Goal: Task Accomplishment & Management: Complete application form

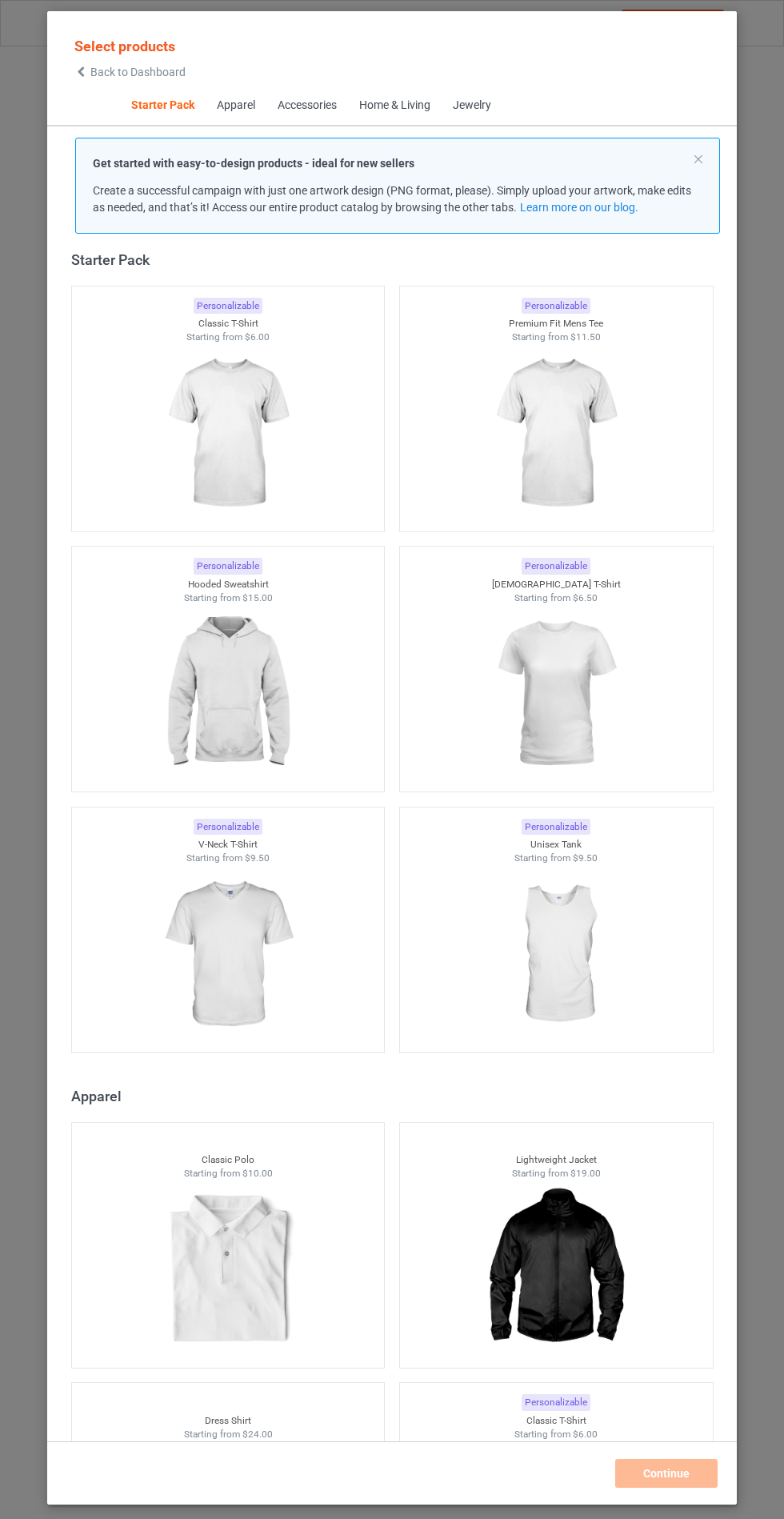
click at [206, 752] on img at bounding box center [227, 694] width 143 height 179
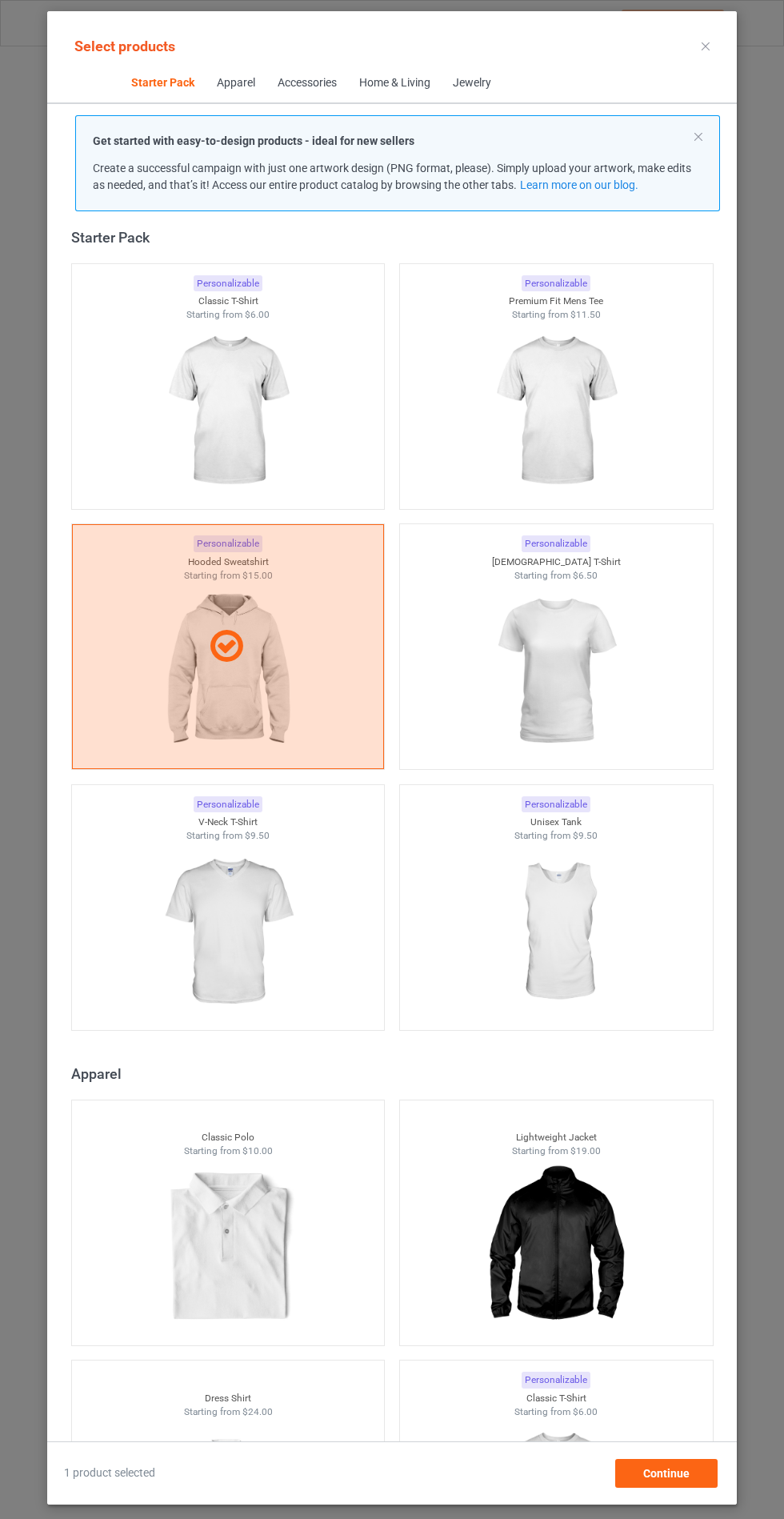
scroll to position [93, 0]
click at [647, 1480] on span "Continue" at bounding box center [665, 1474] width 46 height 13
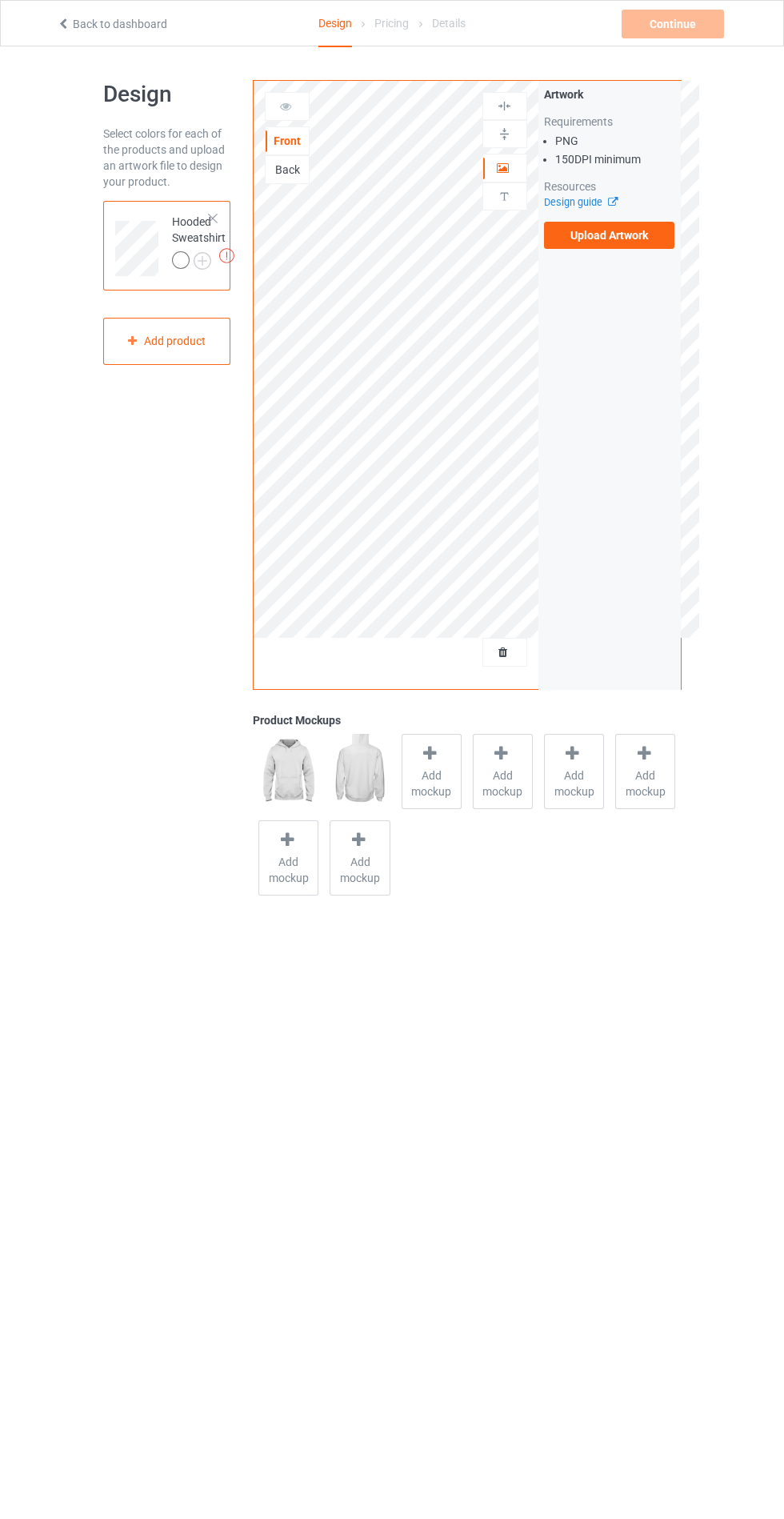
click at [420, 778] on span "Add mockup" at bounding box center [431, 783] width 59 height 32
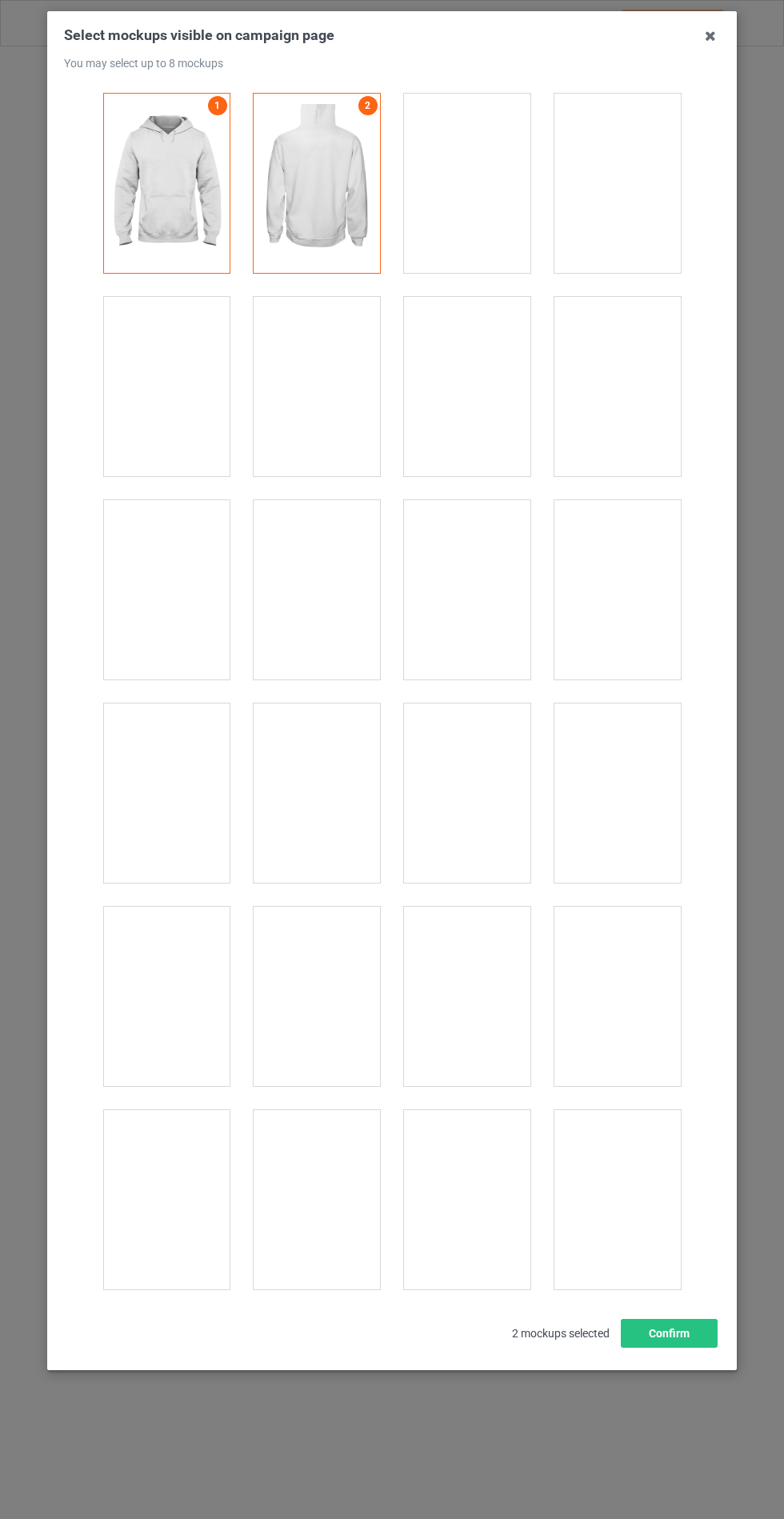
scroll to position [12918, 0]
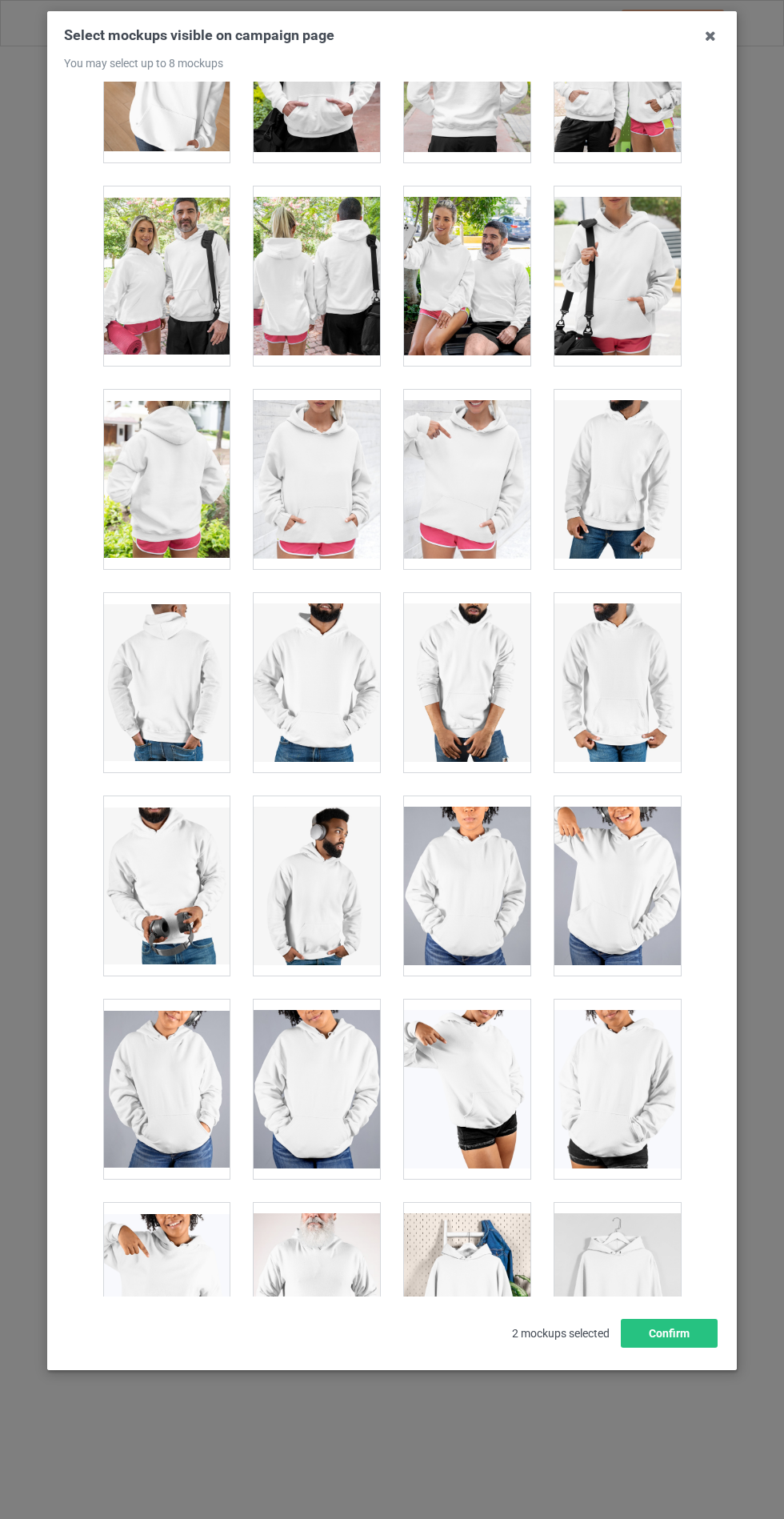
click at [306, 466] on div at bounding box center [317, 479] width 127 height 179
click at [653, 1348] on button "Confirm" at bounding box center [669, 1333] width 97 height 29
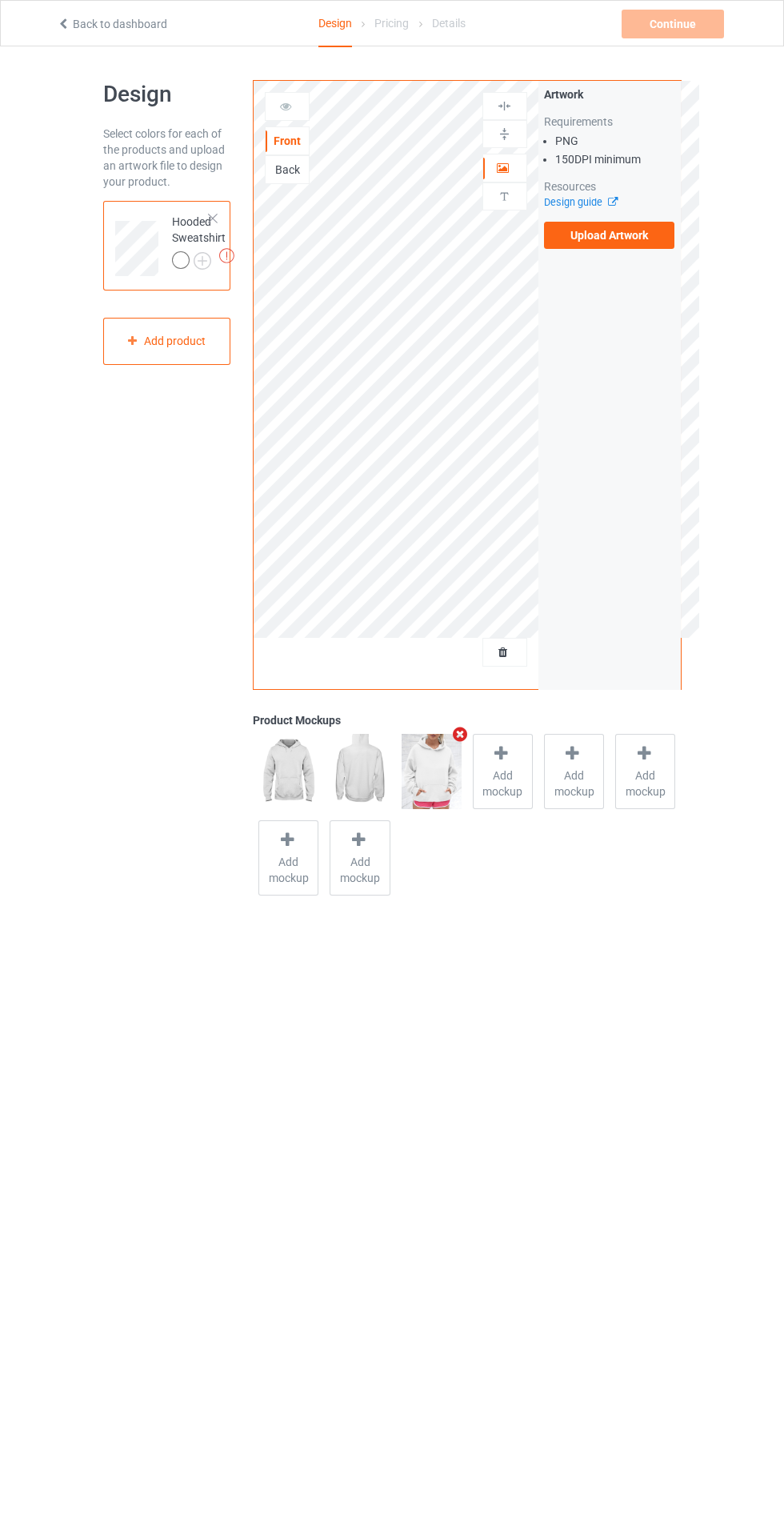
scroll to position [45, 0]
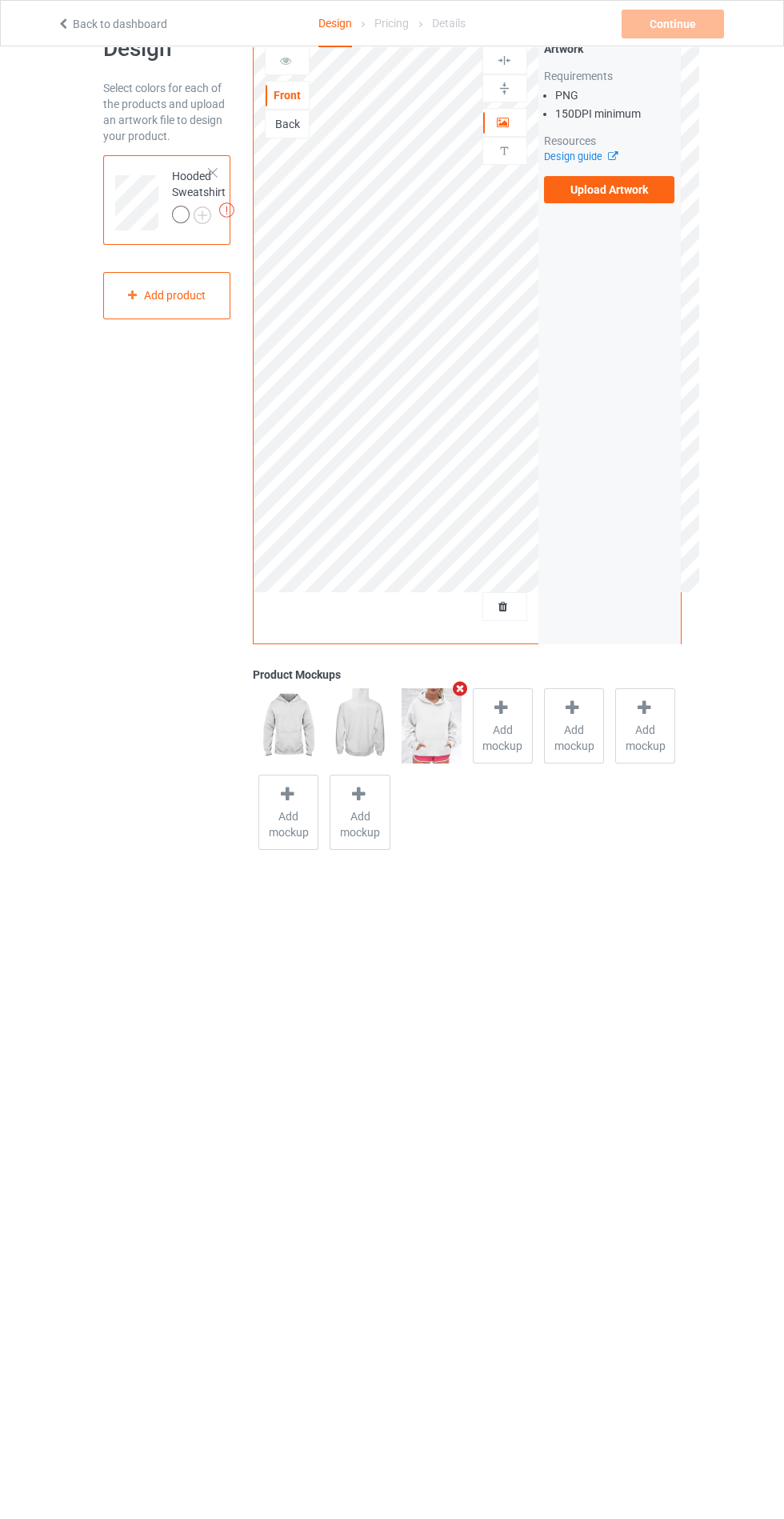
click at [406, 1386] on body "Back to dashboard Design Pricing Details Continue Missing artworks Design Selec…" at bounding box center [392, 760] width 784 height 1519
click at [597, 190] on label "Upload Artwork" at bounding box center [609, 189] width 131 height 27
click at [0, 0] on input "Upload Artwork" at bounding box center [0, 0] width 0 height 0
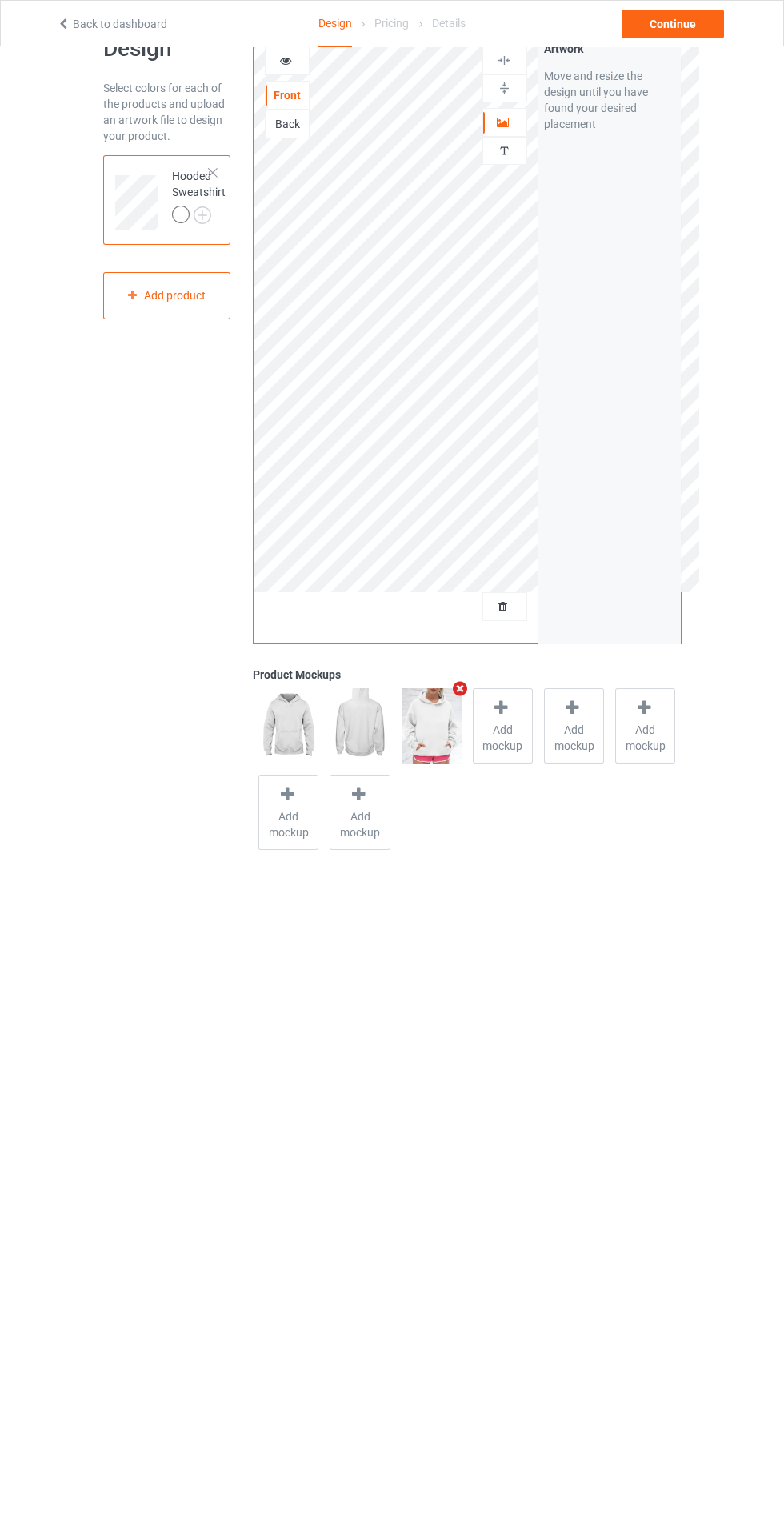
click at [0, 0] on img at bounding box center [0, 0] width 0 height 0
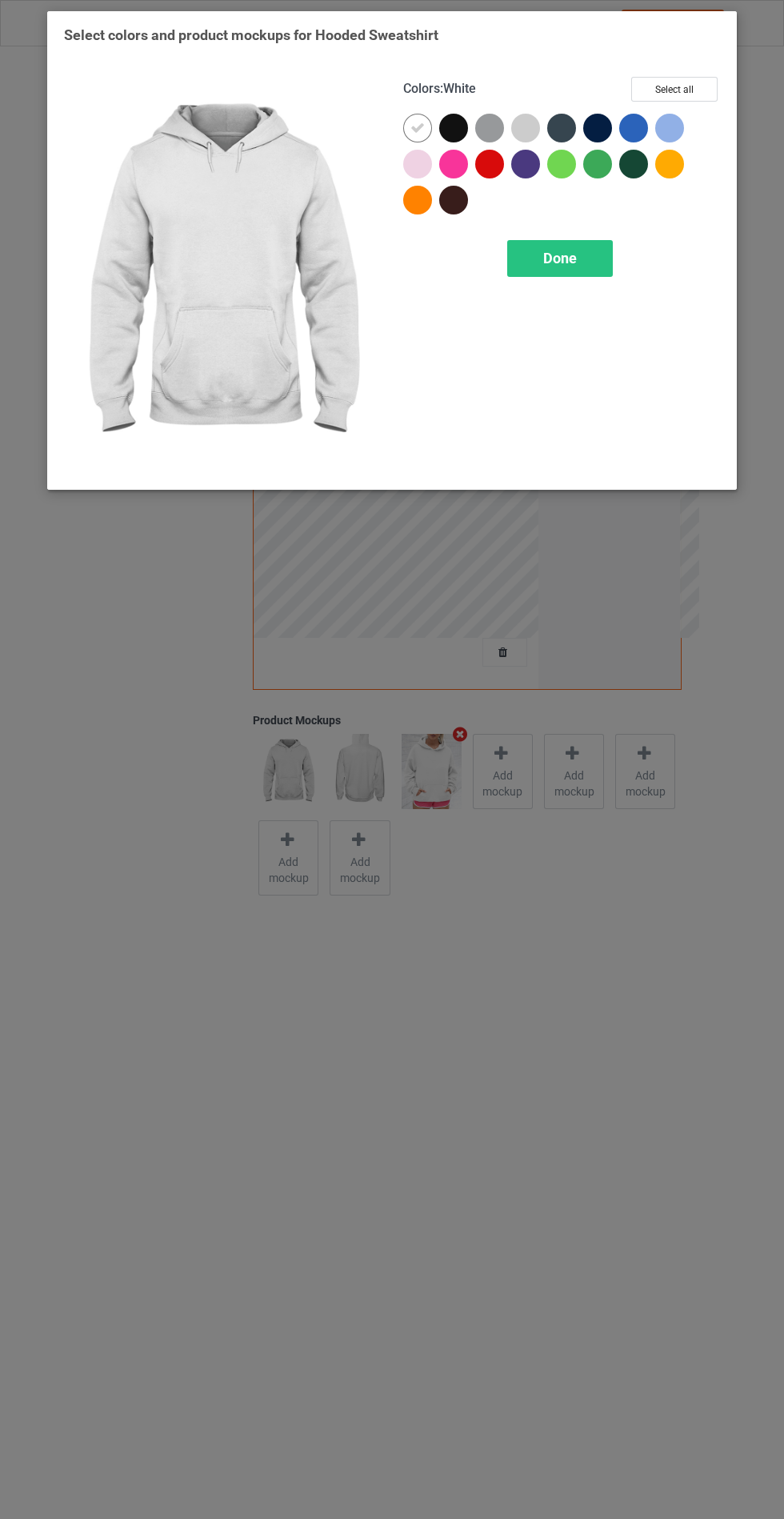
click at [416, 161] on div at bounding box center [417, 164] width 29 height 29
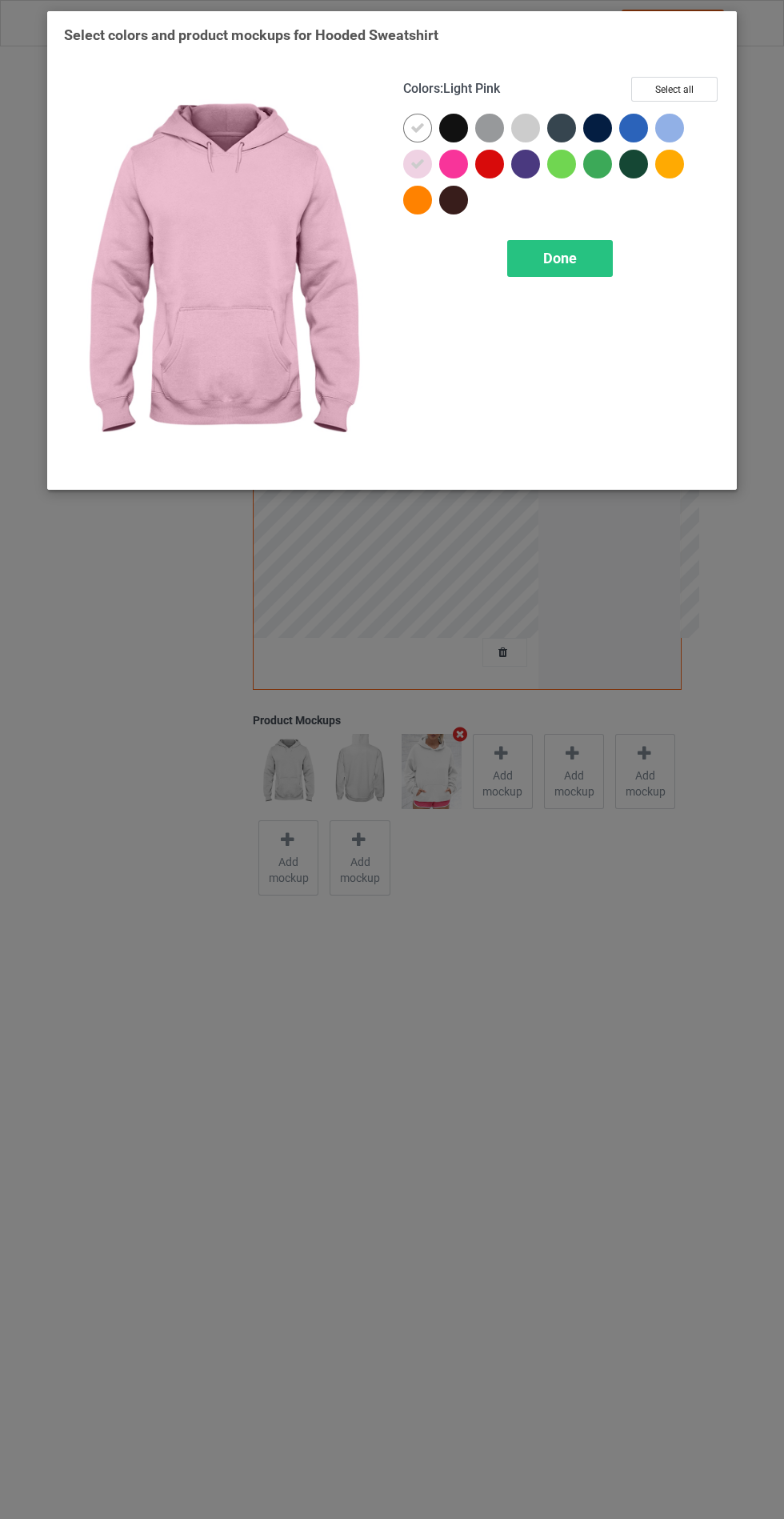
click at [537, 125] on div at bounding box center [526, 128] width 29 height 29
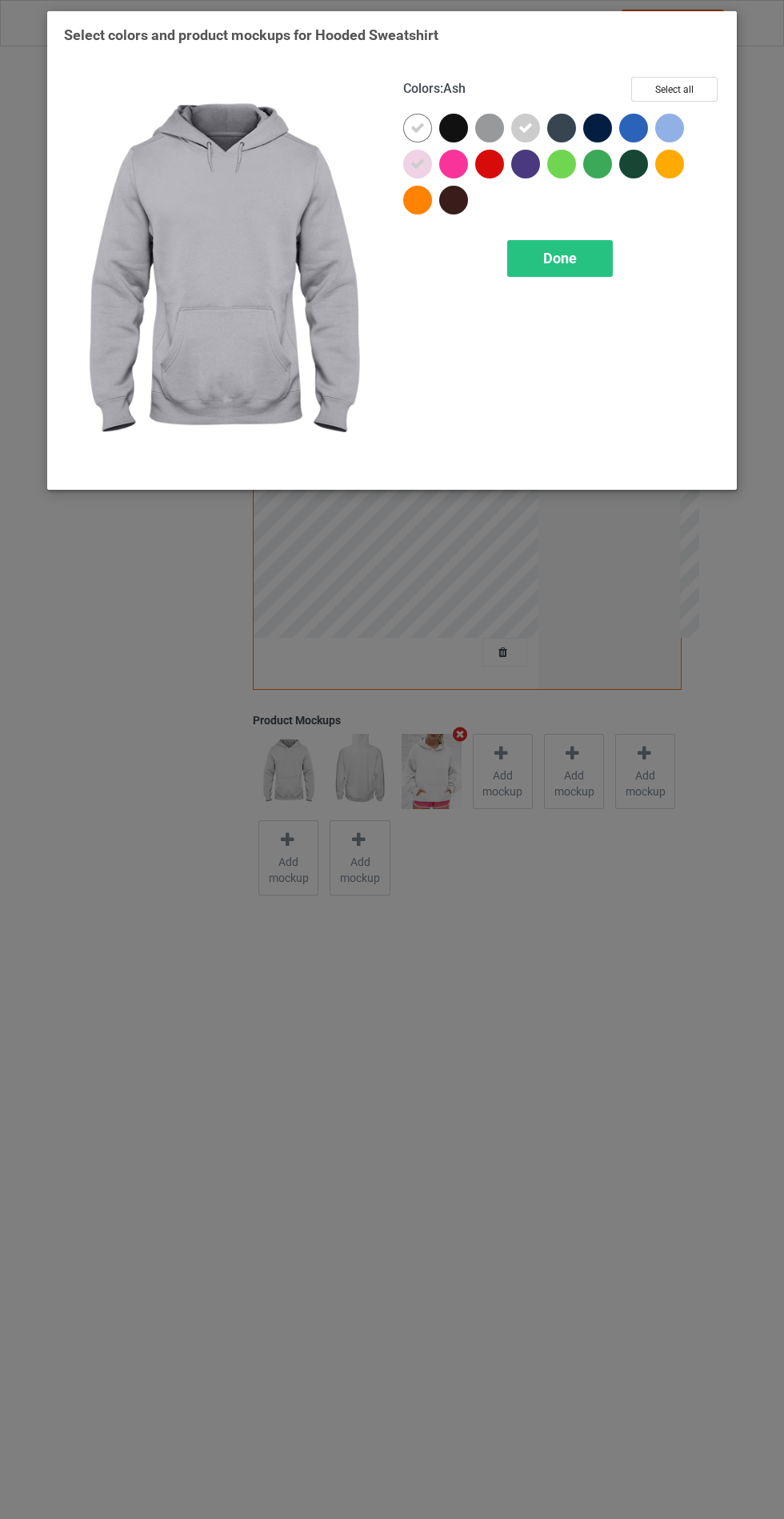
click at [505, 124] on div at bounding box center [493, 131] width 36 height 36
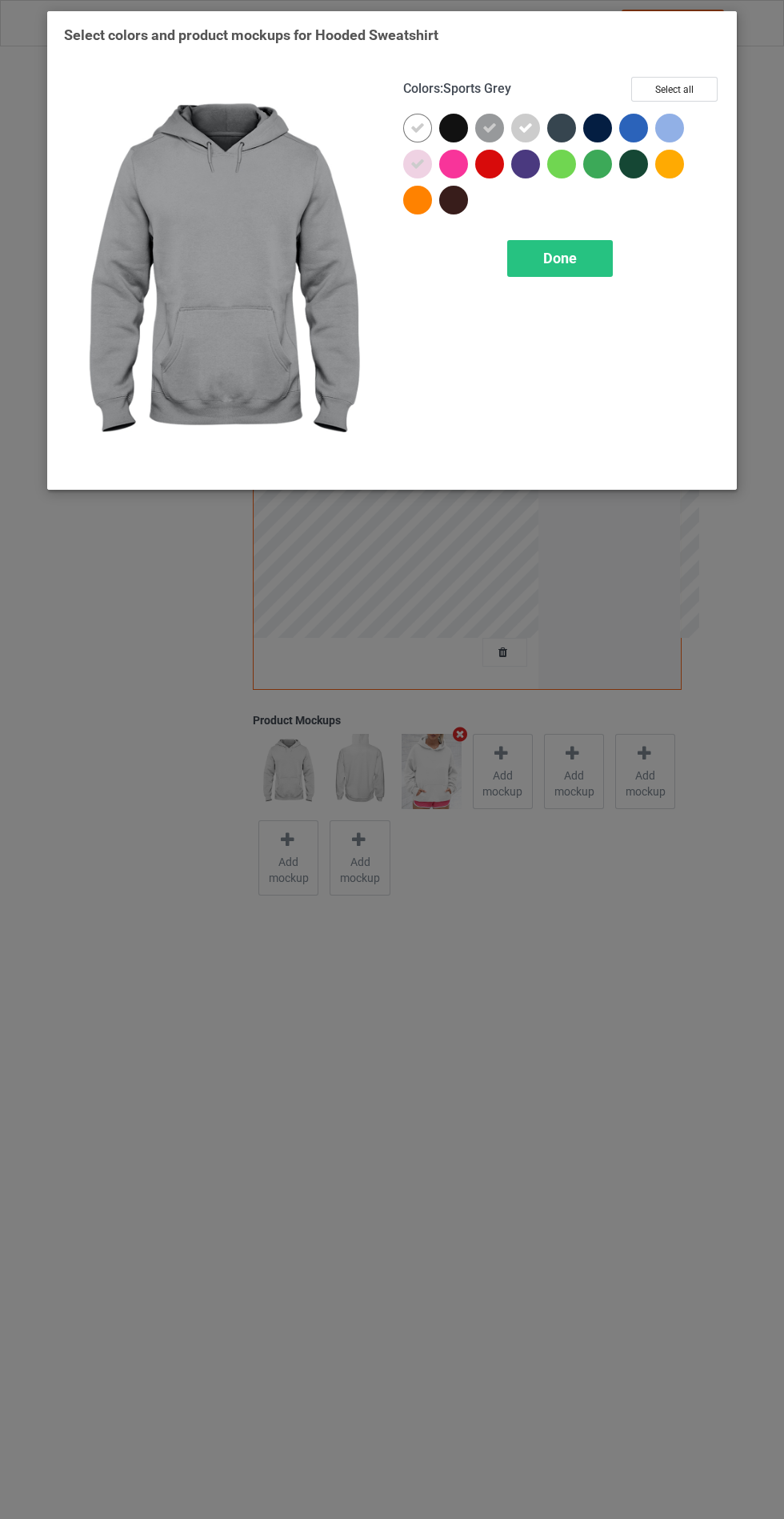
click at [684, 133] on div at bounding box center [674, 131] width 36 height 36
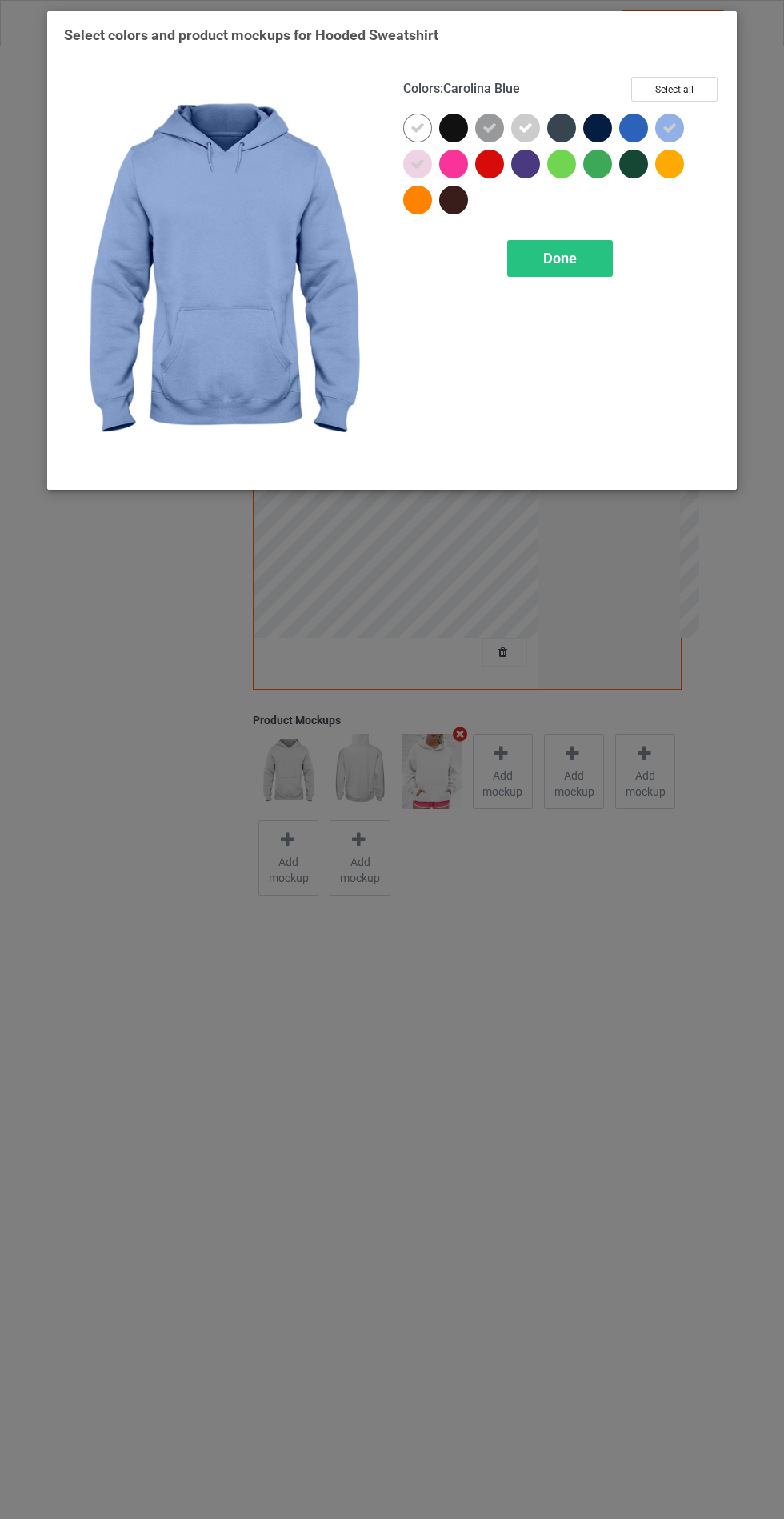
click at [462, 159] on div at bounding box center [454, 164] width 29 height 29
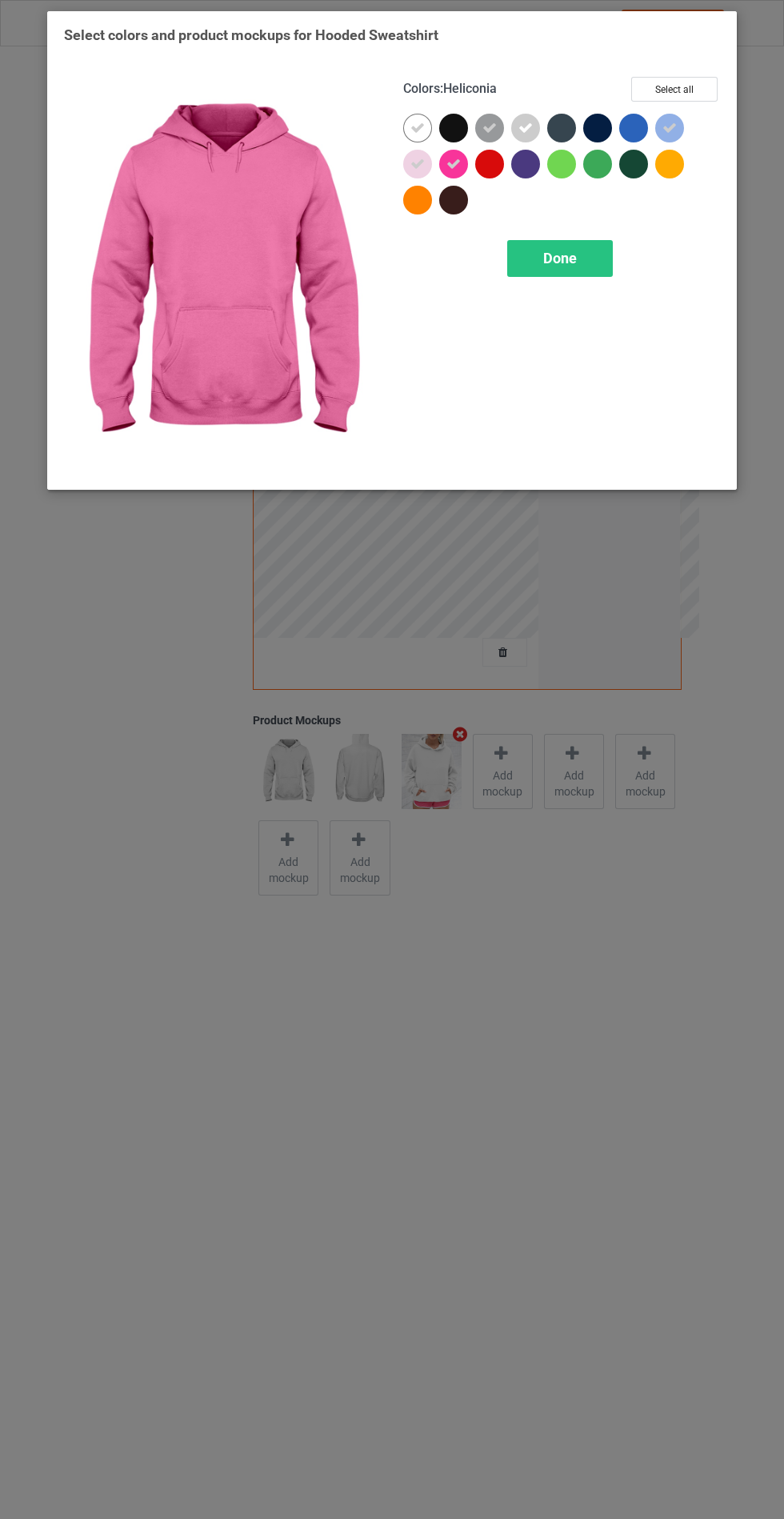
click at [555, 255] on span "Done" at bounding box center [559, 258] width 33 height 17
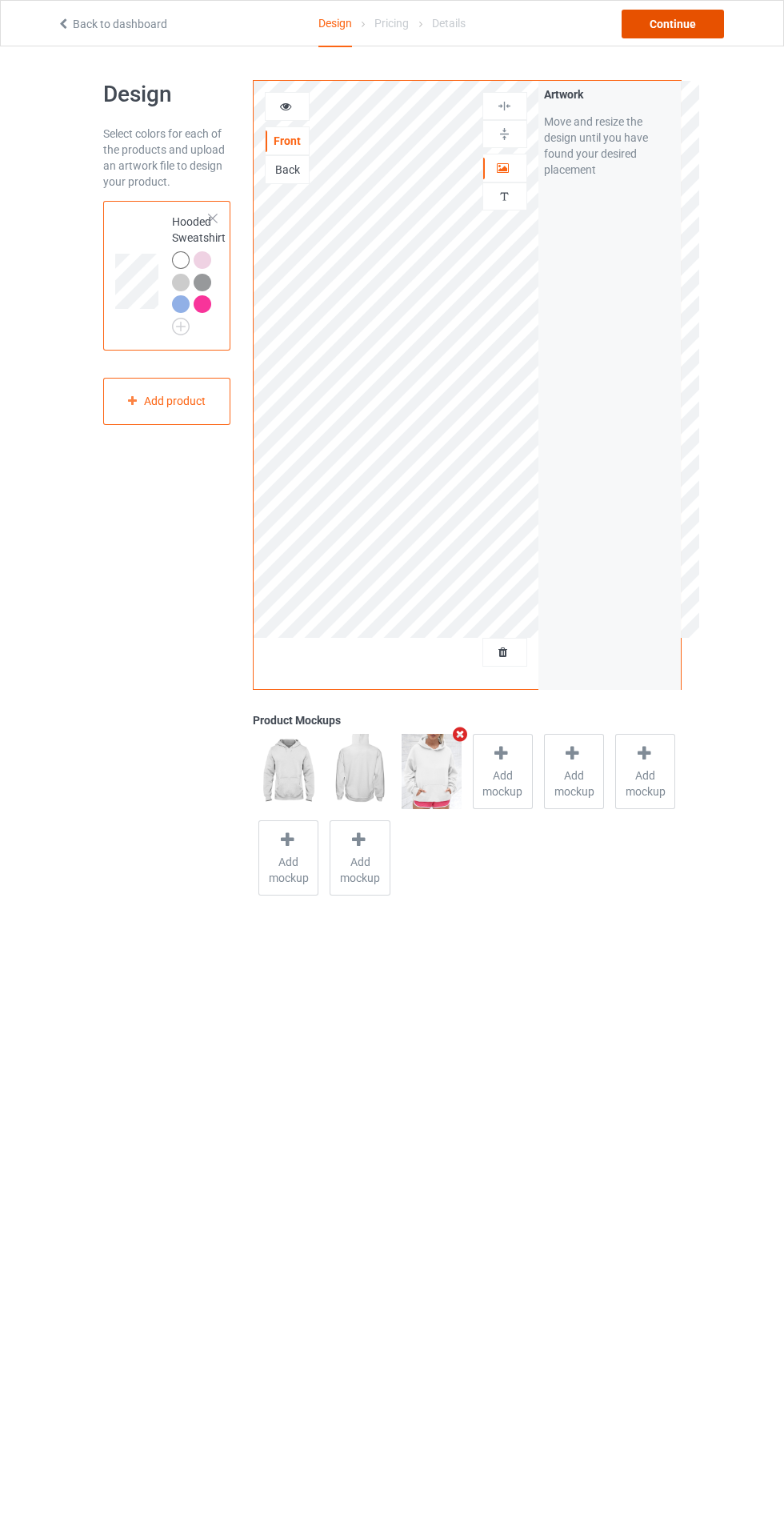
click at [686, 17] on div "Continue" at bounding box center [673, 24] width 102 height 29
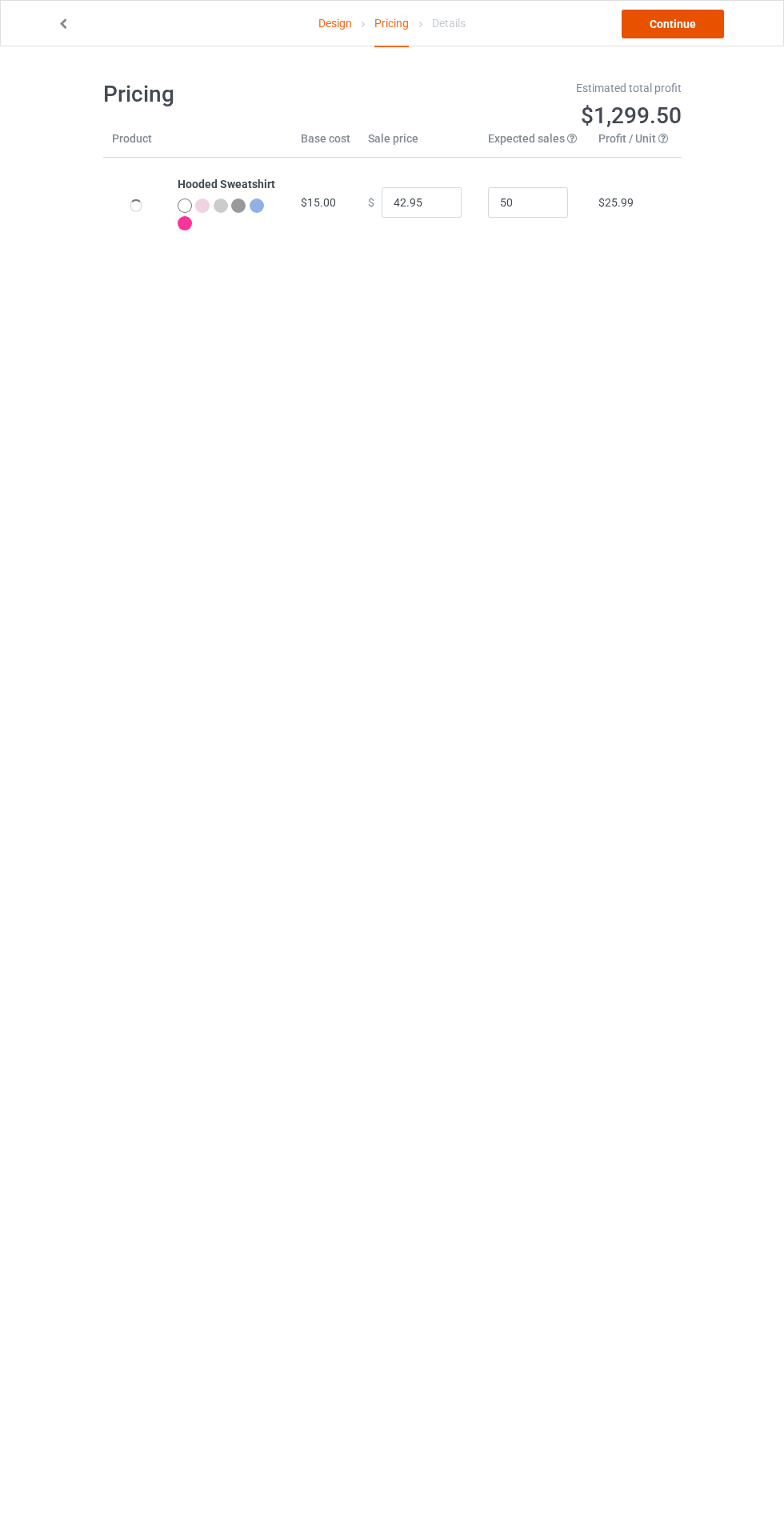
click at [679, 24] on link "Continue" at bounding box center [673, 24] width 102 height 29
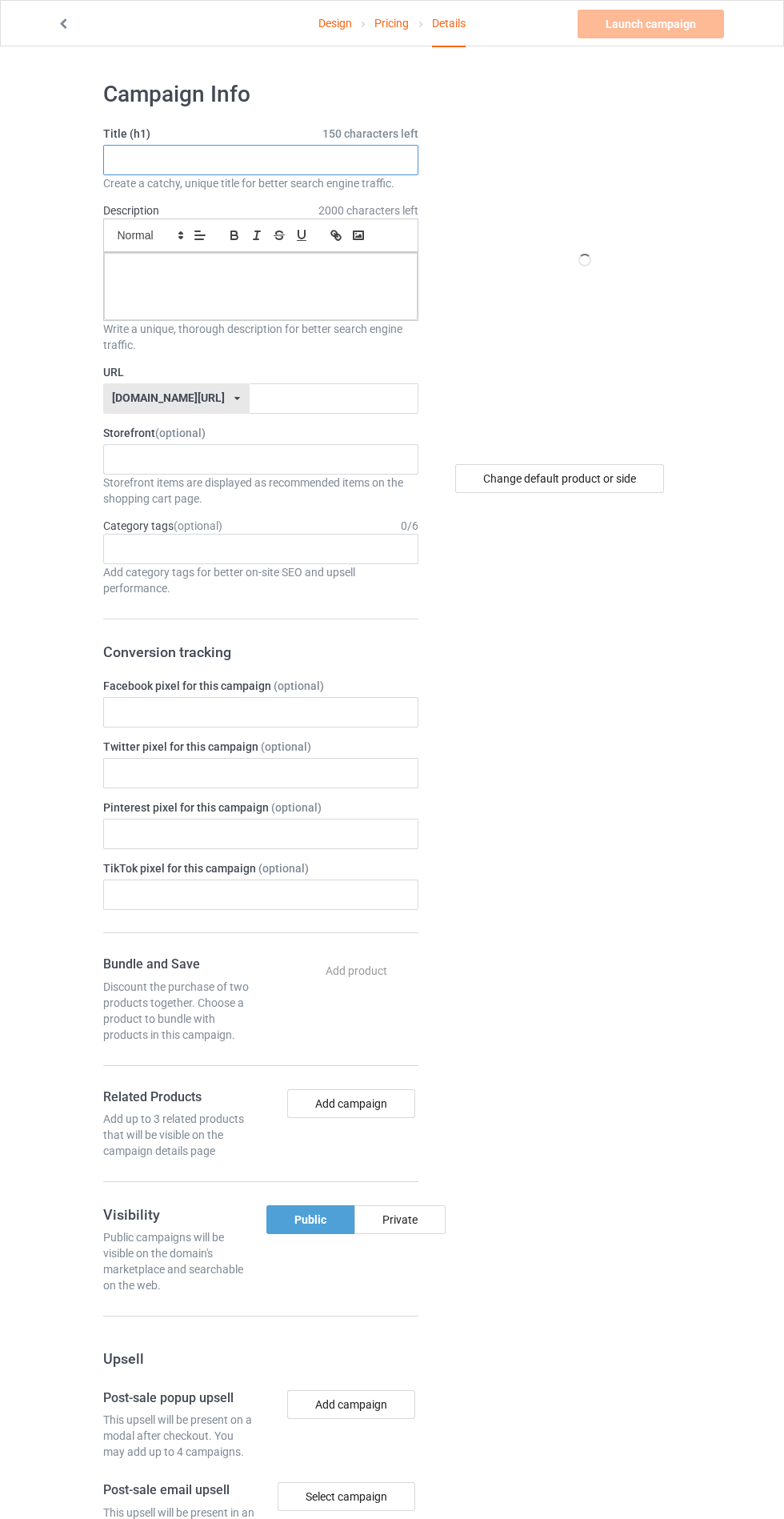
click at [168, 155] on input "text" at bounding box center [261, 160] width 315 height 31
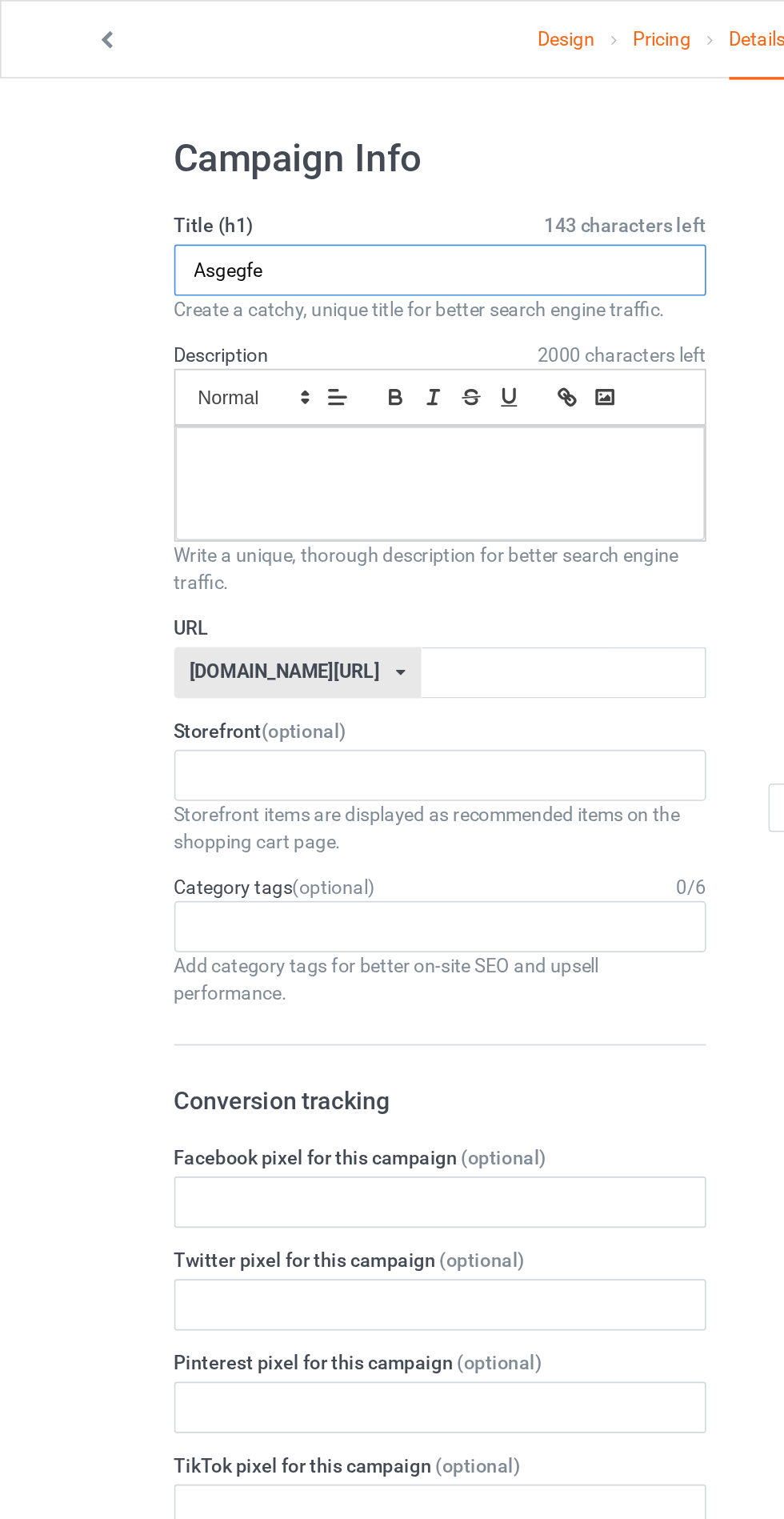
type input "Asgegfe"
click at [168, 286] on div at bounding box center [261, 286] width 313 height 67
click at [244, 374] on label "URL" at bounding box center [261, 372] width 315 height 16
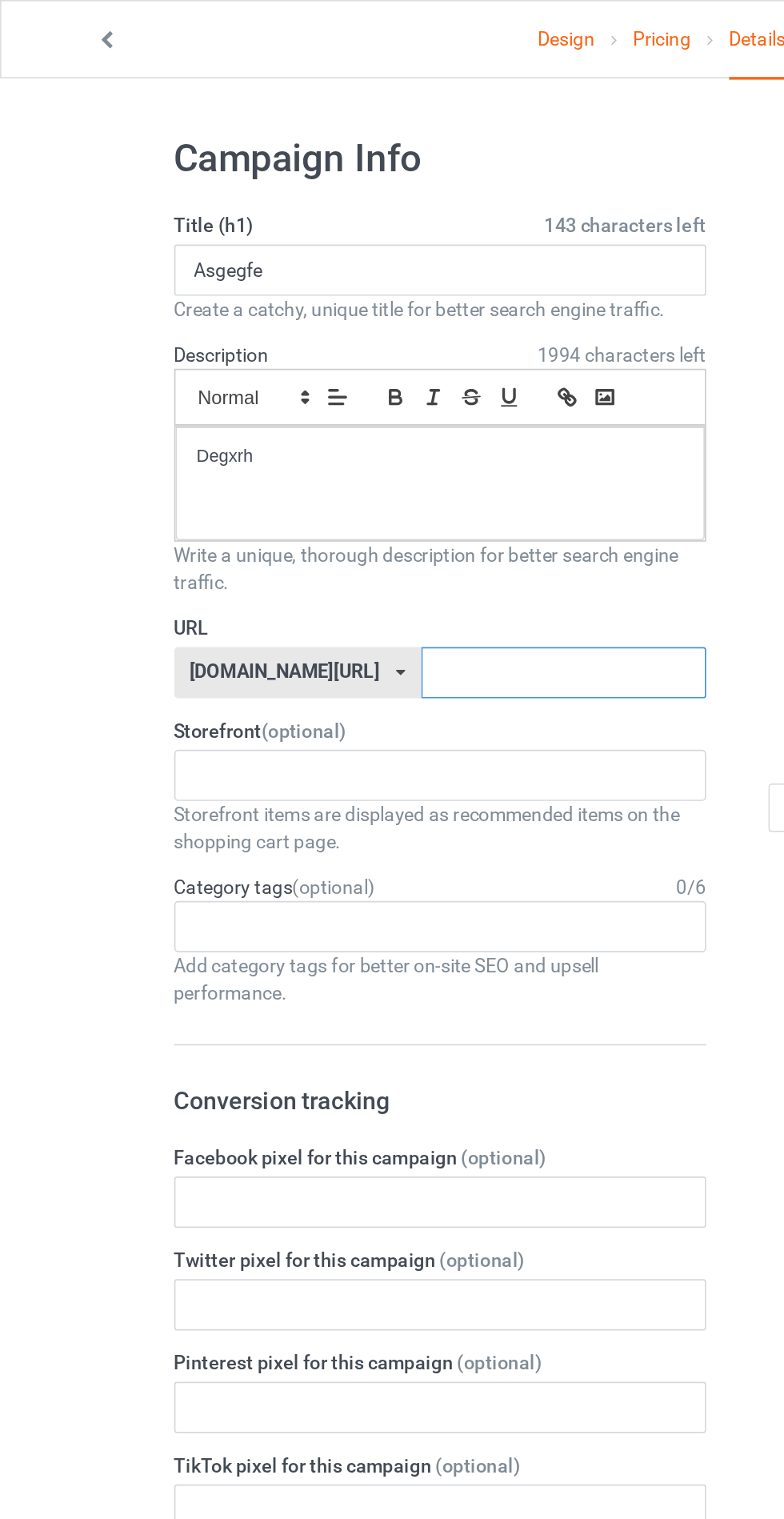
click at [250, 399] on input "text" at bounding box center [334, 399] width 168 height 31
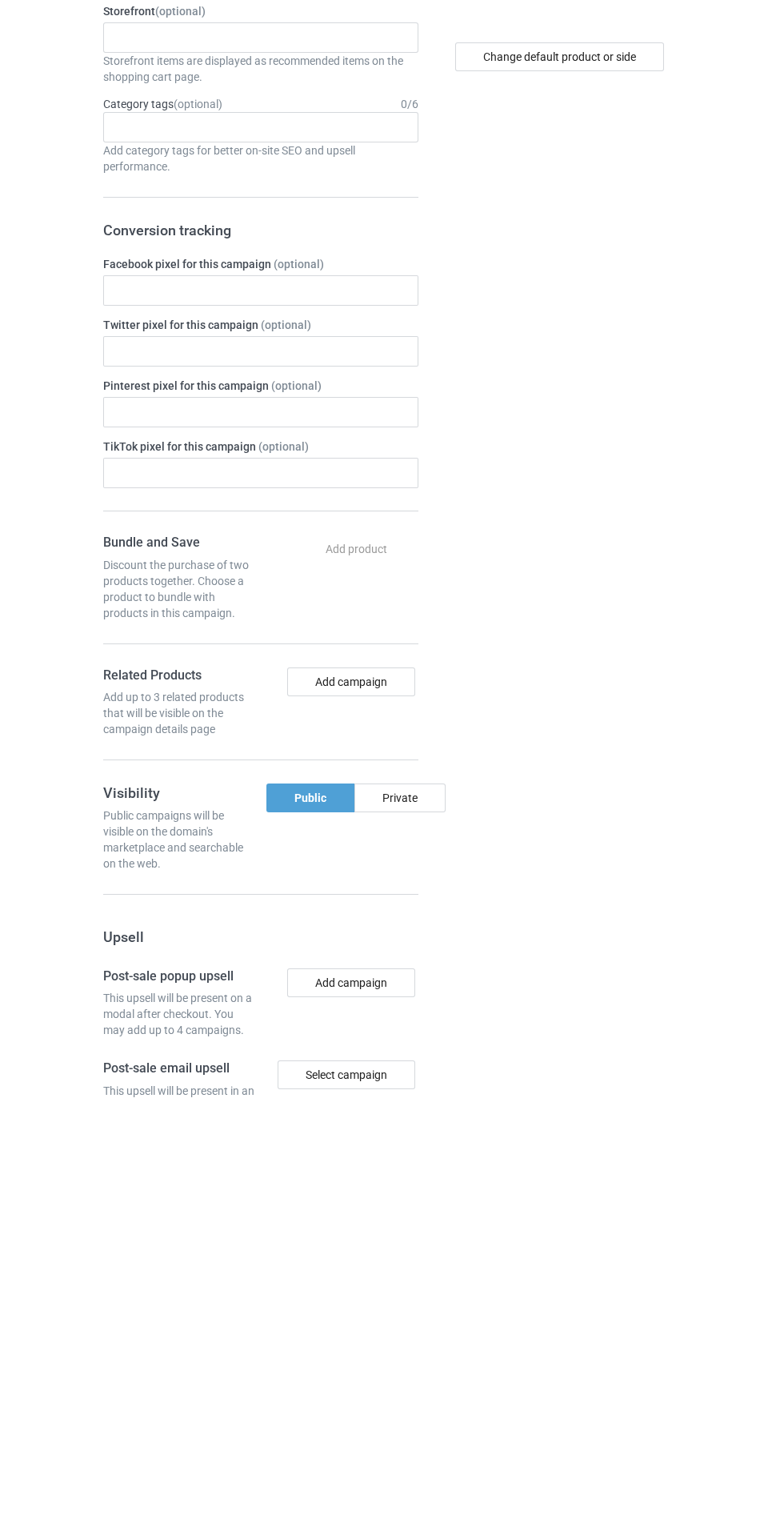
type input "Asfarfdehj"
click at [416, 1223] on div "Private" at bounding box center [399, 1220] width 91 height 29
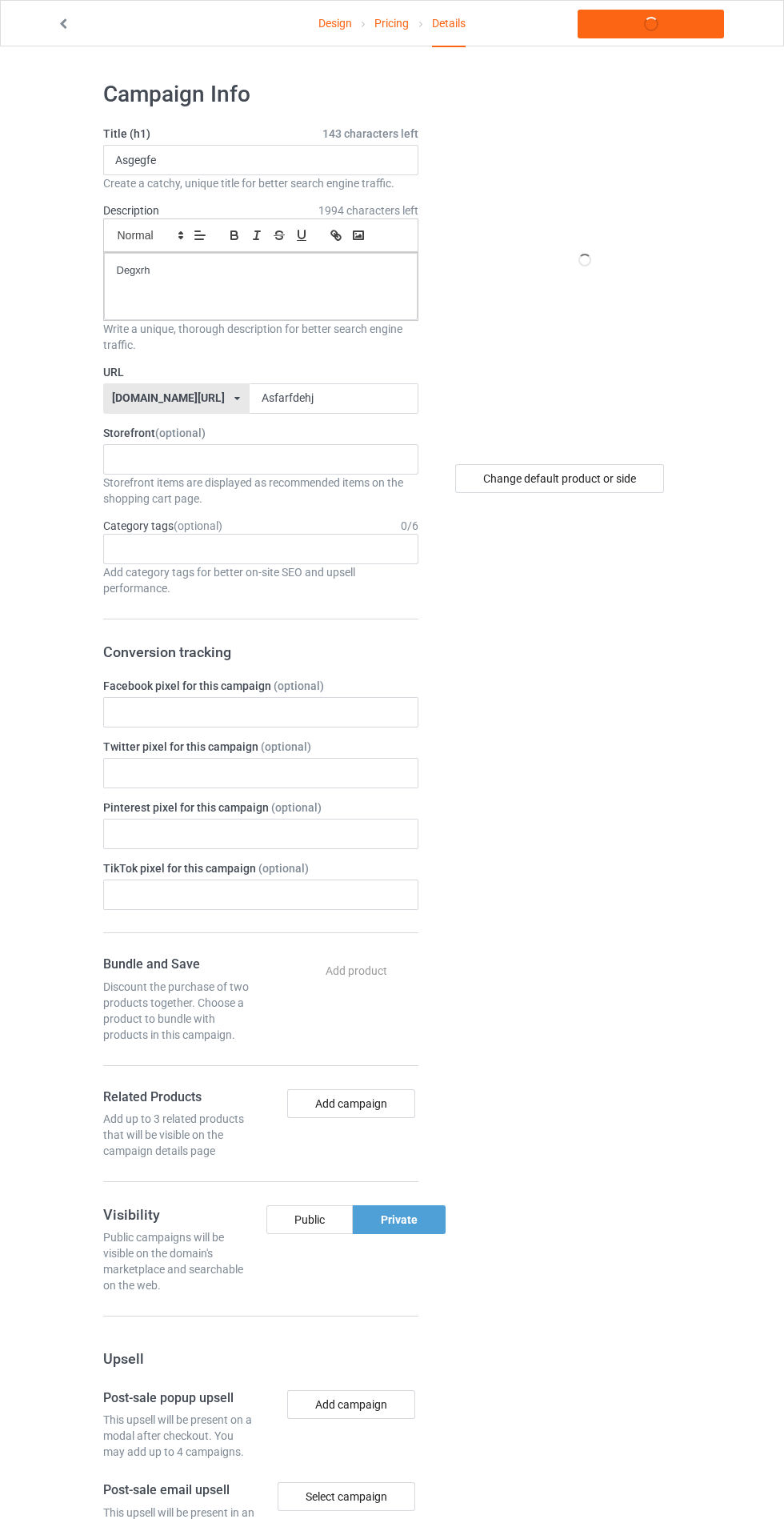
click at [336, 38] on link "Design" at bounding box center [335, 23] width 33 height 44
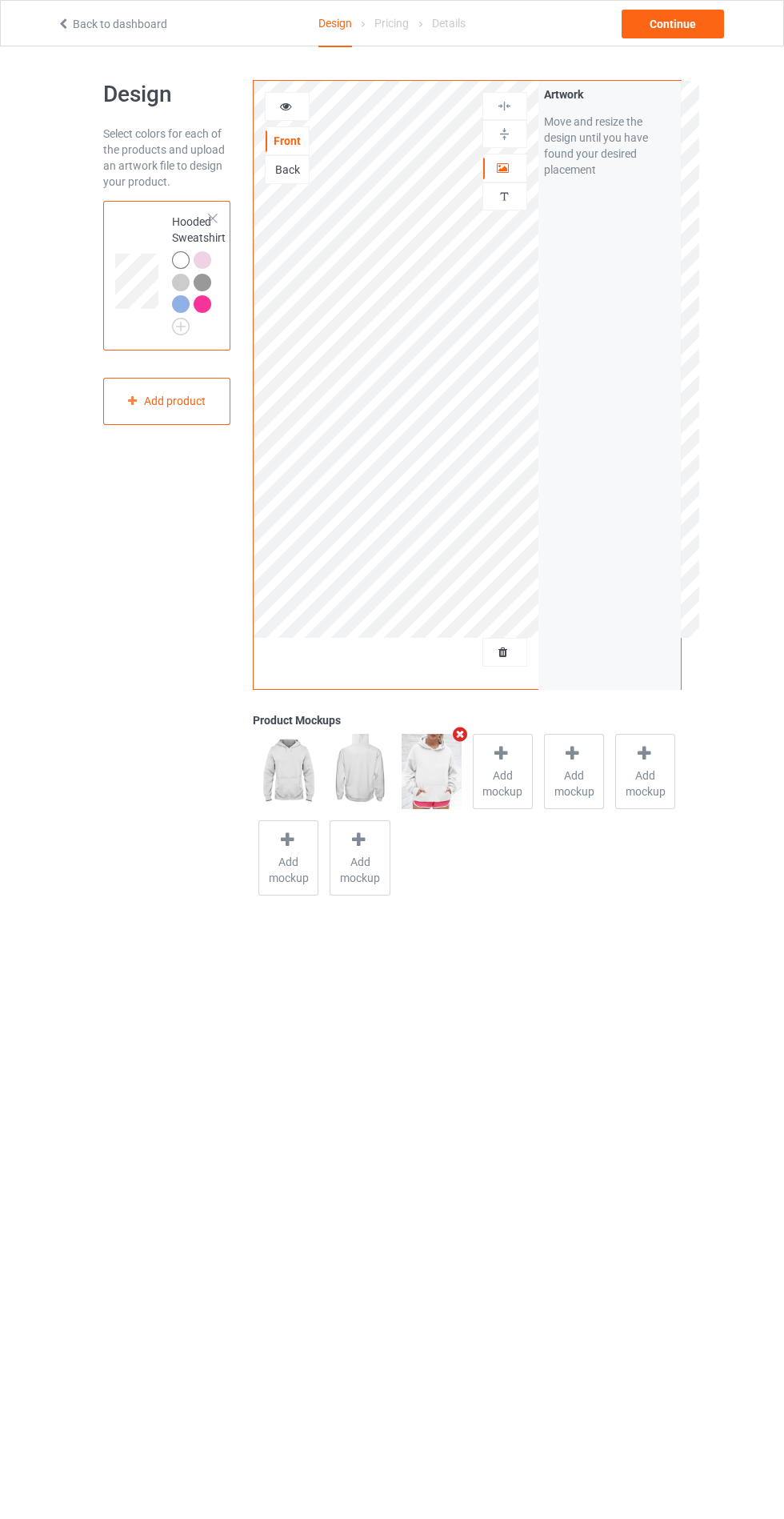
click at [334, 38] on div "Design" at bounding box center [335, 24] width 33 height 46
click at [402, 16] on div "Pricing" at bounding box center [392, 23] width 34 height 44
click at [403, 16] on div "Pricing" at bounding box center [392, 23] width 34 height 44
click at [653, 32] on div "Continue" at bounding box center [673, 24] width 102 height 29
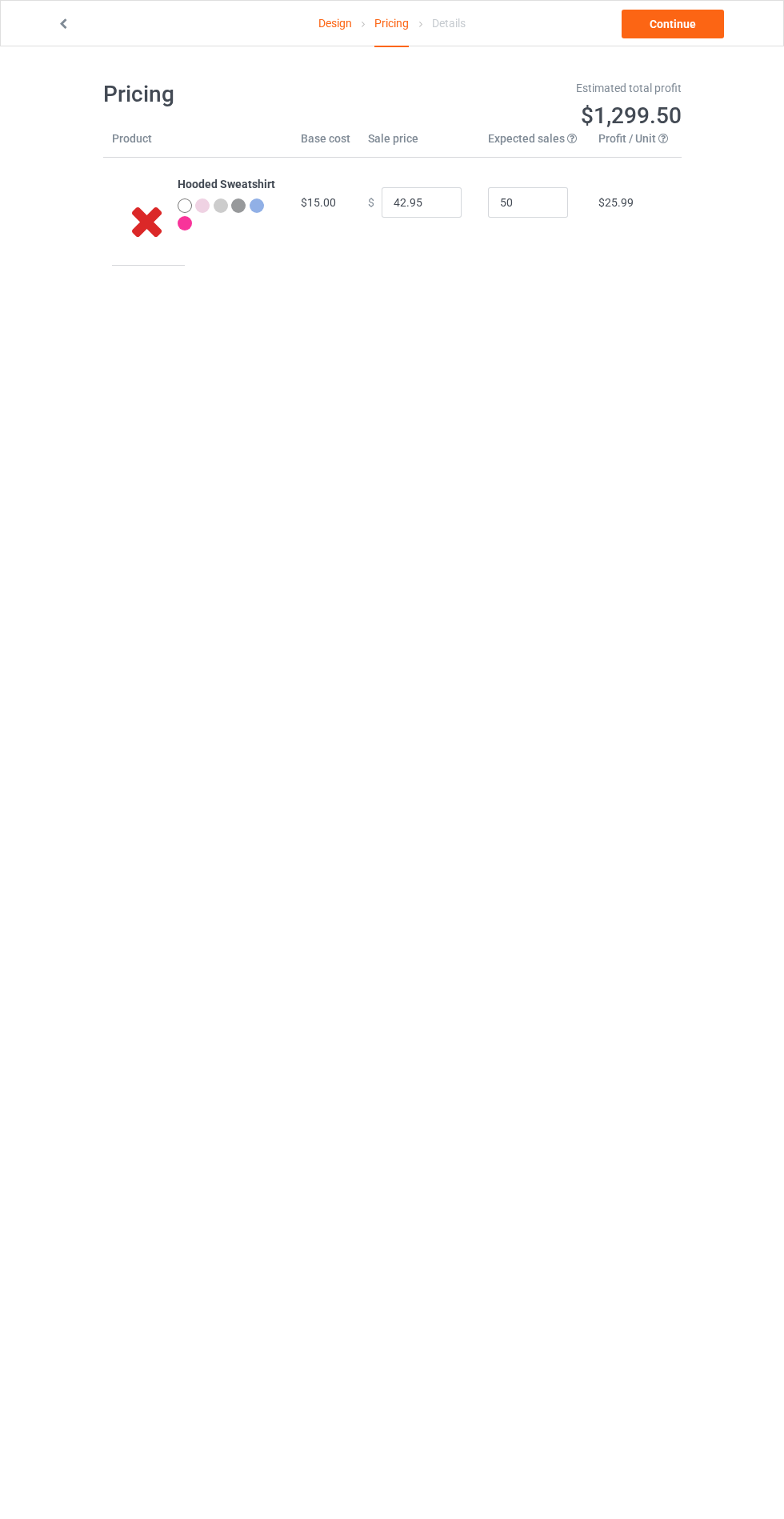
click at [336, 23] on link "Design" at bounding box center [335, 23] width 33 height 44
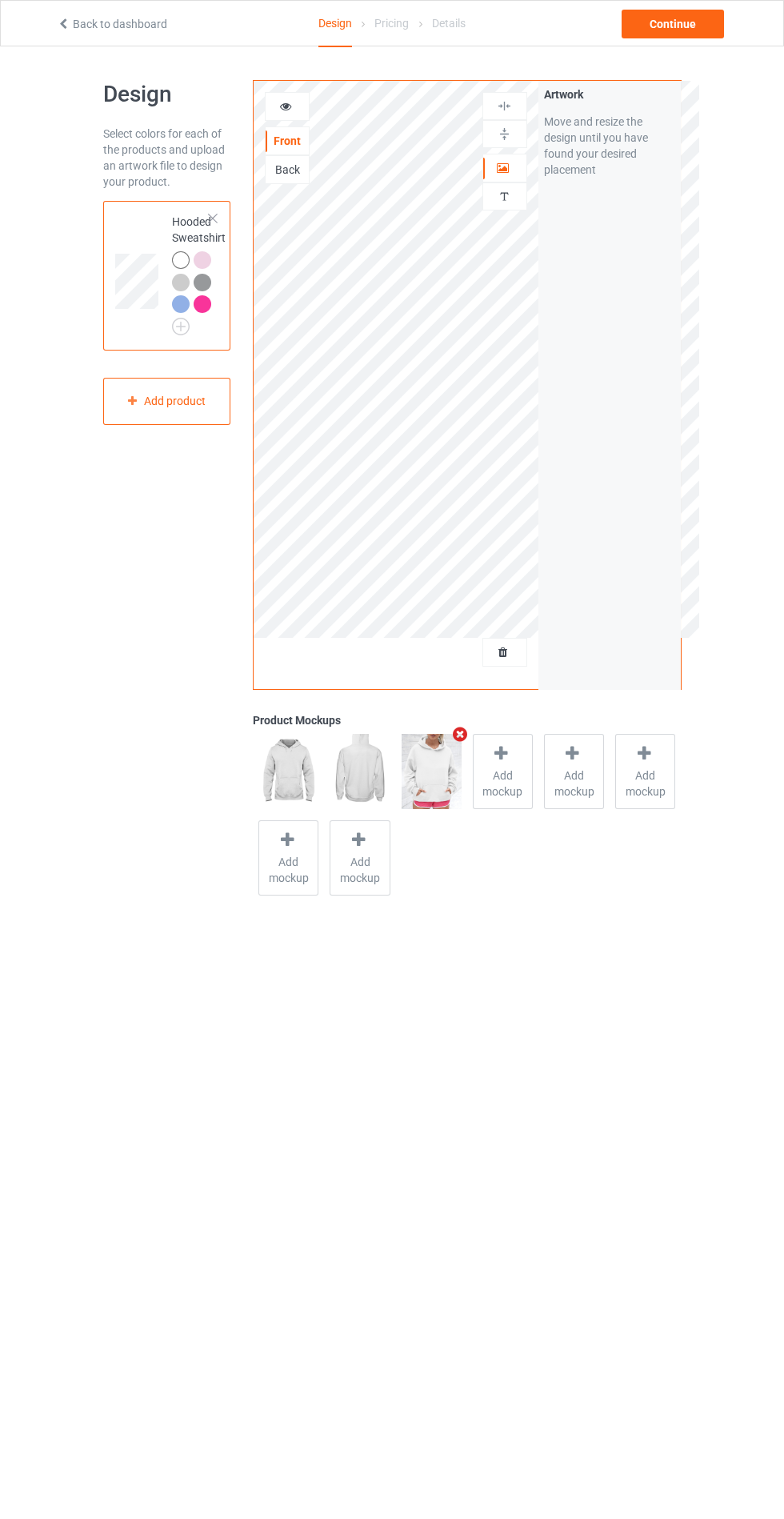
click at [330, 17] on div "Design" at bounding box center [335, 24] width 33 height 46
click at [285, 103] on icon at bounding box center [285, 104] width 14 height 11
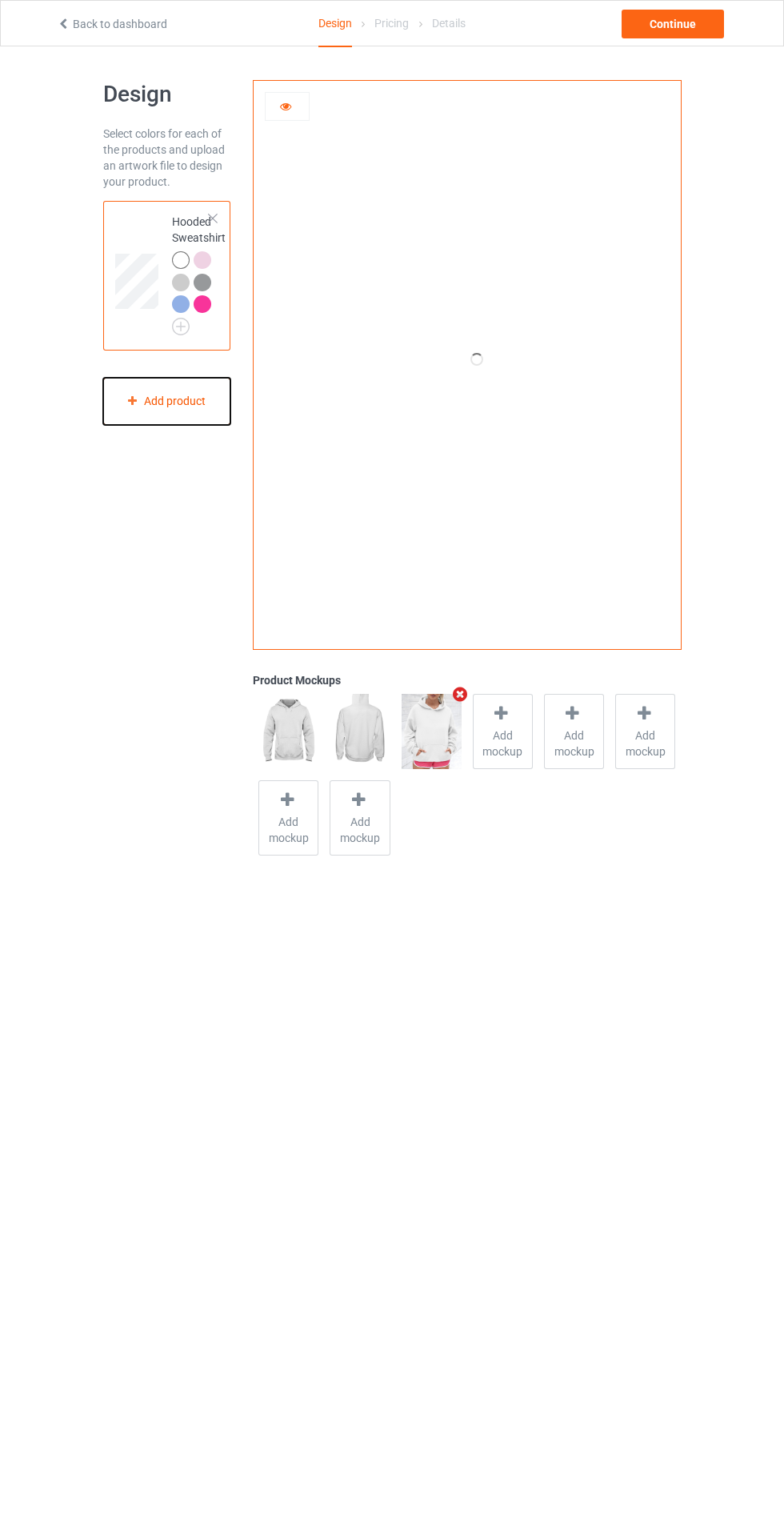
click at [168, 417] on div "Add product" at bounding box center [167, 401] width 128 height 47
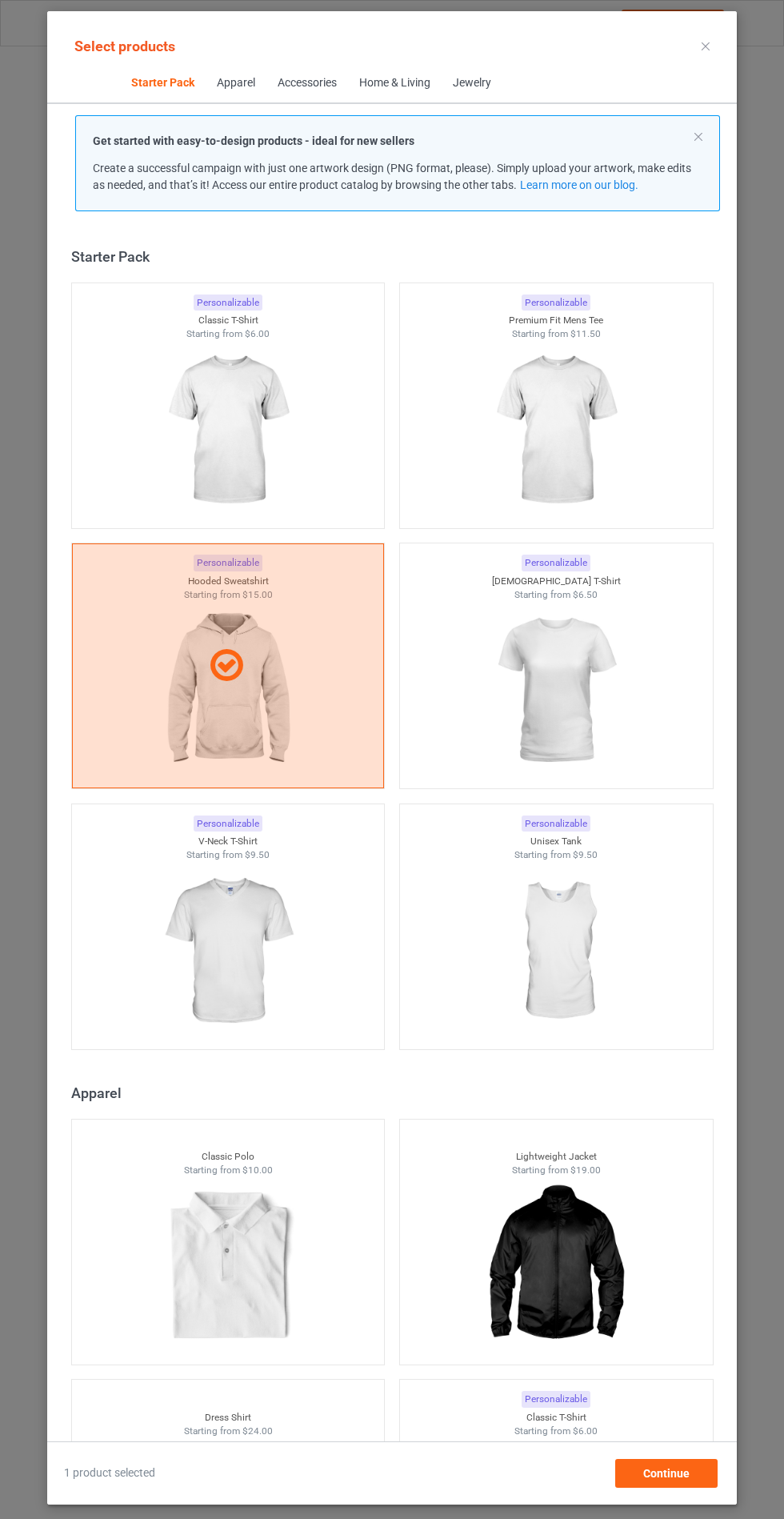
click at [172, 383] on img at bounding box center [227, 430] width 143 height 179
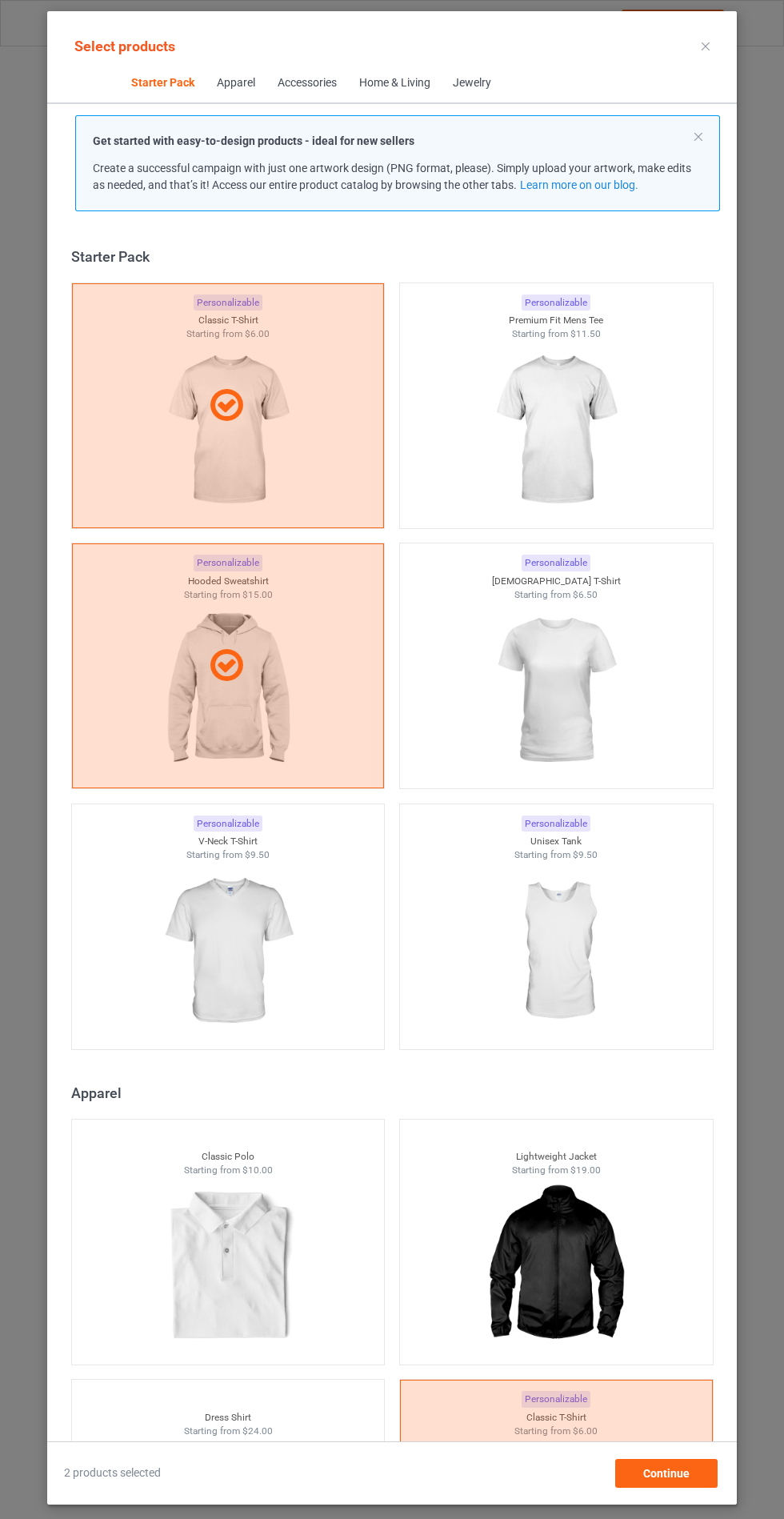
click at [520, 417] on img at bounding box center [556, 430] width 143 height 179
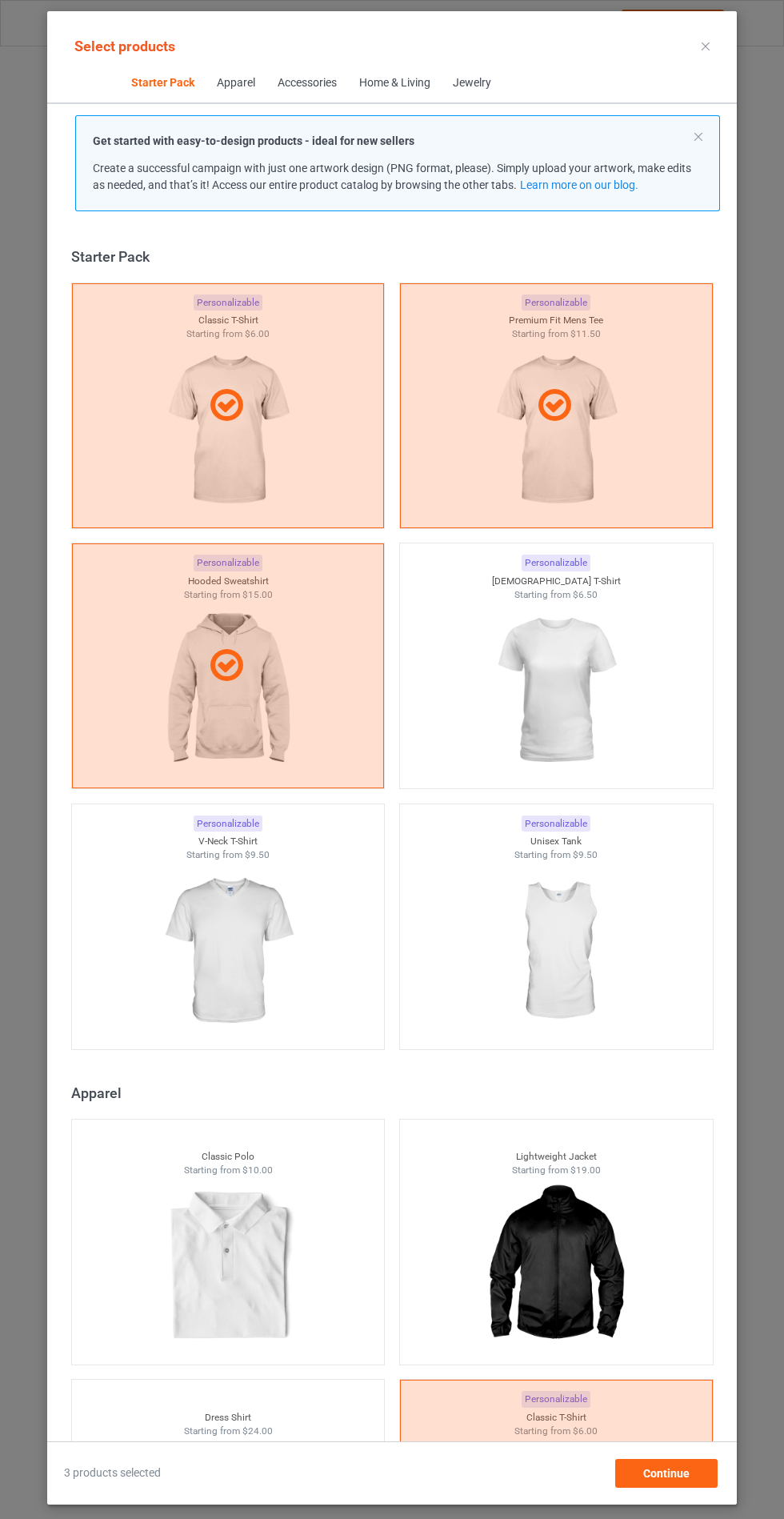
click at [212, 419] on icon at bounding box center [225, 406] width 44 height 38
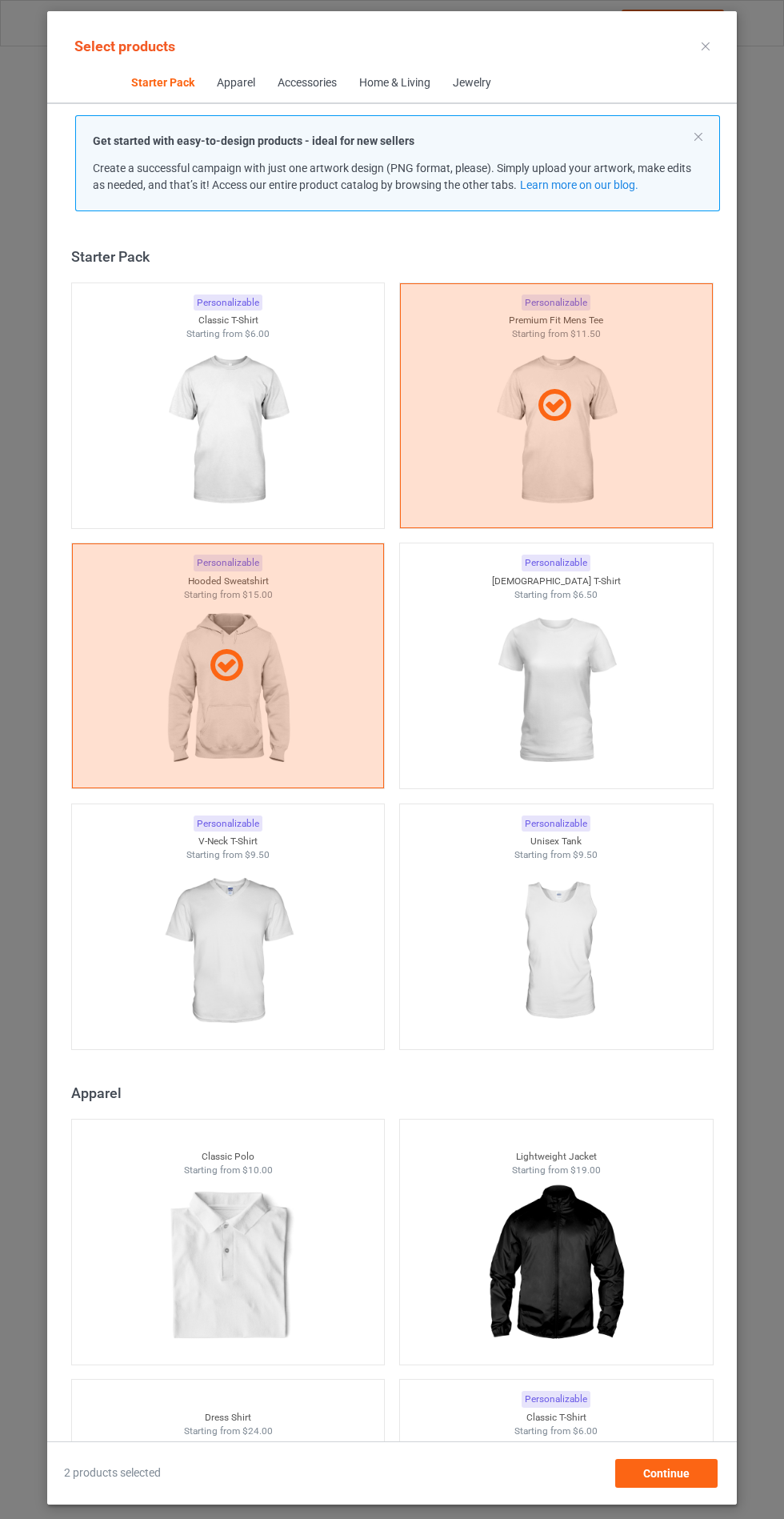
scroll to position [93, 0]
click at [644, 1473] on span "Continue" at bounding box center [665, 1474] width 46 height 13
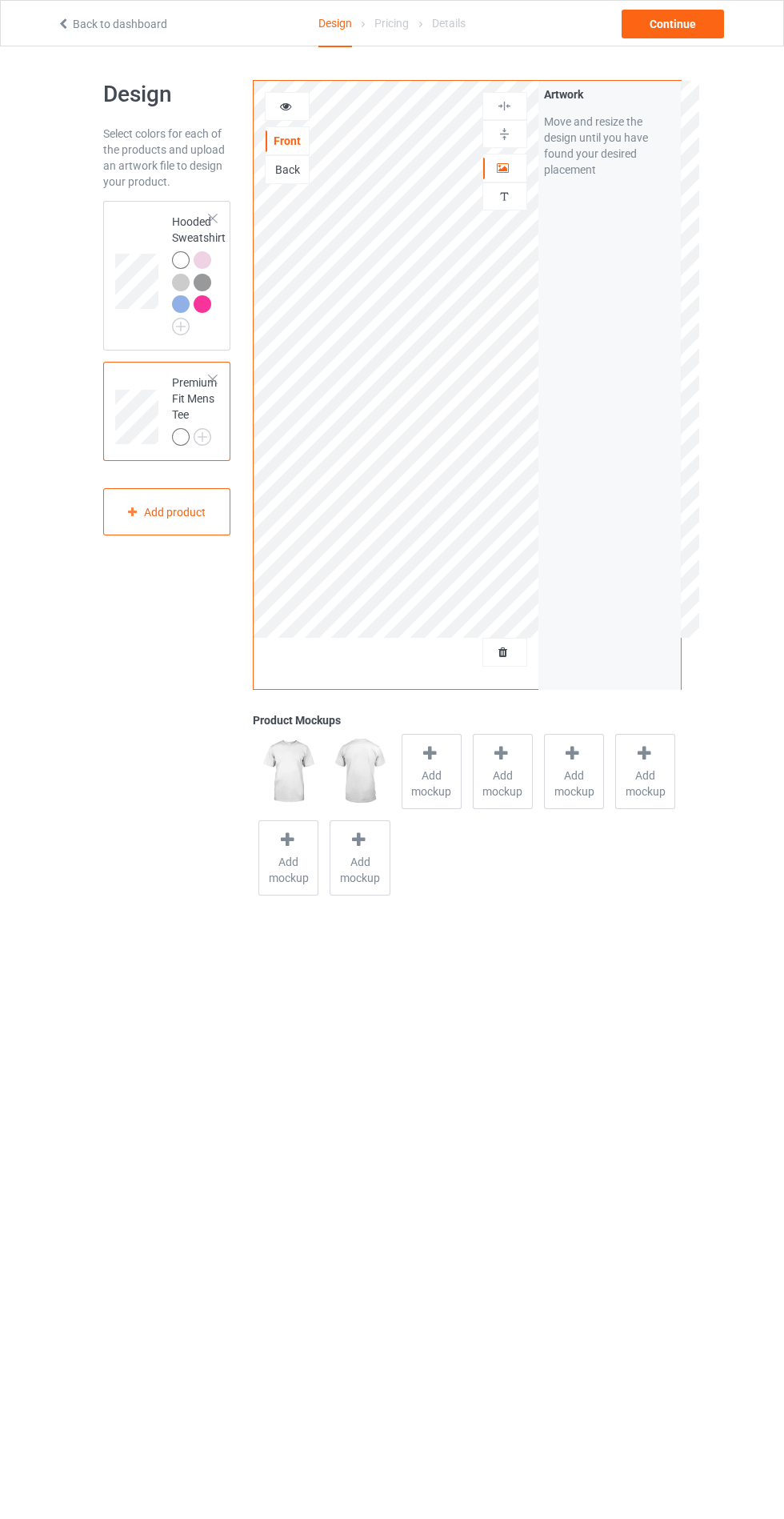
click at [435, 785] on span "Add mockup" at bounding box center [431, 783] width 59 height 32
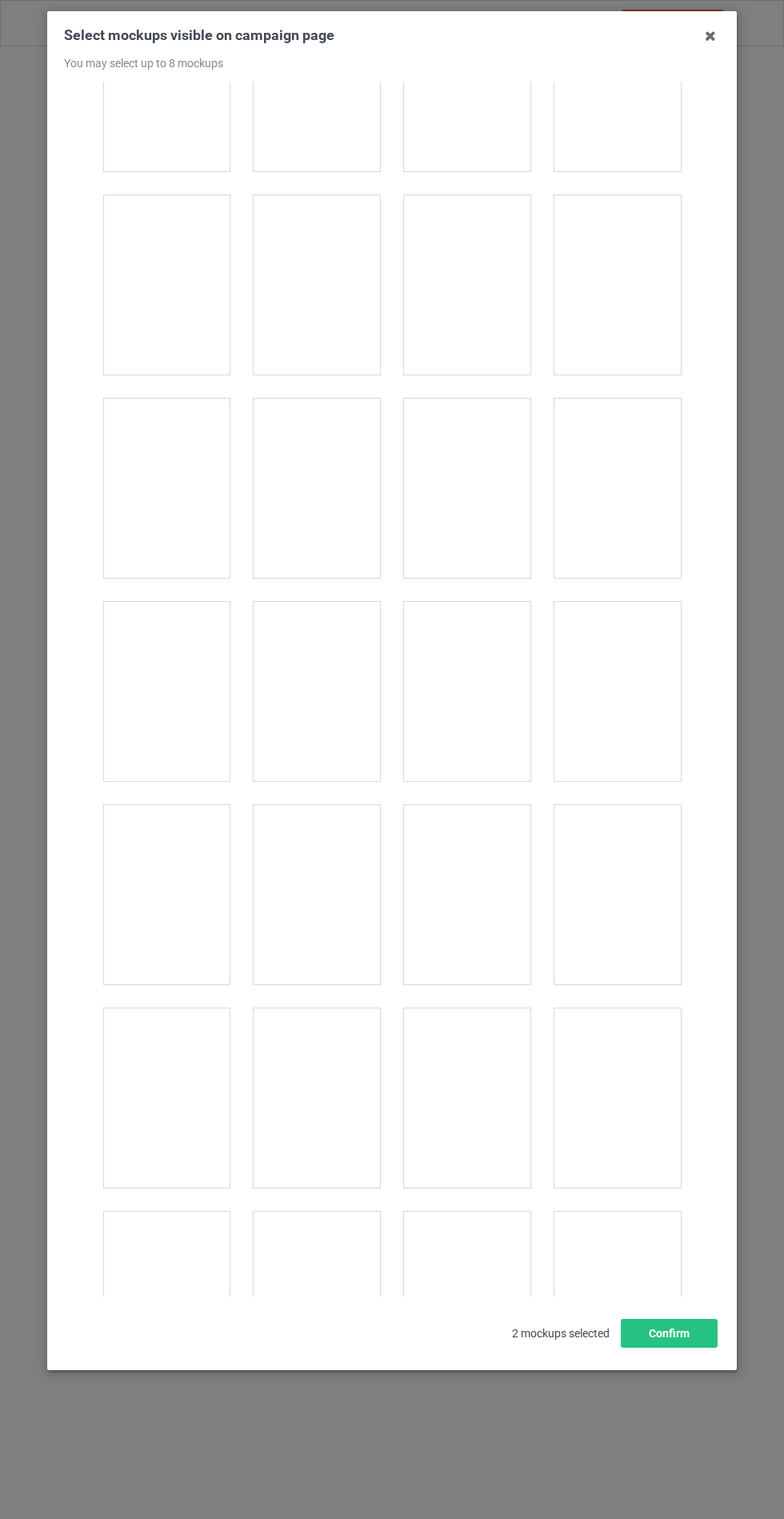
scroll to position [1937, 0]
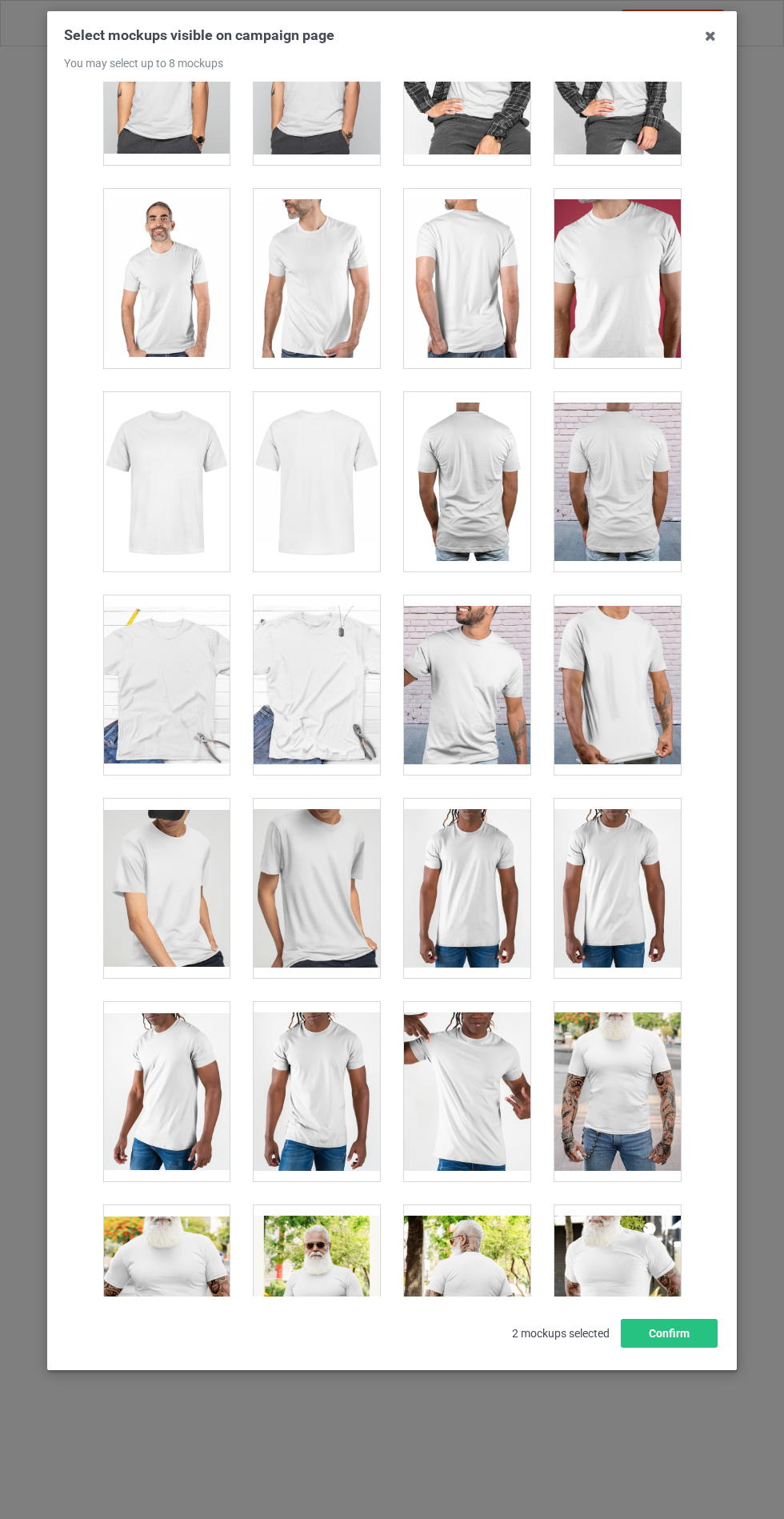
click at [121, 710] on div at bounding box center [167, 685] width 127 height 179
click at [630, 1348] on button "Confirm" at bounding box center [669, 1333] width 97 height 29
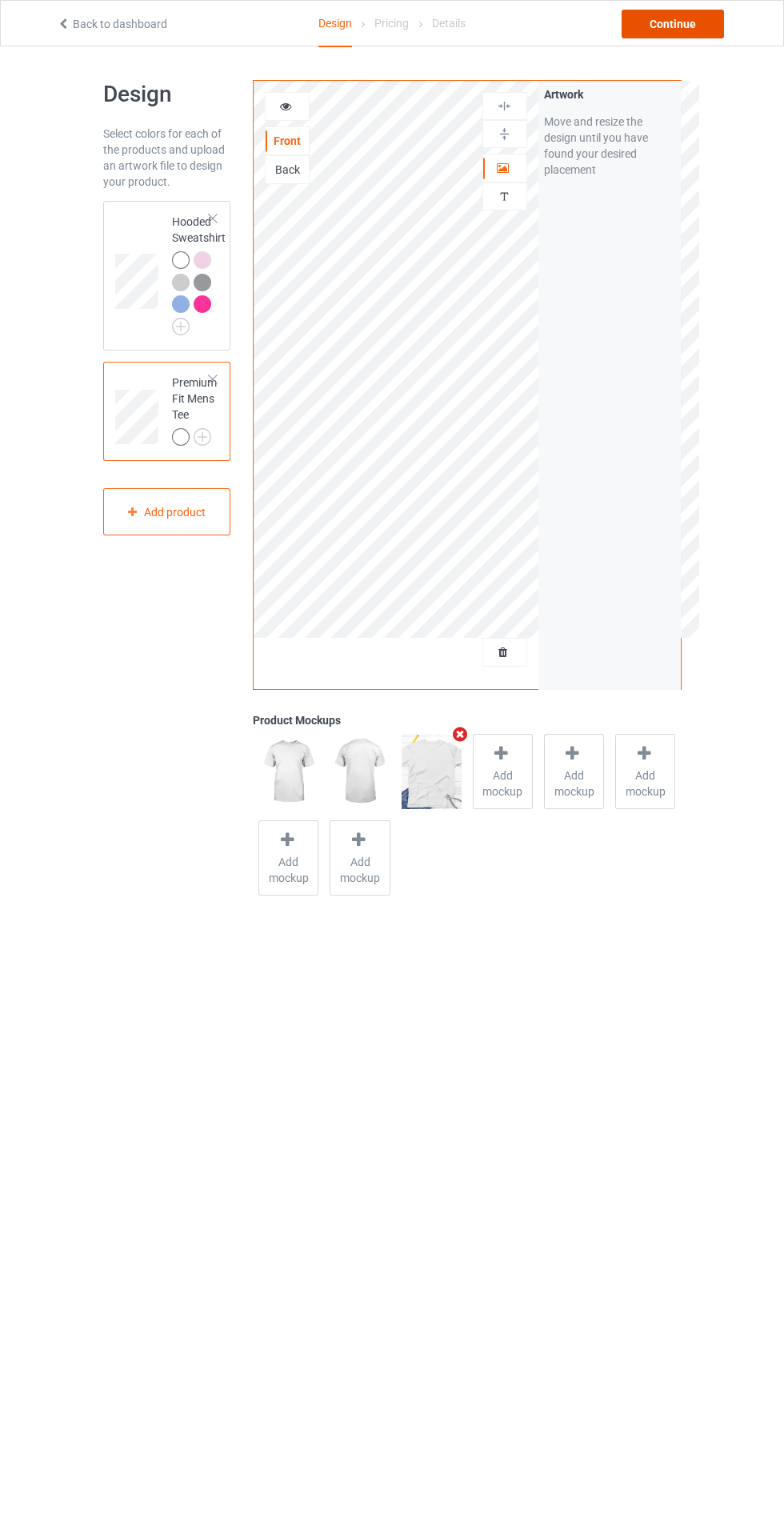
click at [663, 14] on div "Continue" at bounding box center [673, 24] width 102 height 29
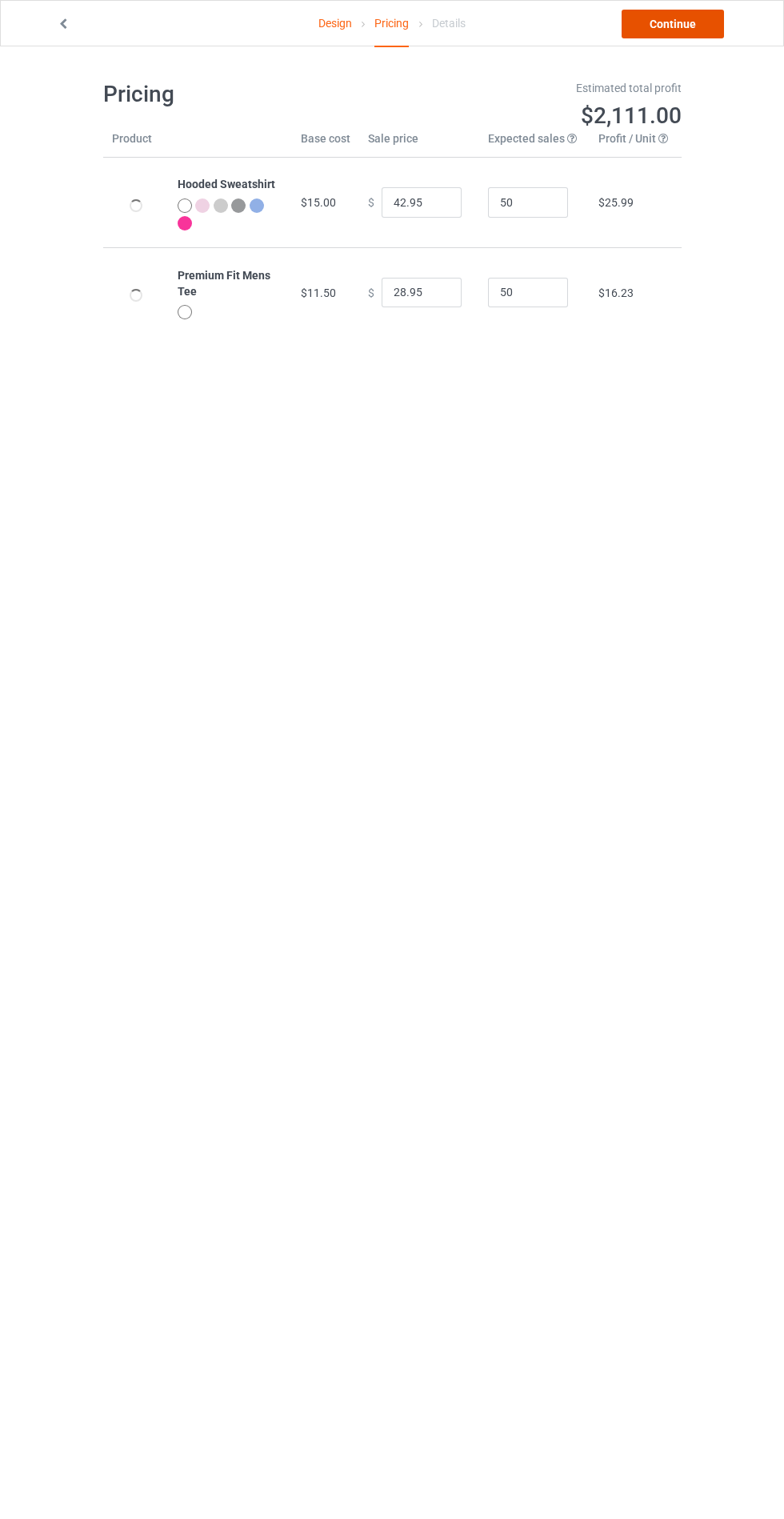
click at [666, 17] on link "Continue" at bounding box center [673, 24] width 102 height 29
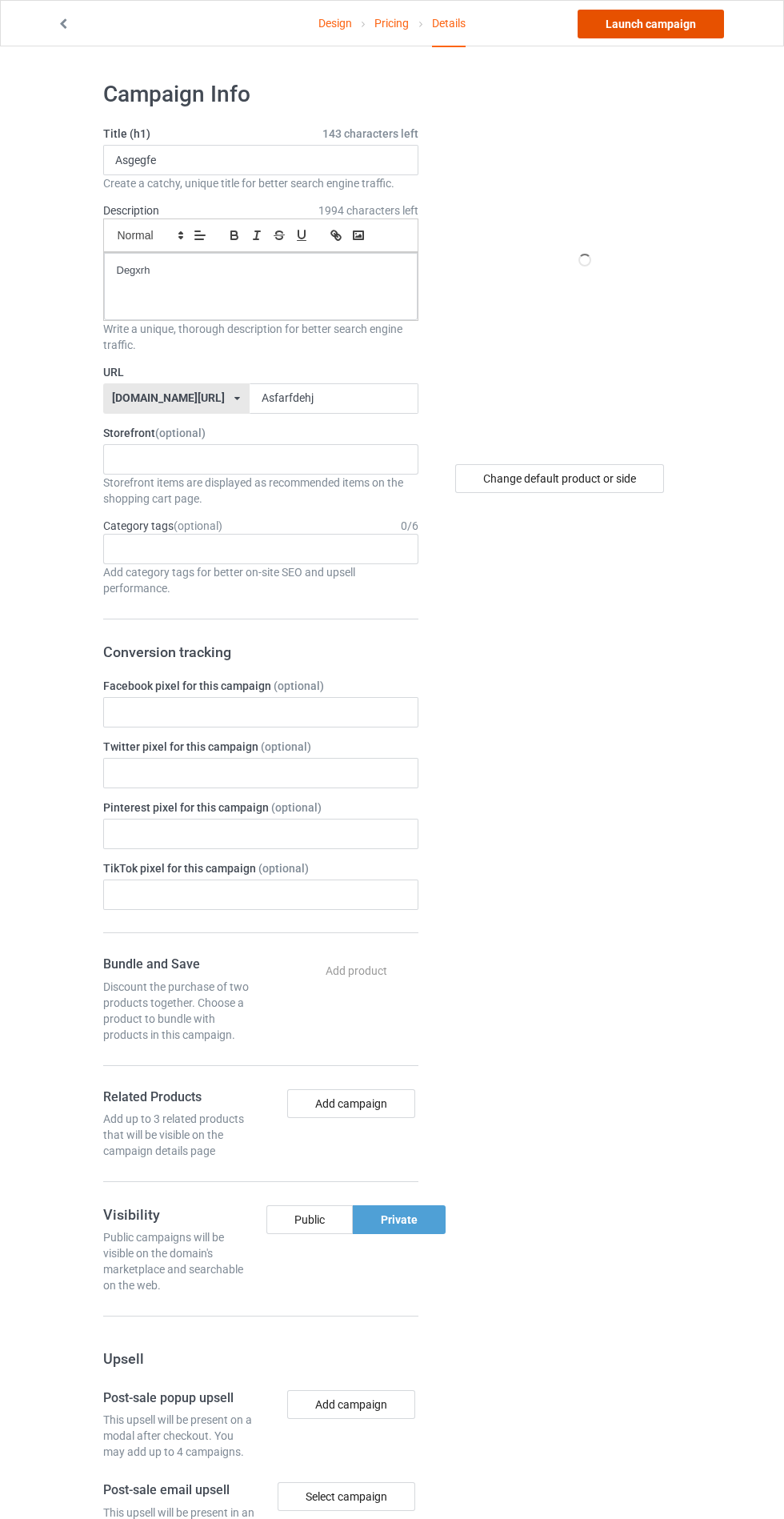
click at [626, 24] on link "Launch campaign" at bounding box center [651, 24] width 147 height 29
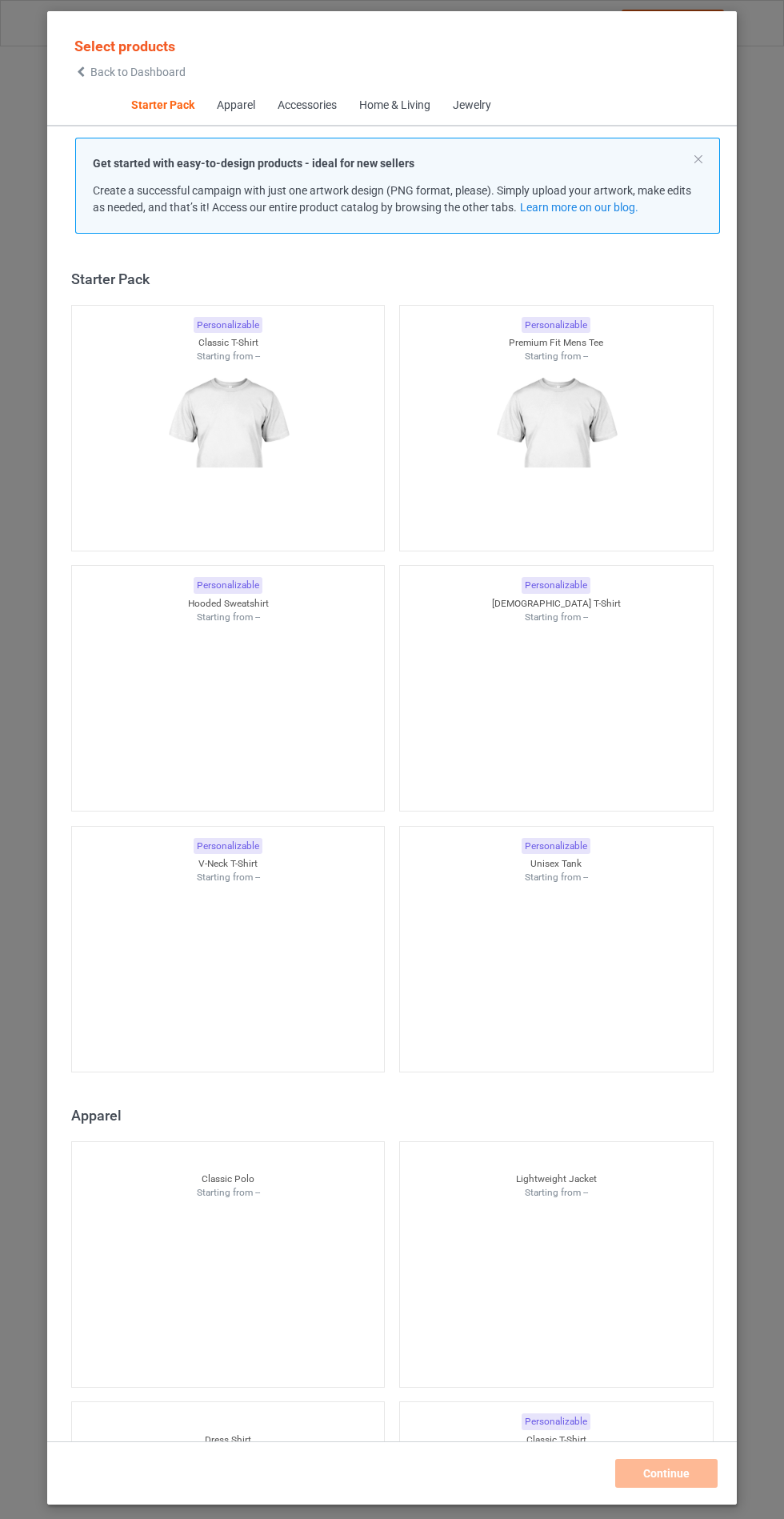
scroll to position [19, 0]
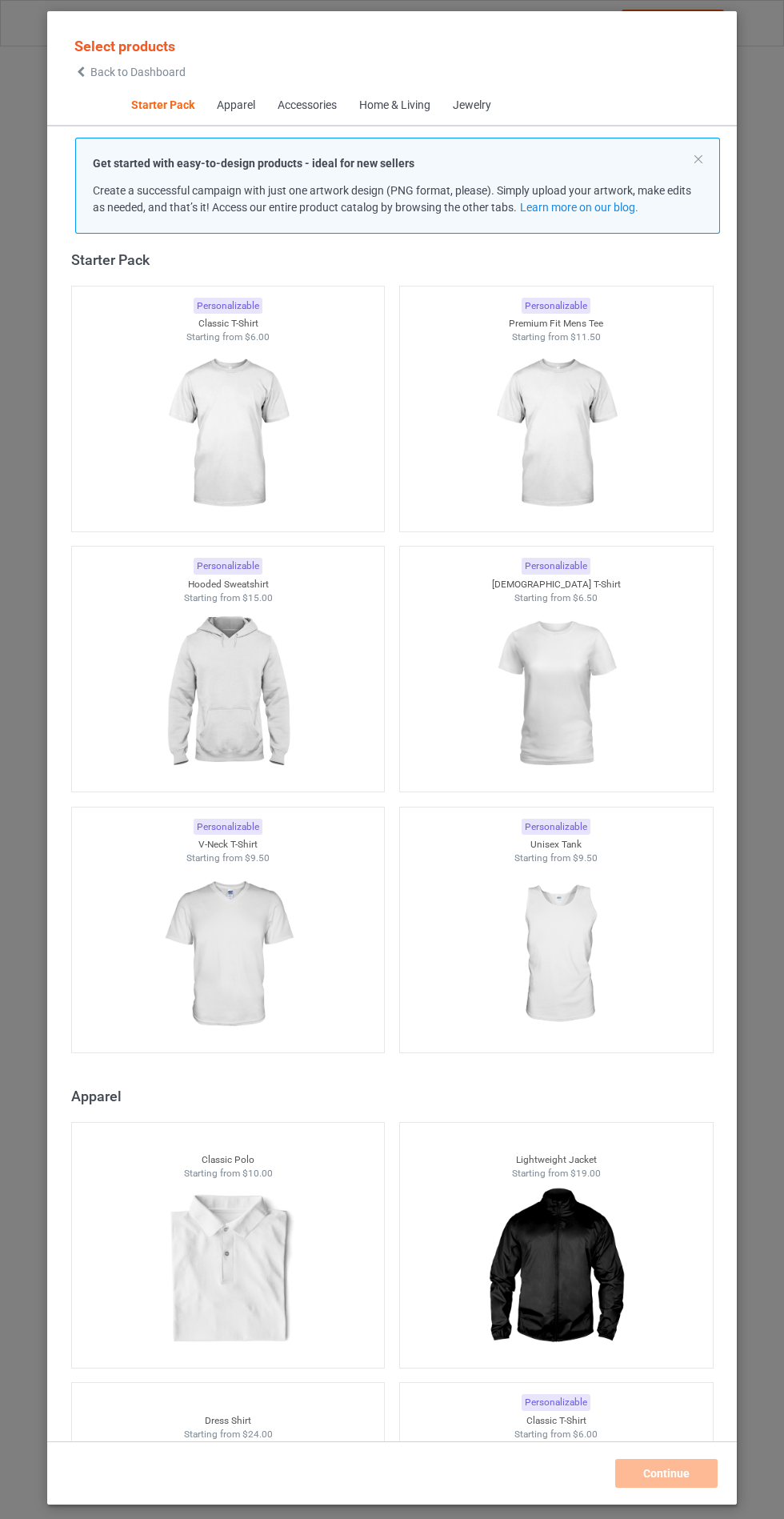
click at [249, 686] on img at bounding box center [227, 694] width 143 height 179
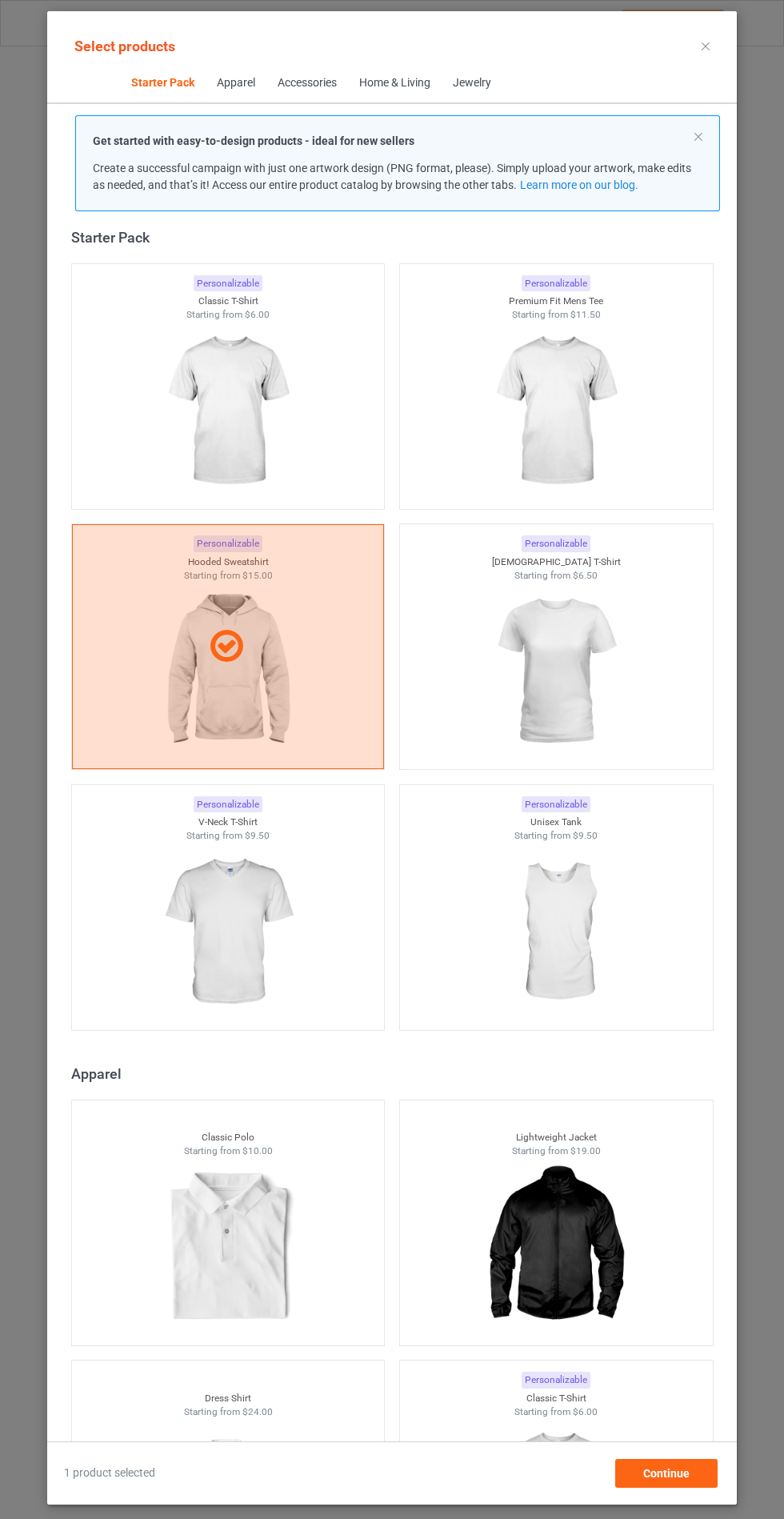
scroll to position [93, 0]
click at [677, 1488] on div "Continue" at bounding box center [666, 1474] width 102 height 29
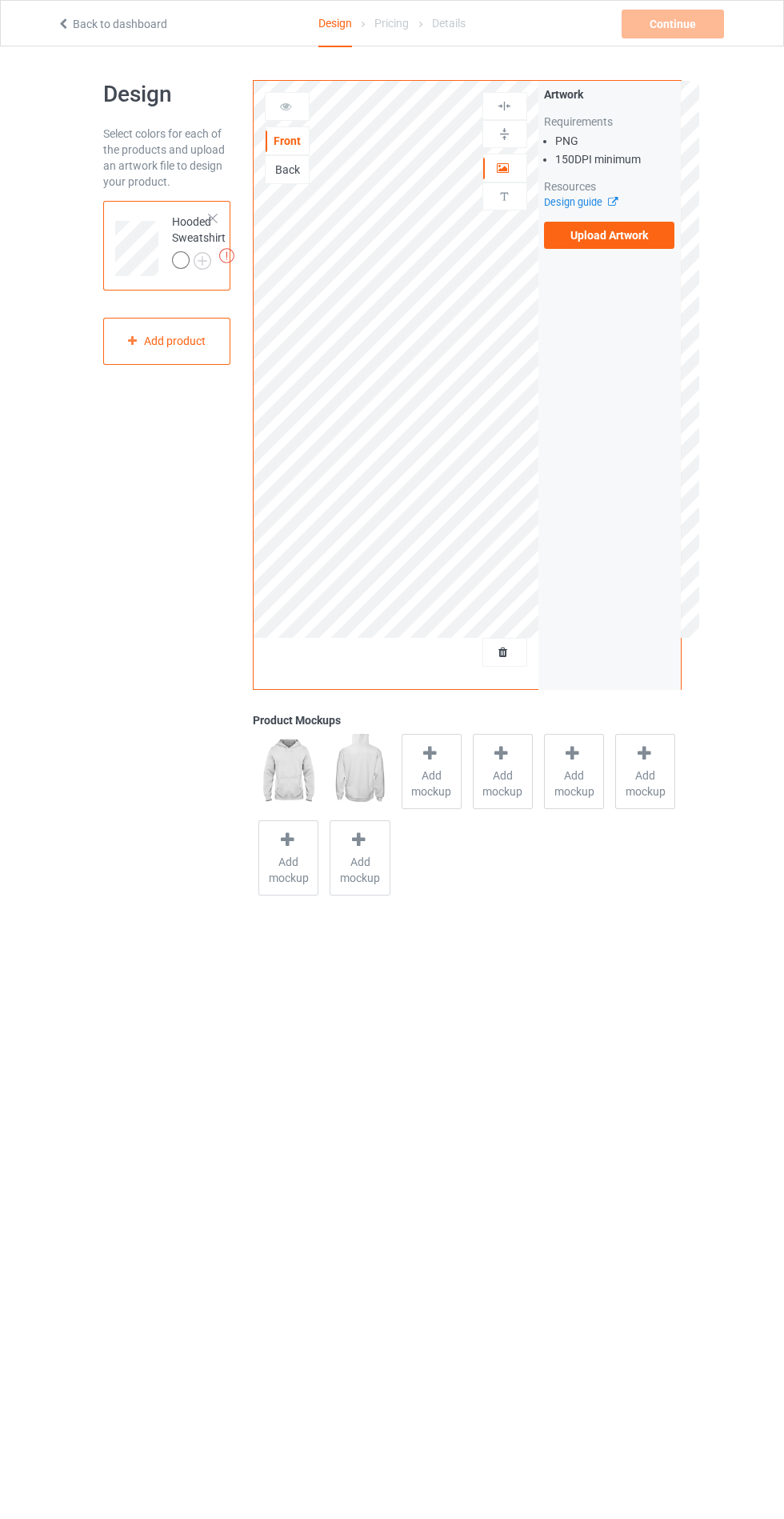
click at [647, 240] on label "Upload Artwork" at bounding box center [609, 236] width 131 height 27
click at [0, 0] on input "Upload Artwork" at bounding box center [0, 0] width 0 height 0
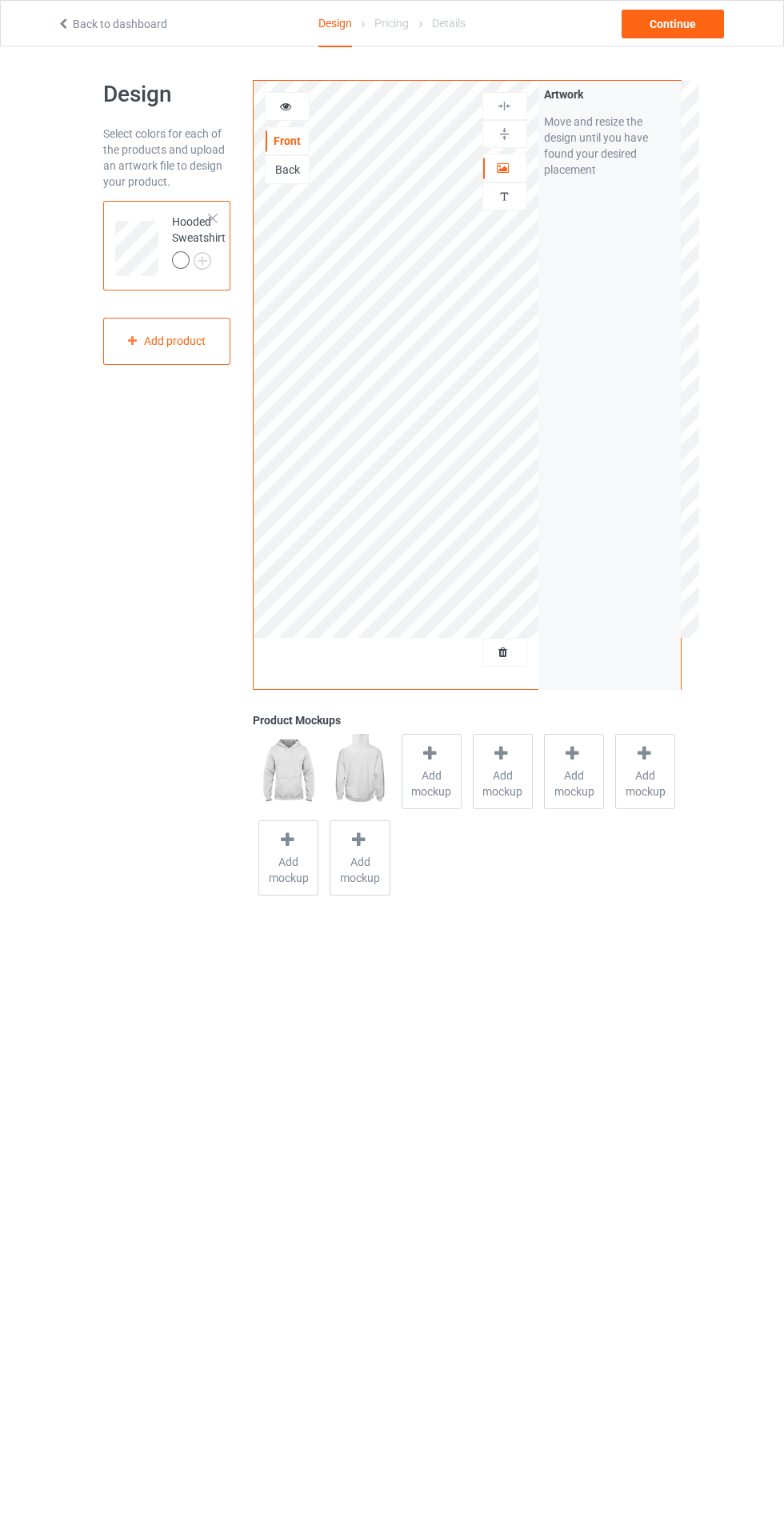
click at [433, 780] on span "Add mockup" at bounding box center [431, 783] width 59 height 32
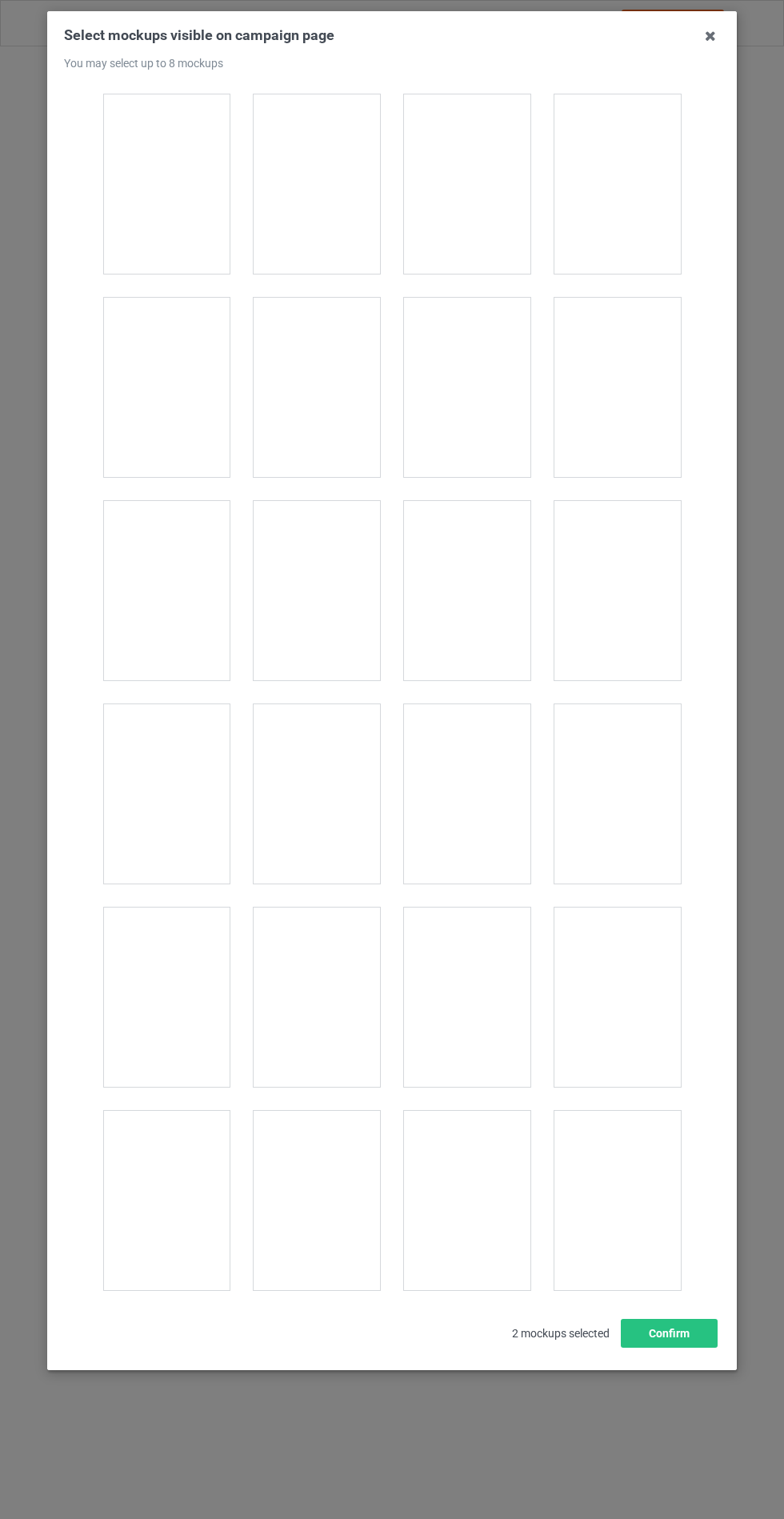
scroll to position [12918, 0]
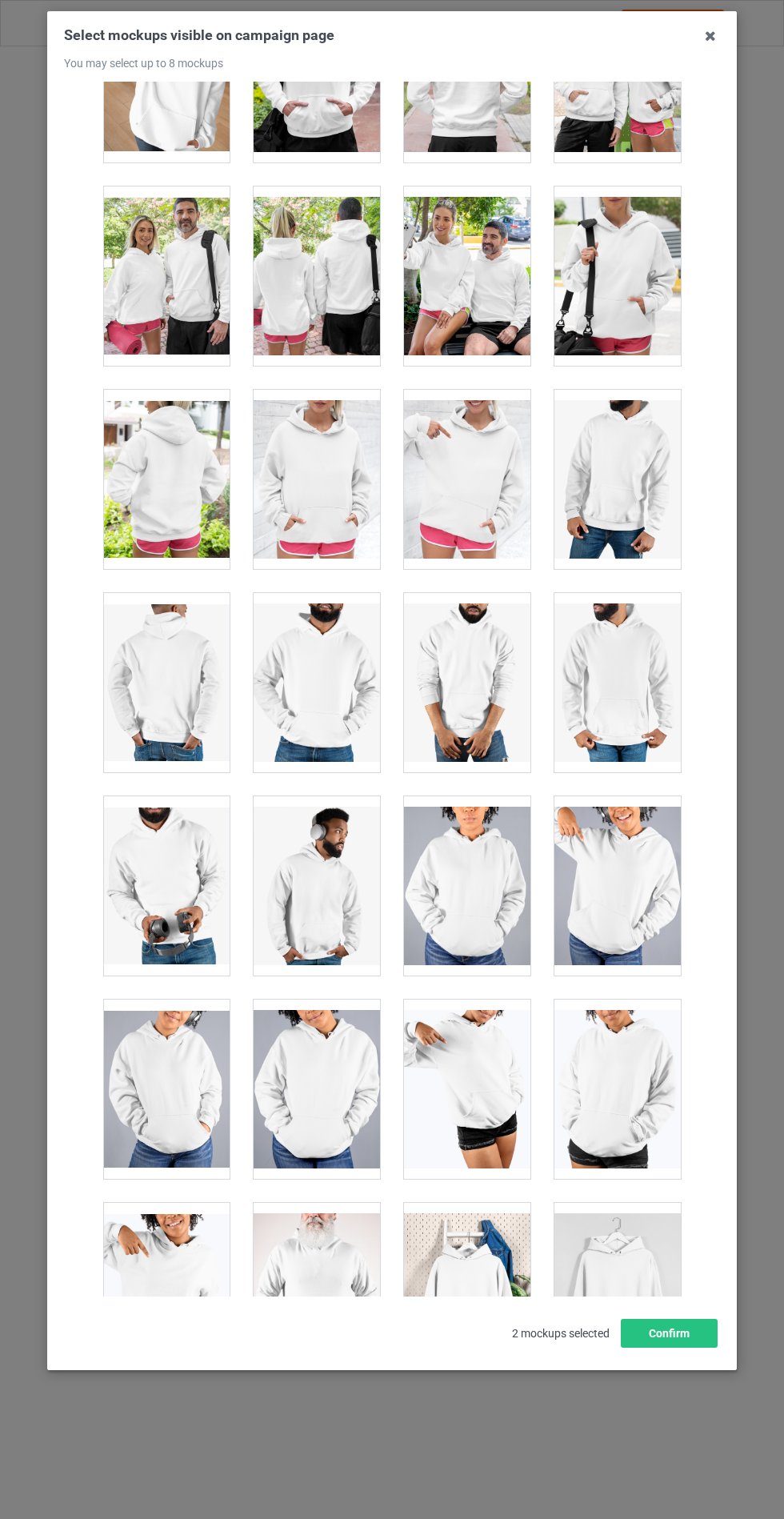
click at [330, 487] on div at bounding box center [317, 479] width 127 height 179
click at [677, 1348] on button "Confirm" at bounding box center [669, 1333] width 97 height 29
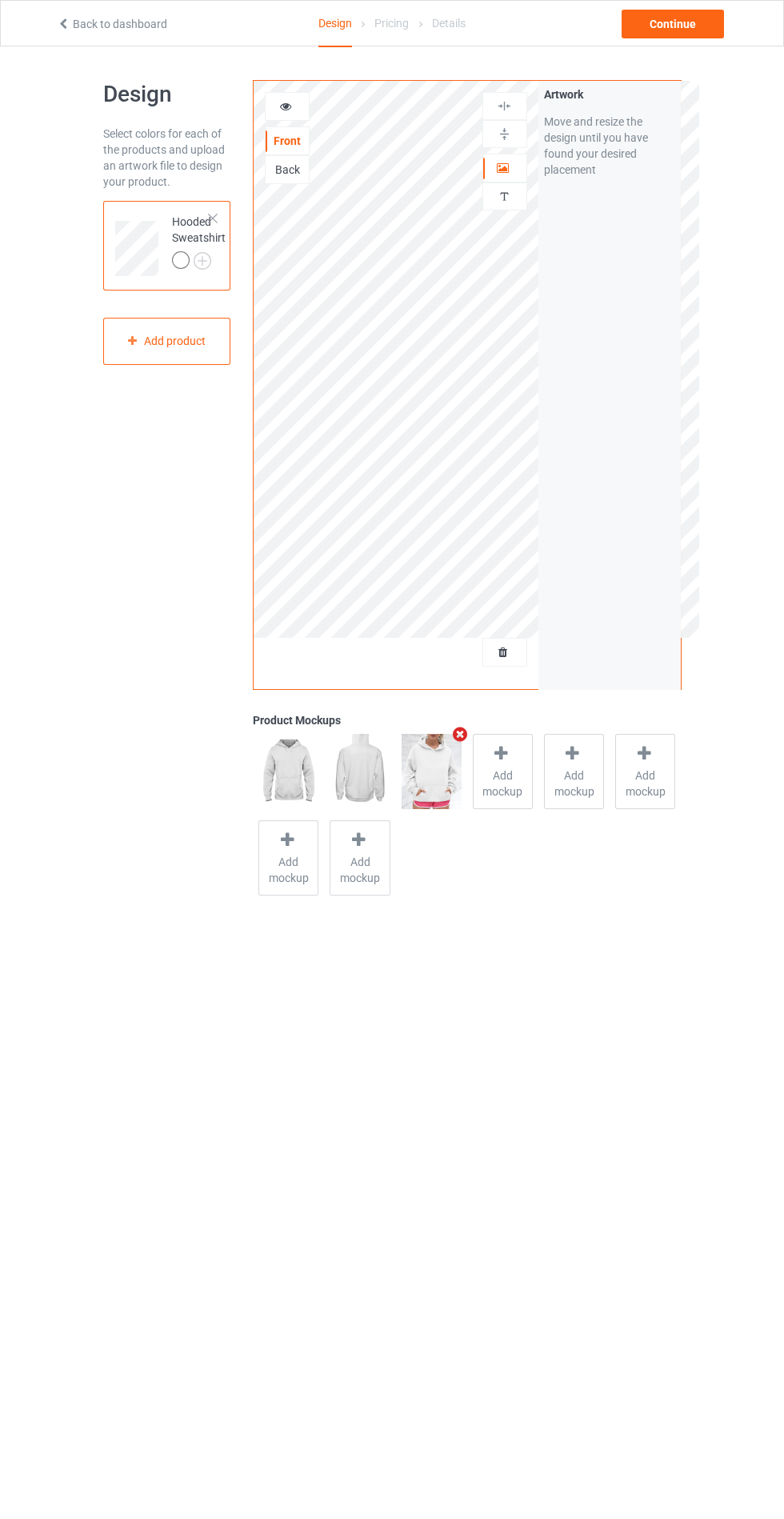
click at [0, 0] on img at bounding box center [0, 0] width 0 height 0
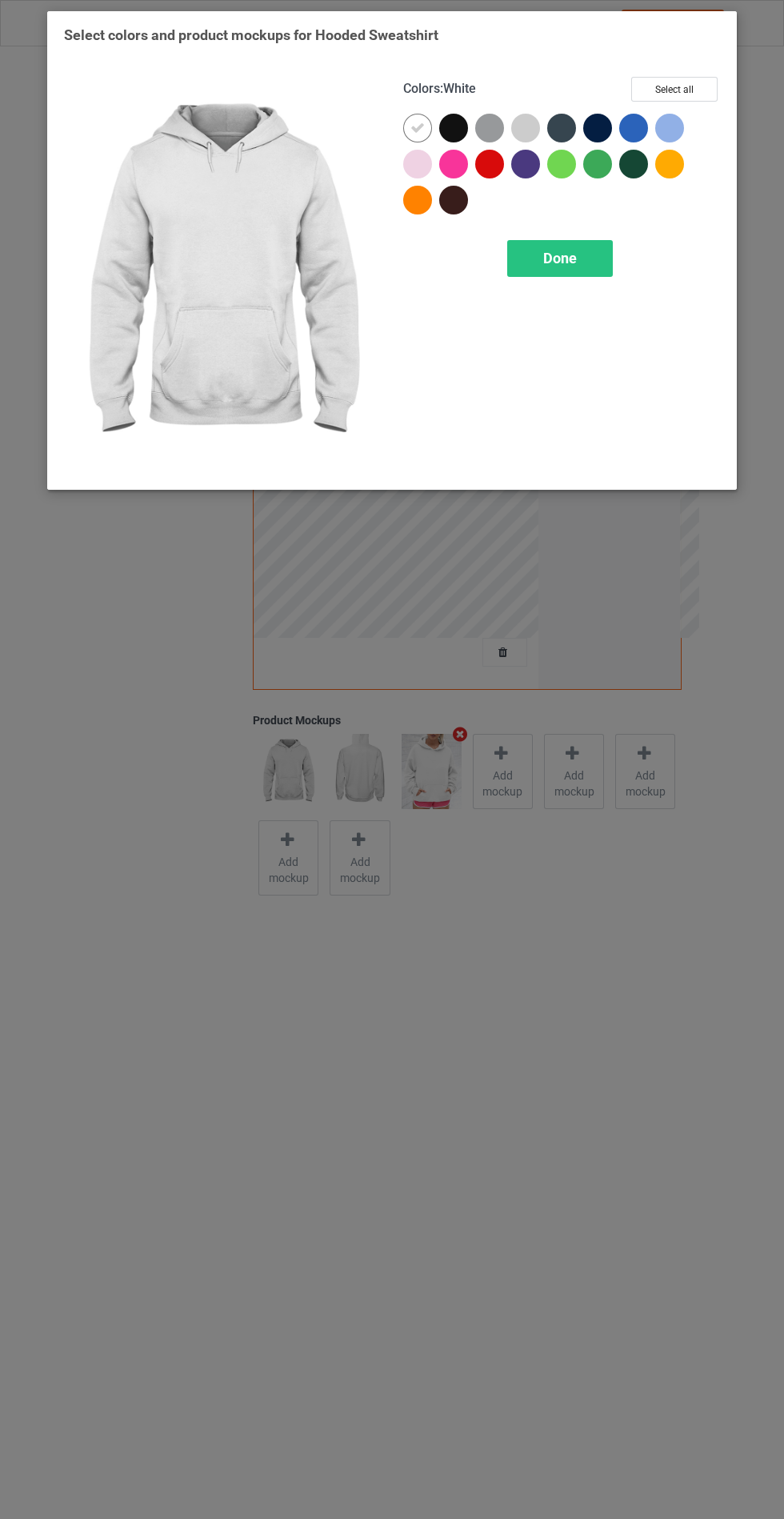
click at [461, 128] on div at bounding box center [454, 128] width 29 height 29
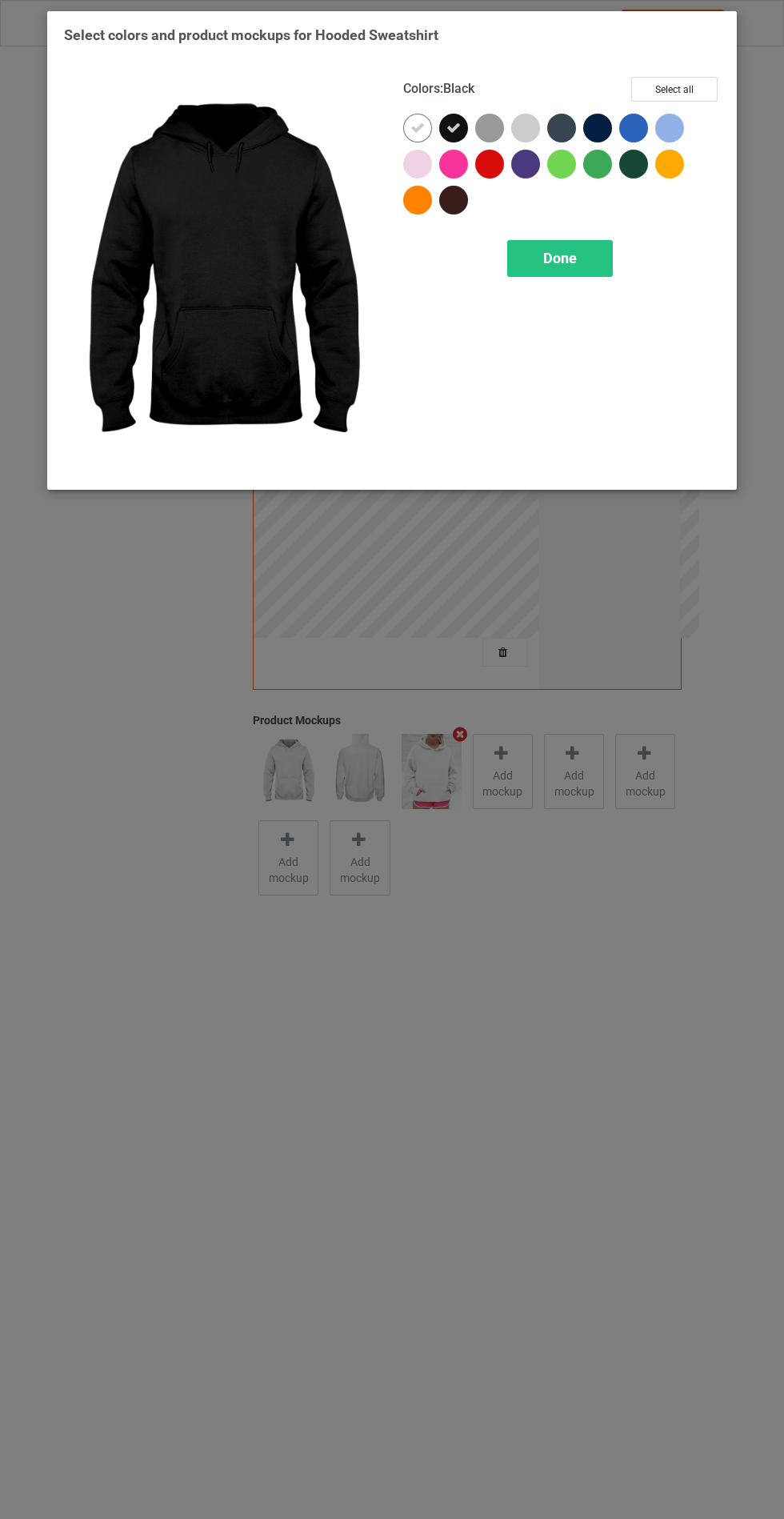
click at [454, 128] on icon at bounding box center [454, 128] width 14 height 14
click at [466, 133] on div at bounding box center [454, 128] width 29 height 29
click at [496, 135] on div at bounding box center [490, 128] width 29 height 29
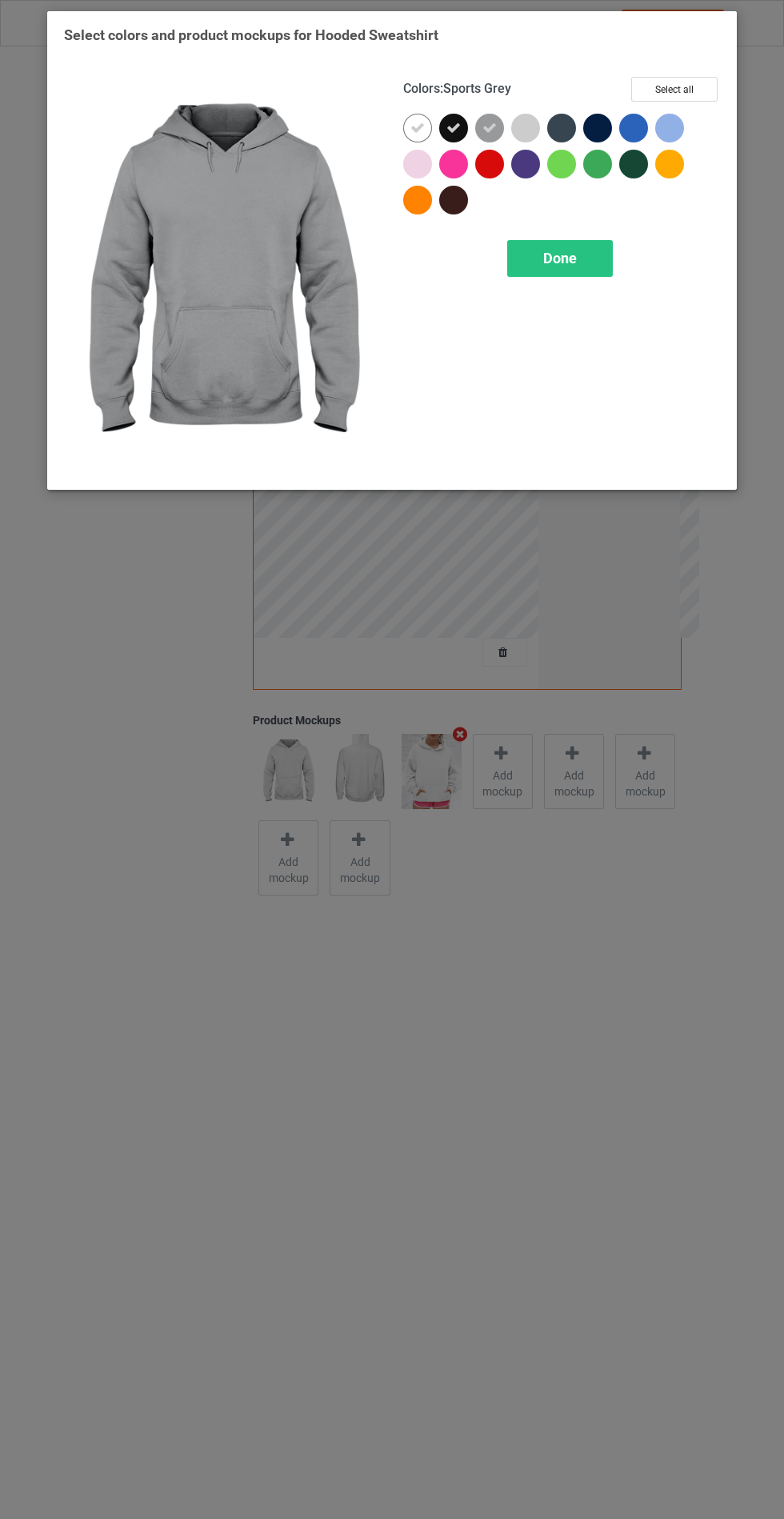
click at [573, 126] on div at bounding box center [561, 128] width 29 height 29
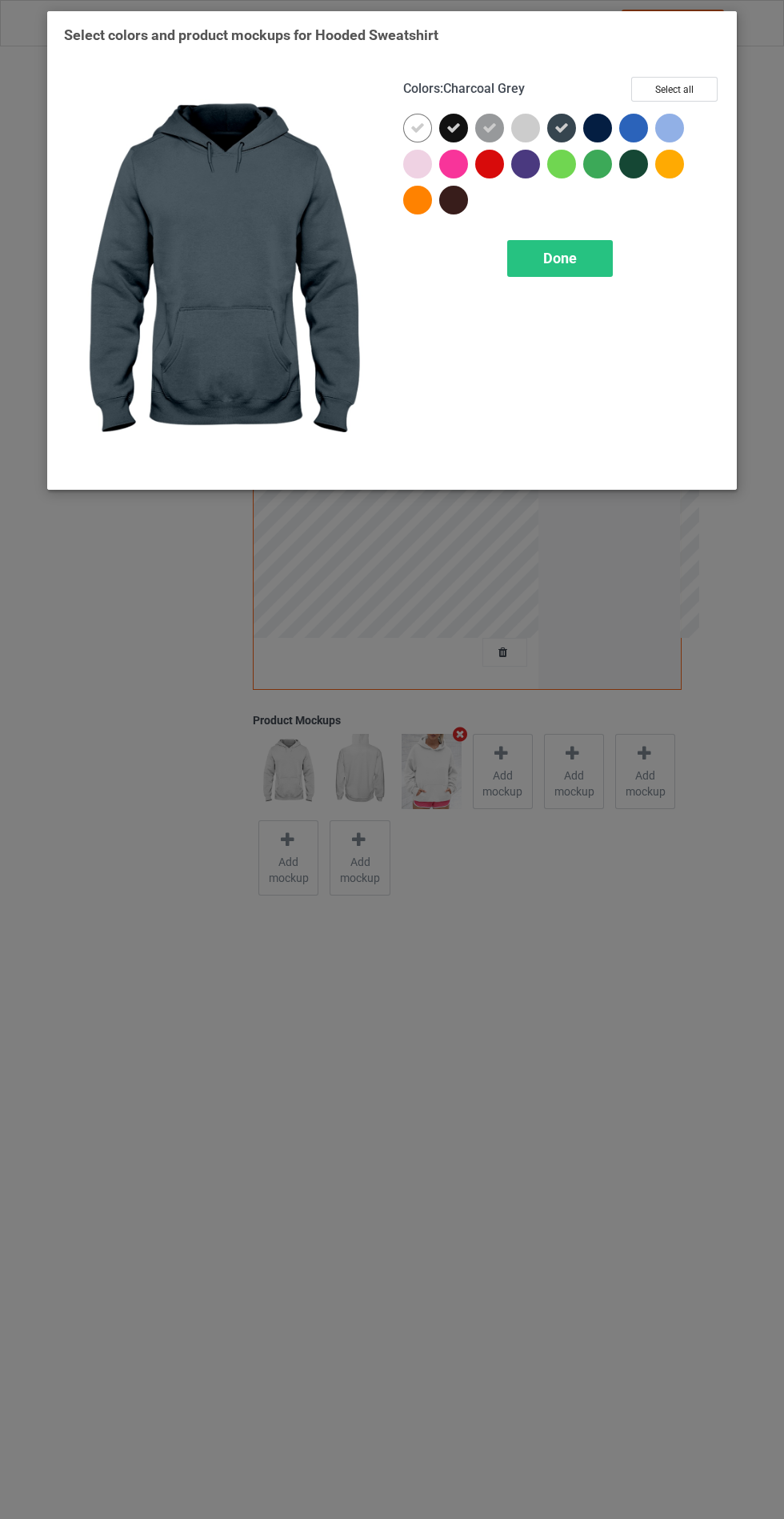
click at [604, 129] on div at bounding box center [598, 128] width 29 height 29
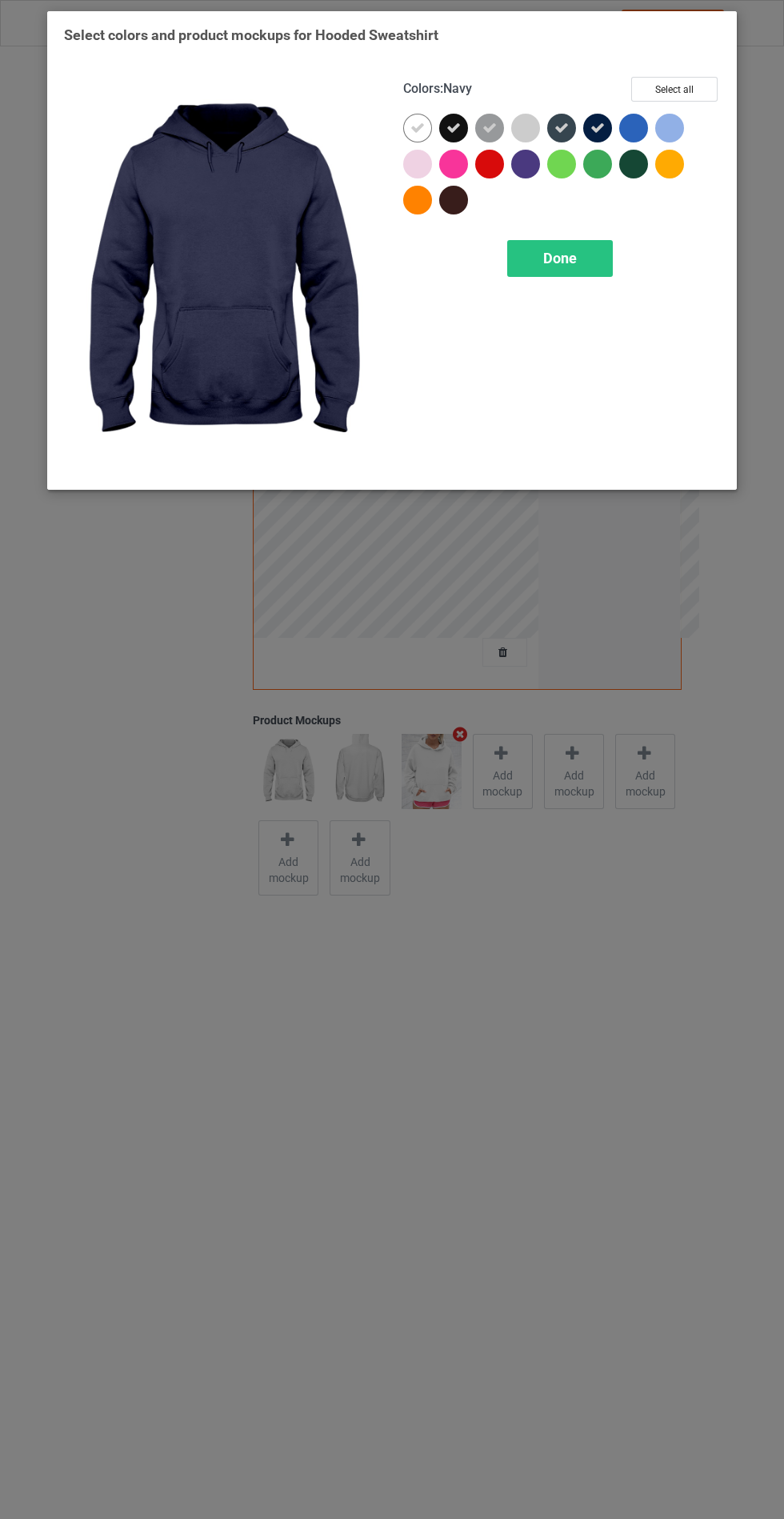
click at [554, 162] on div at bounding box center [561, 164] width 29 height 29
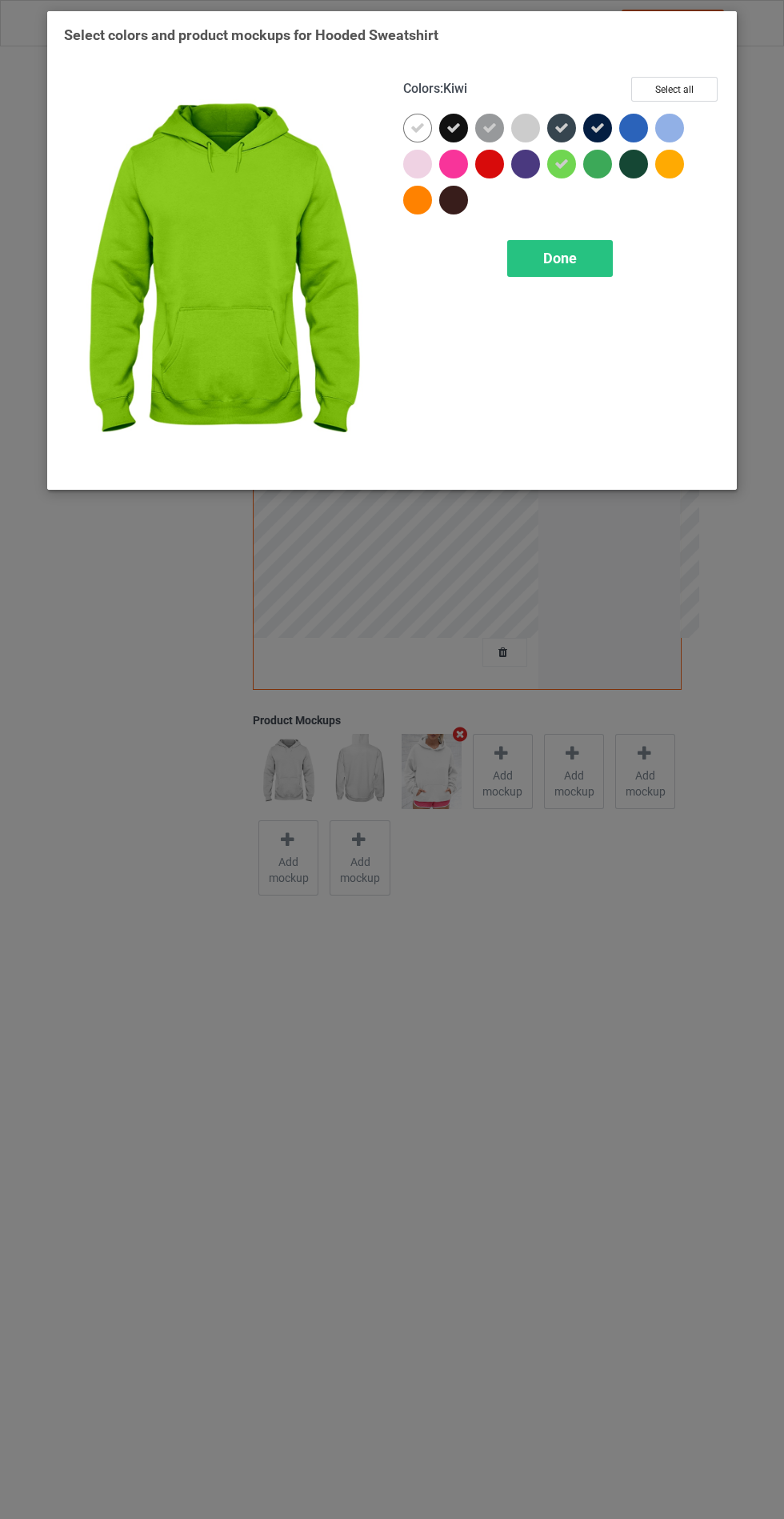
click at [464, 191] on div at bounding box center [454, 200] width 29 height 29
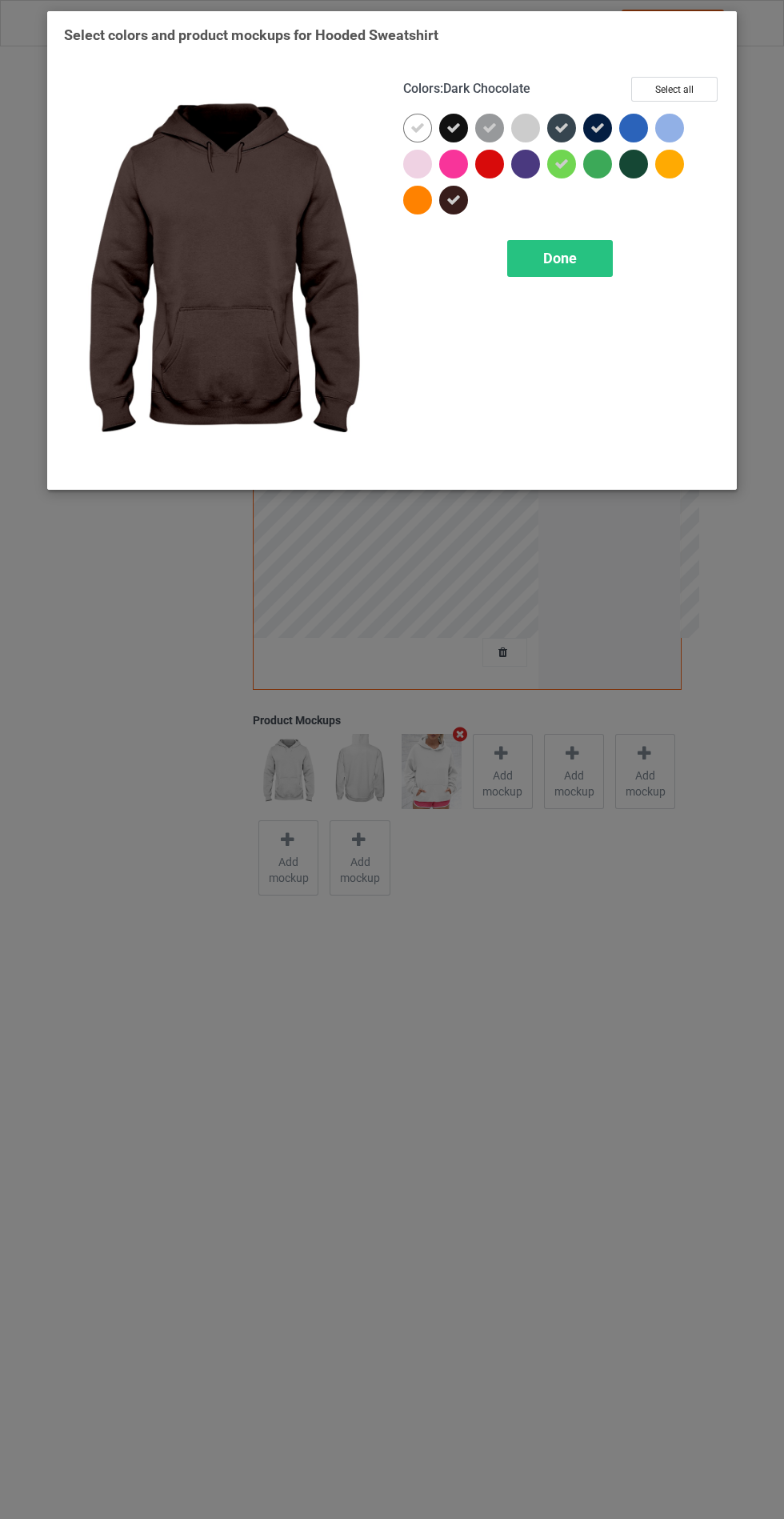
click at [561, 163] on icon at bounding box center [561, 164] width 14 height 14
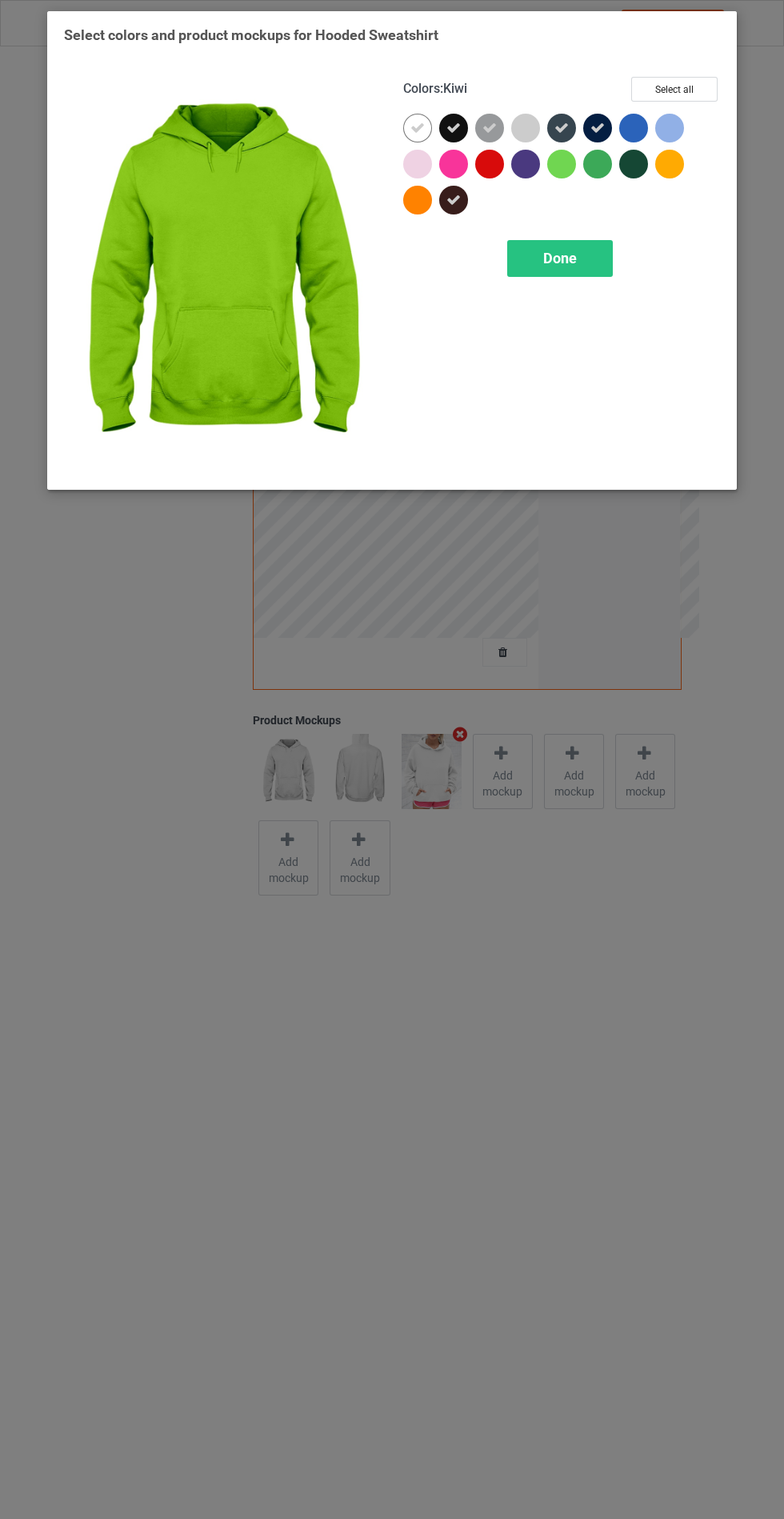
click at [532, 176] on div at bounding box center [530, 168] width 36 height 36
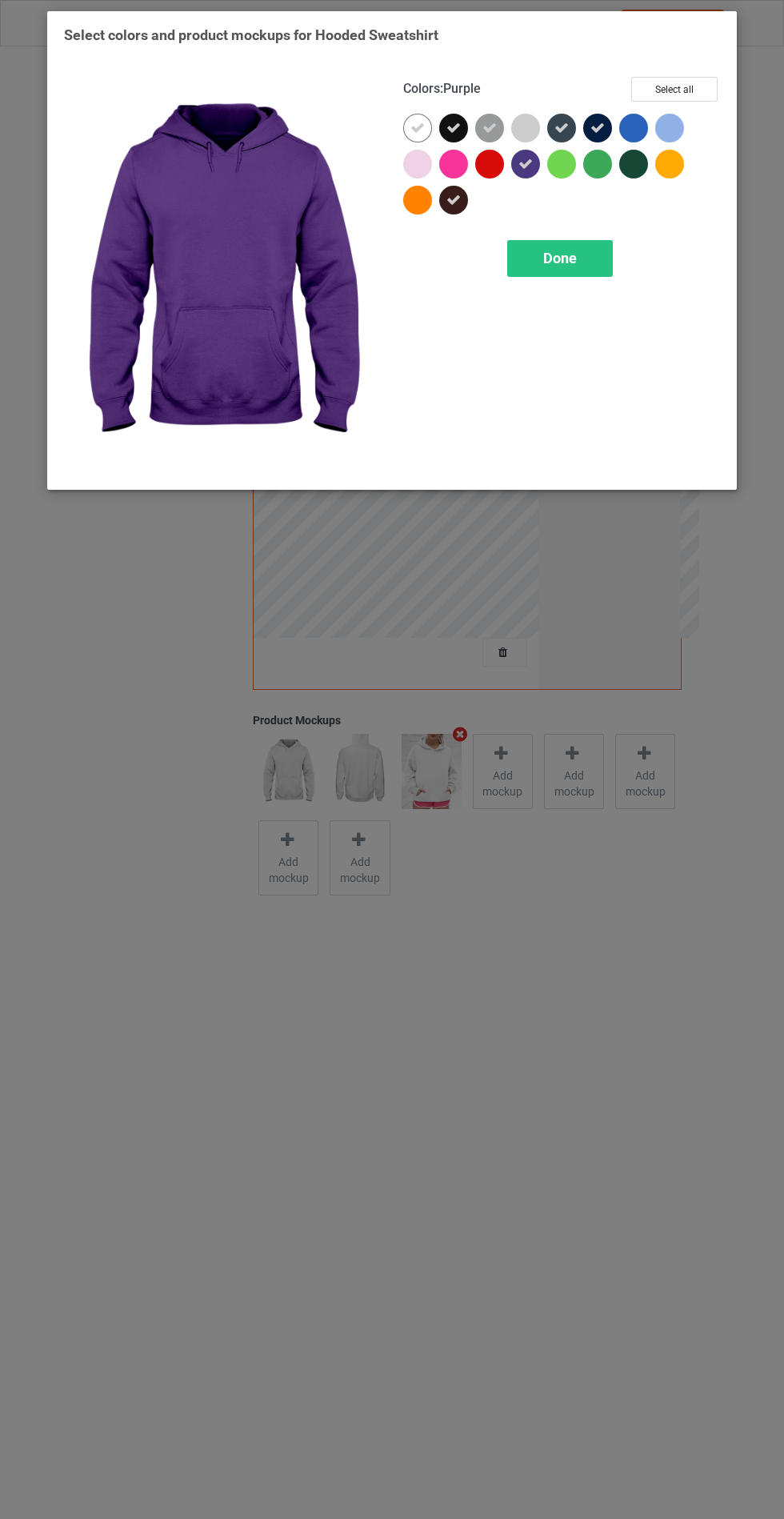
click at [678, 134] on div at bounding box center [670, 128] width 29 height 29
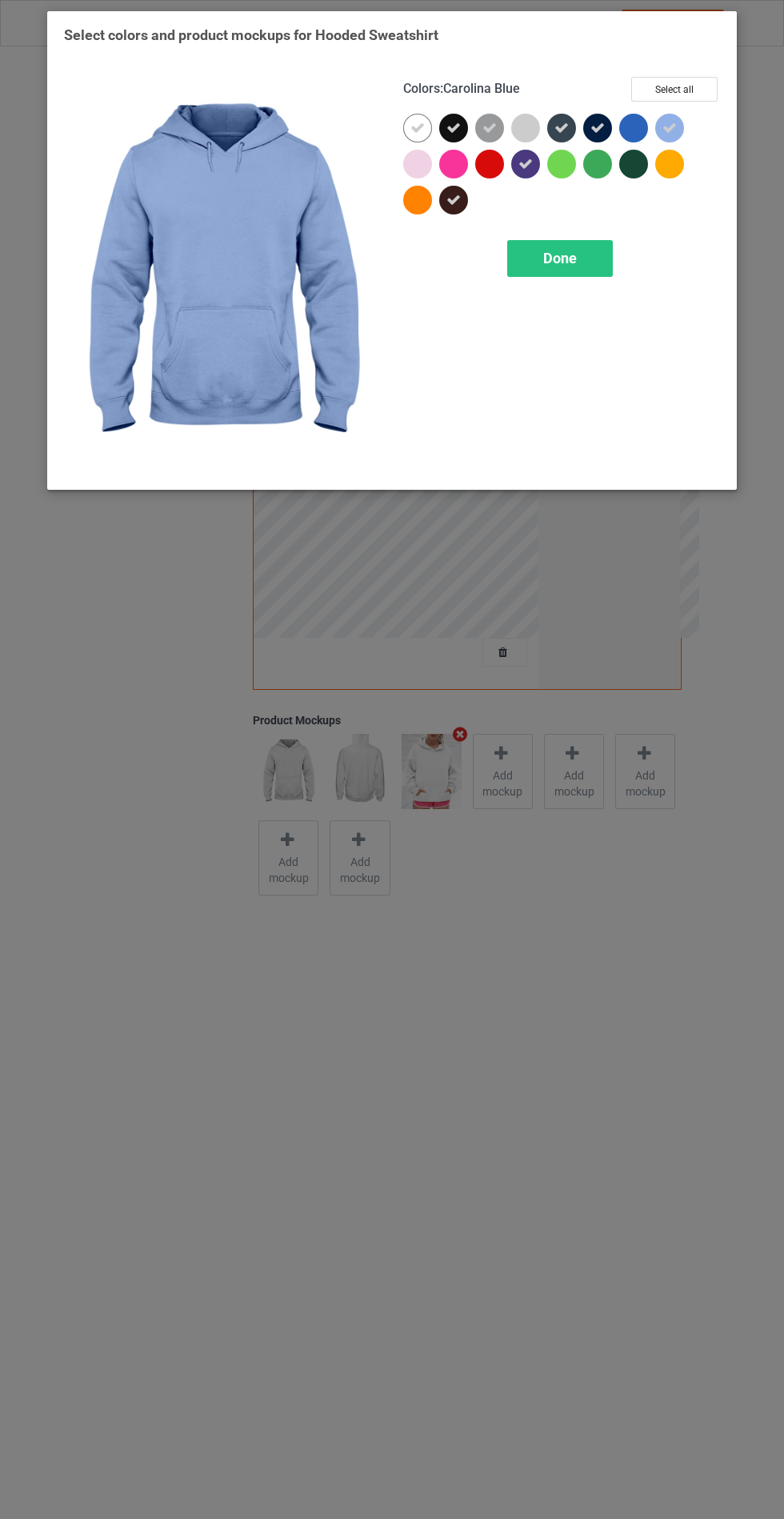
click at [481, 160] on div at bounding box center [490, 164] width 29 height 29
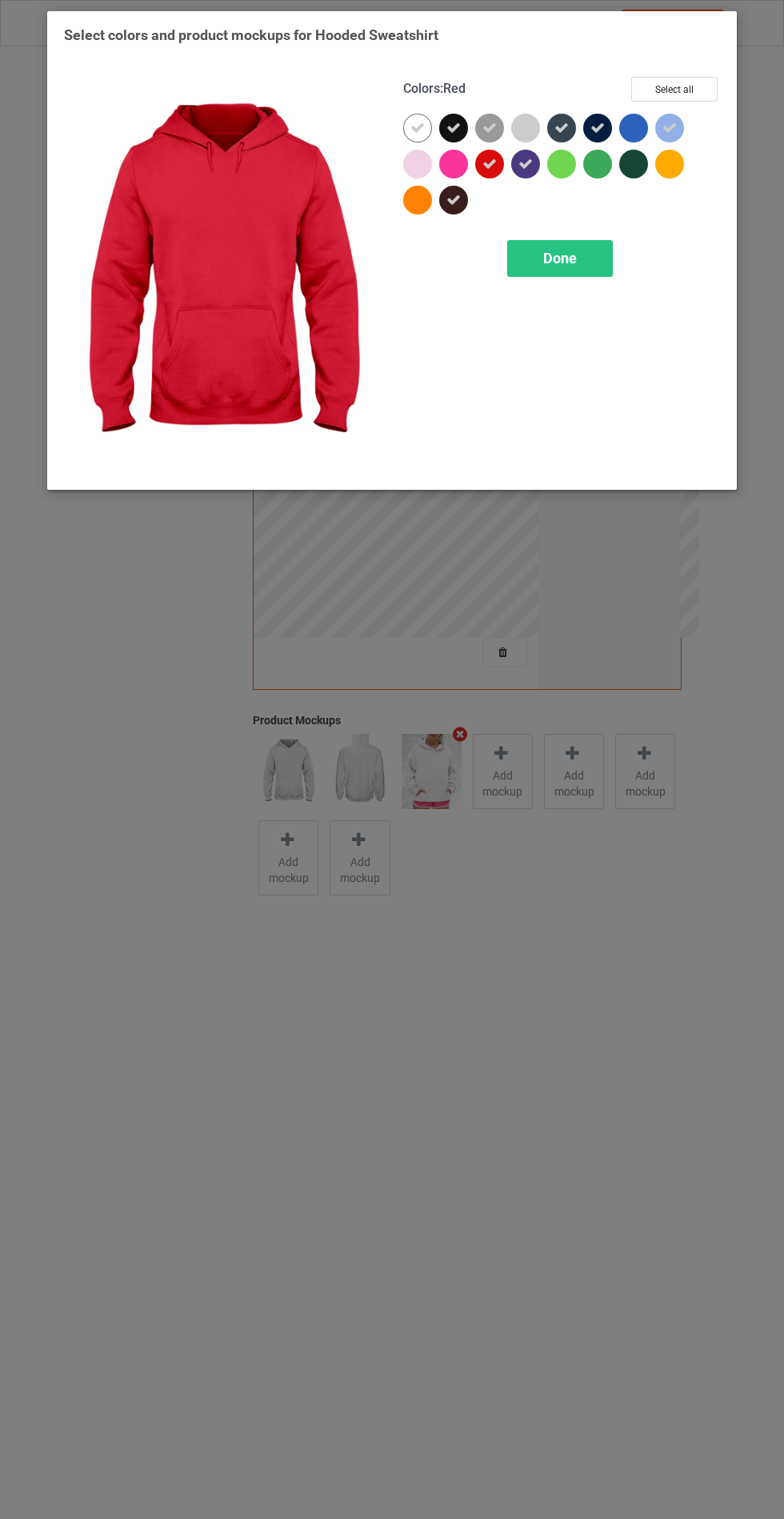
click at [452, 161] on div at bounding box center [454, 164] width 29 height 29
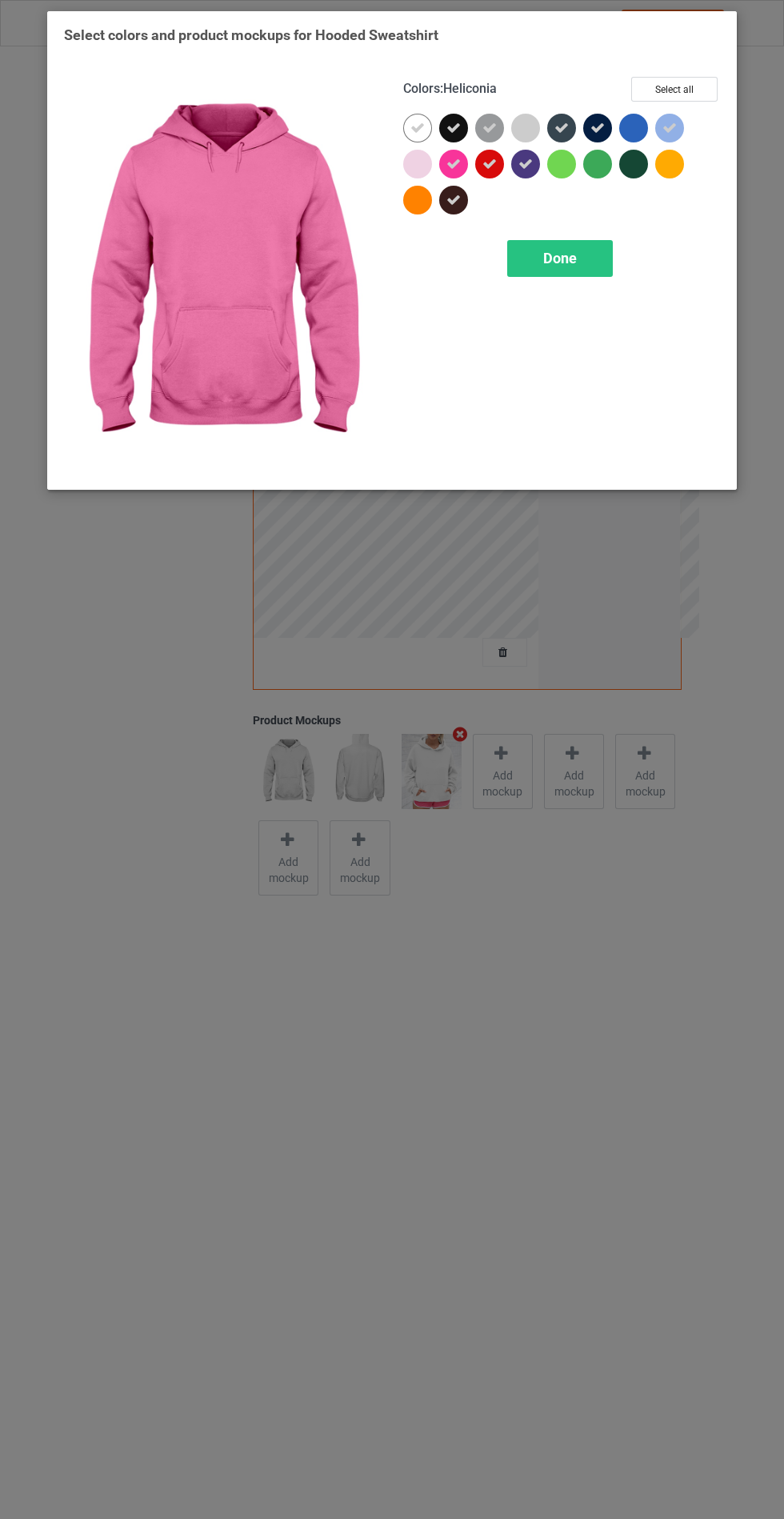
click at [531, 263] on div "Done" at bounding box center [559, 258] width 106 height 37
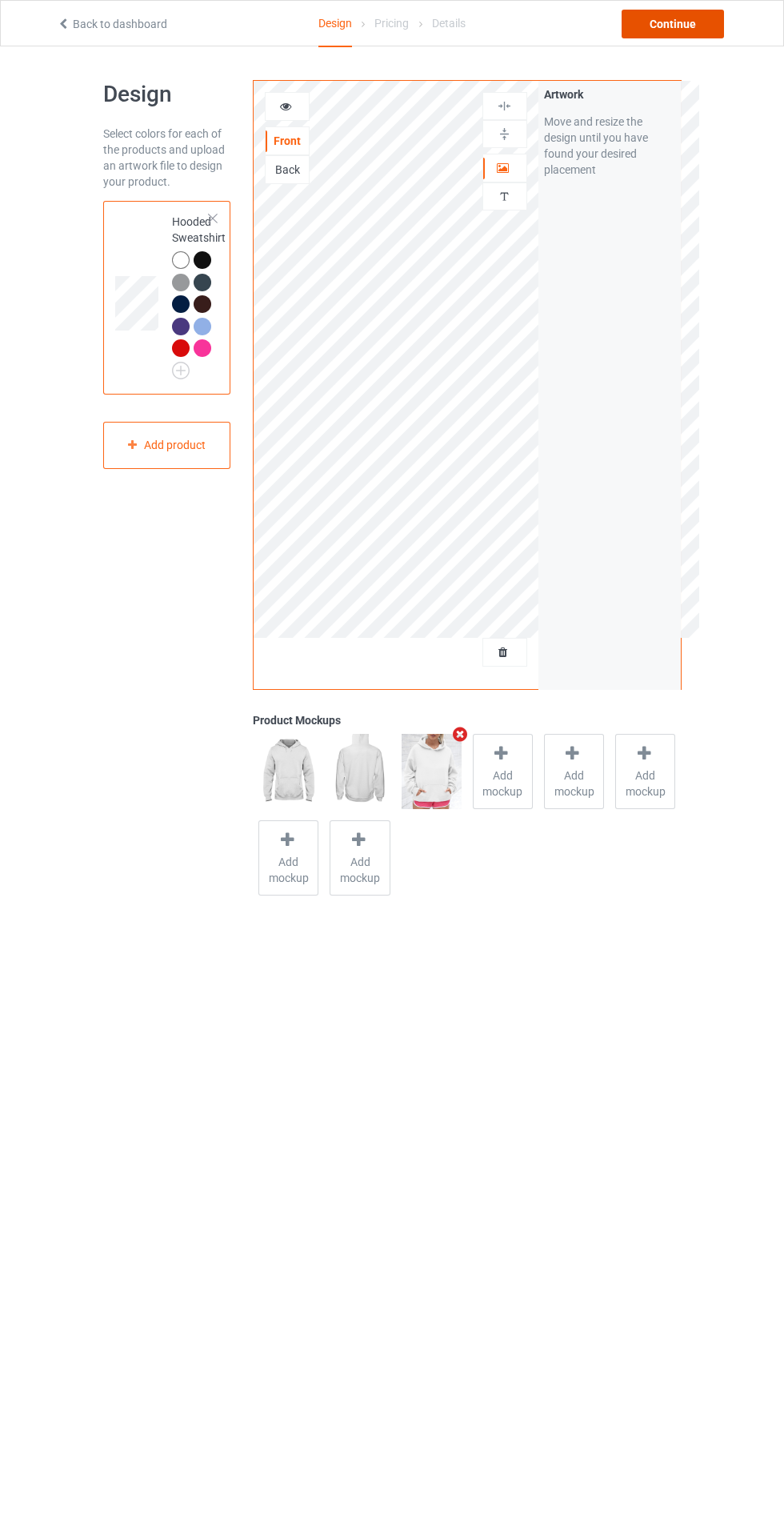
click at [691, 34] on div "Continue" at bounding box center [673, 24] width 102 height 29
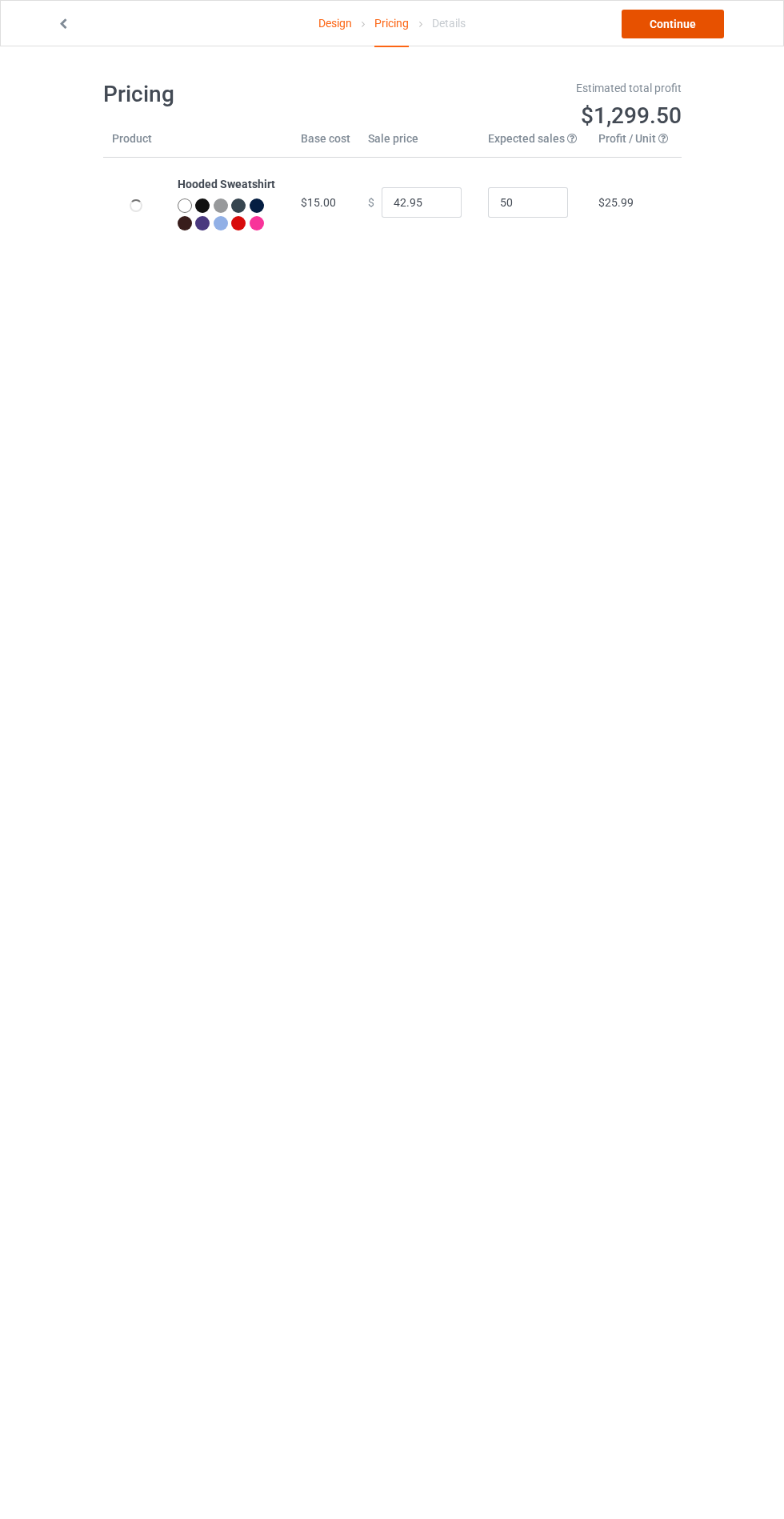
click at [693, 28] on link "Continue" at bounding box center [673, 24] width 102 height 29
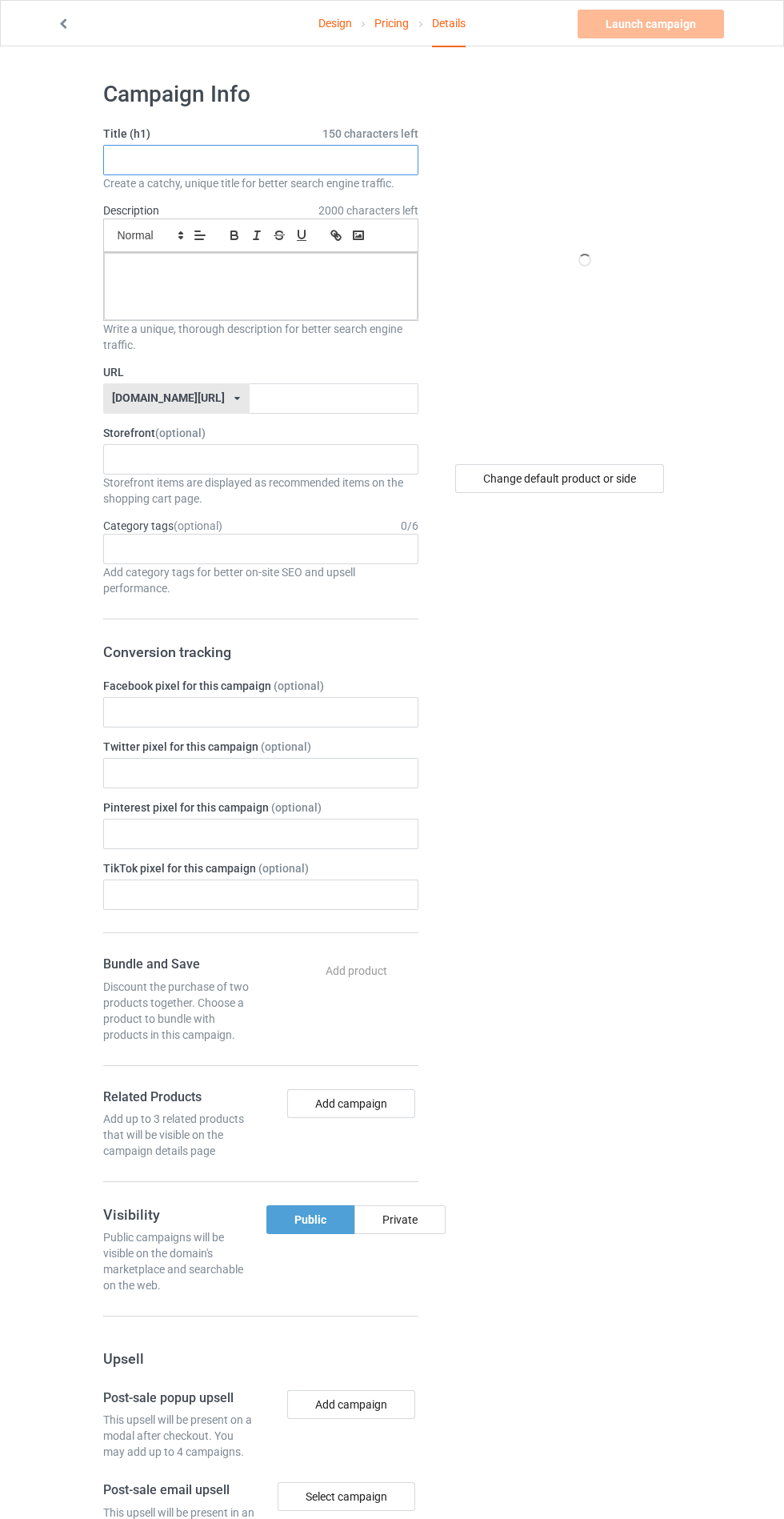
click at [356, 162] on input "text" at bounding box center [261, 160] width 315 height 31
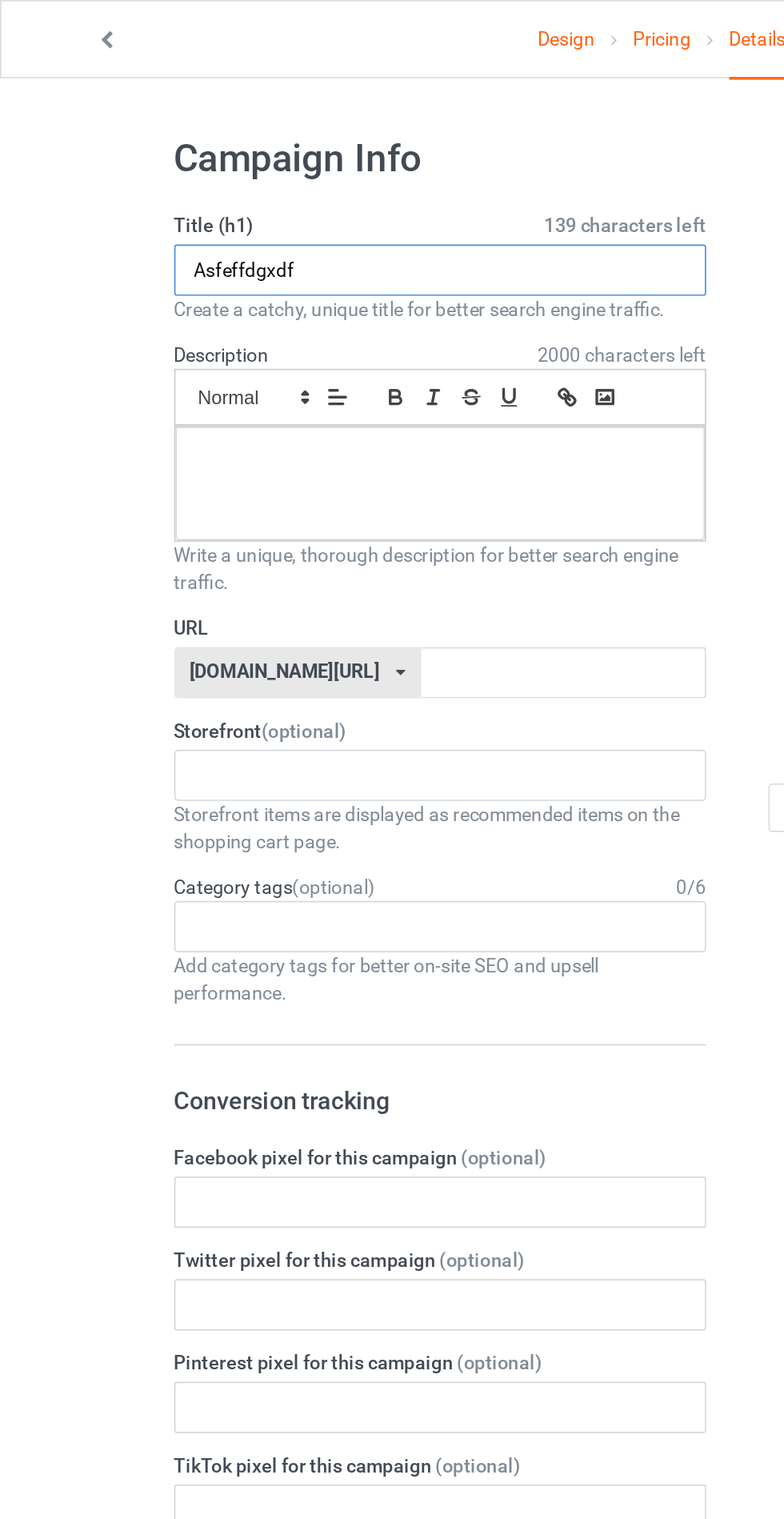
type input "Asfeffdgxdf"
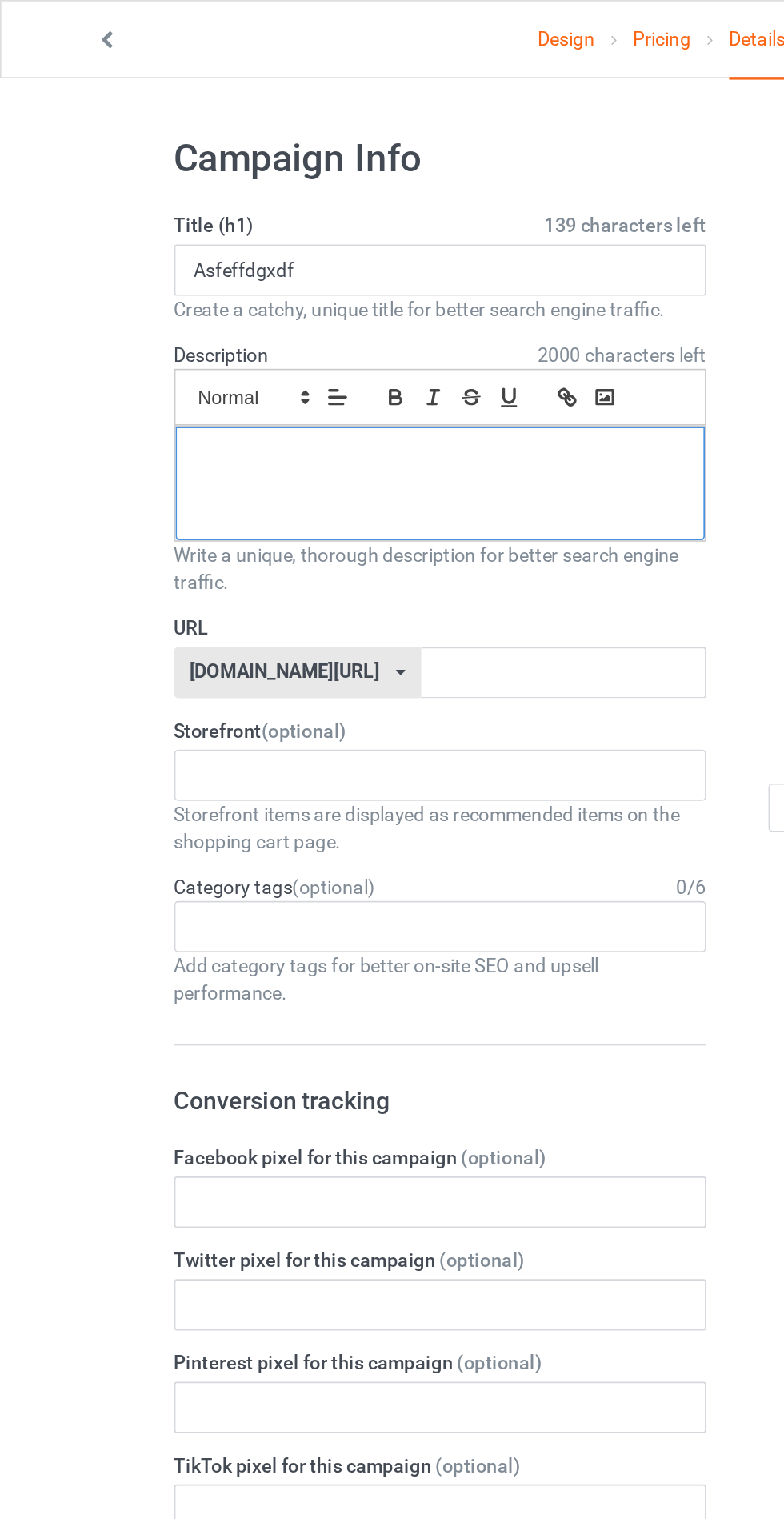
click at [326, 289] on div at bounding box center [261, 286] width 313 height 67
click at [306, 393] on input "text" at bounding box center [334, 399] width 168 height 31
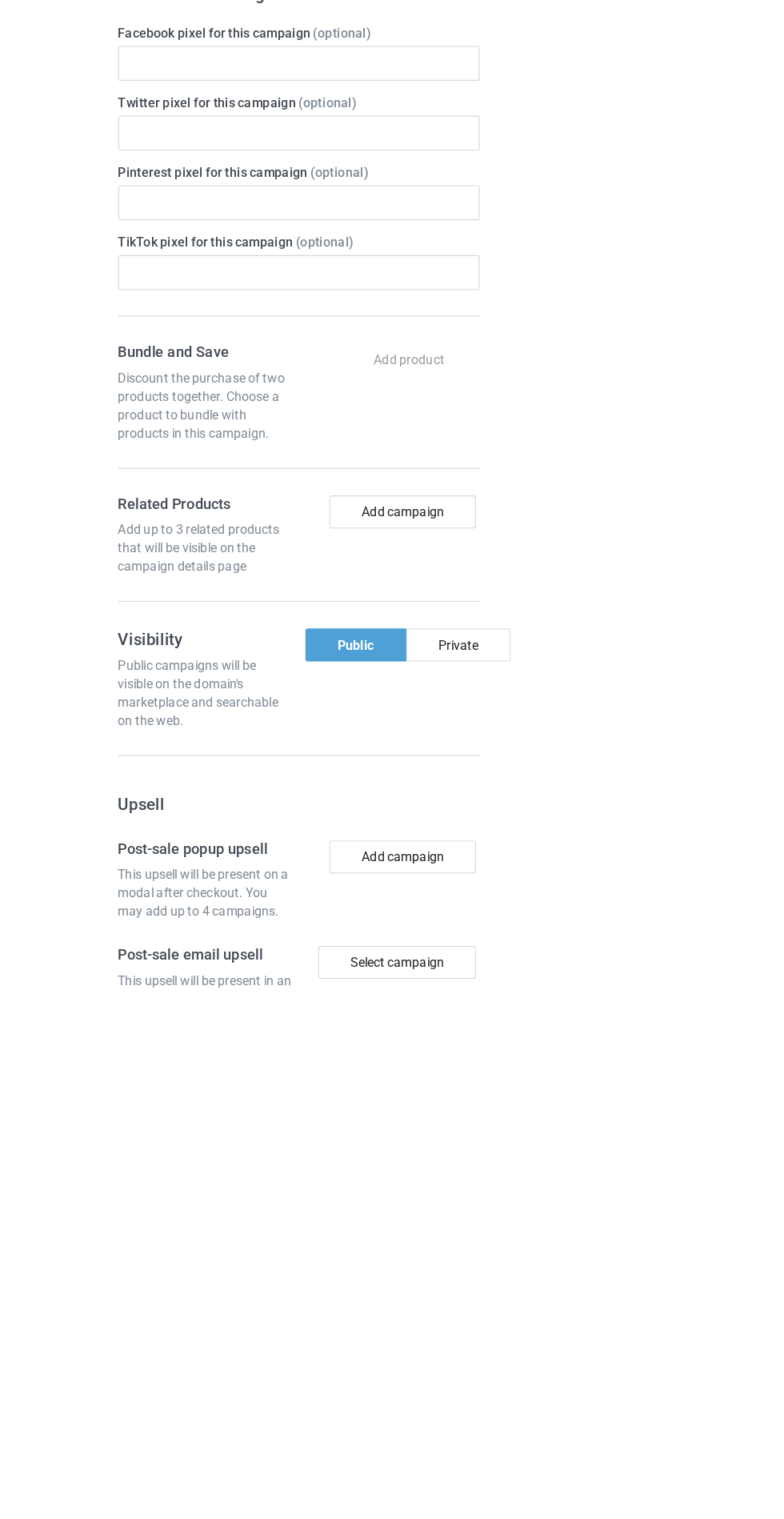
type input "Cdeyfetyfeteztt"
click at [428, 1207] on div "Private" at bounding box center [399, 1220] width 91 height 29
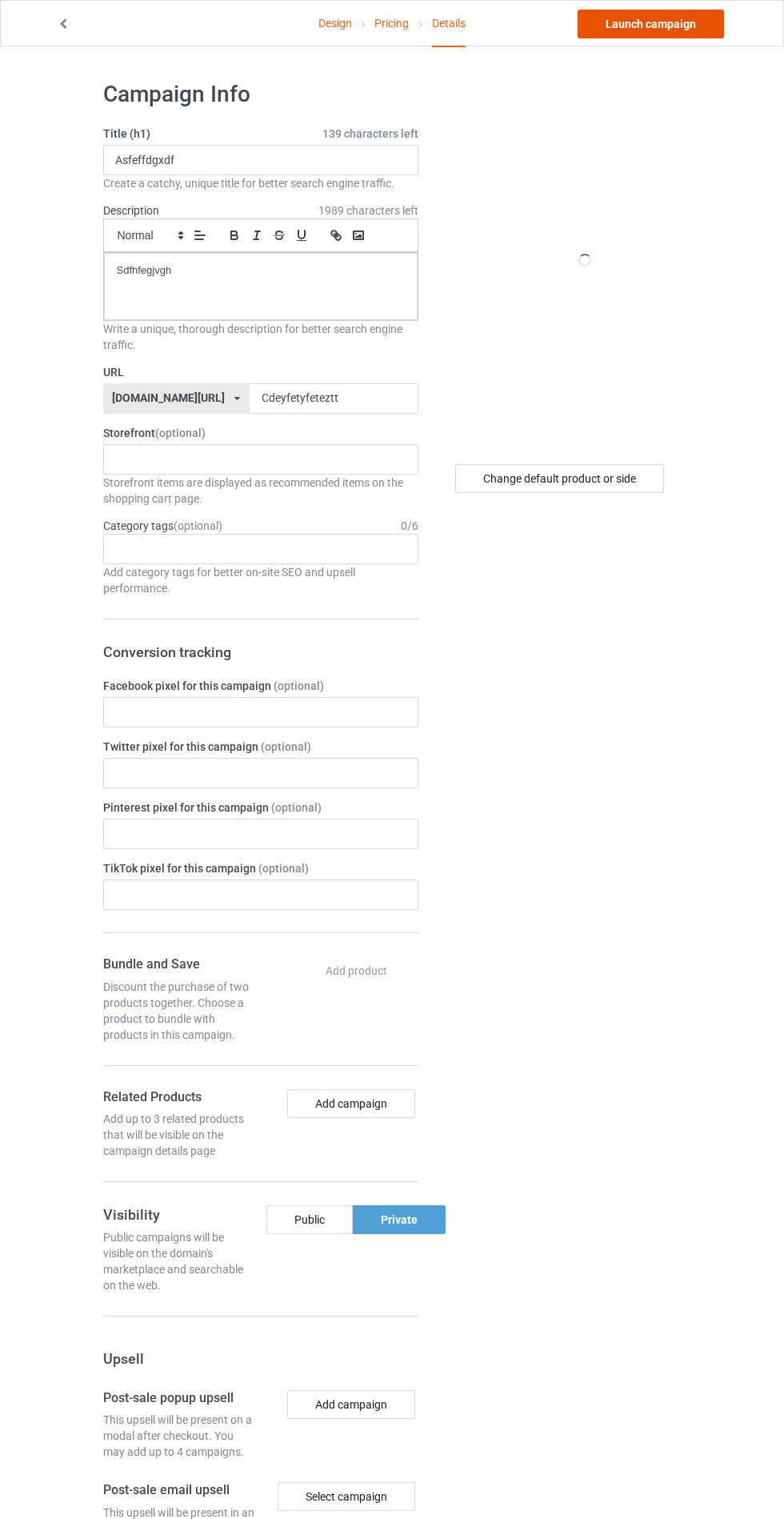
click at [622, 16] on link "Launch campaign" at bounding box center [651, 24] width 147 height 29
